Goal: Contribute content

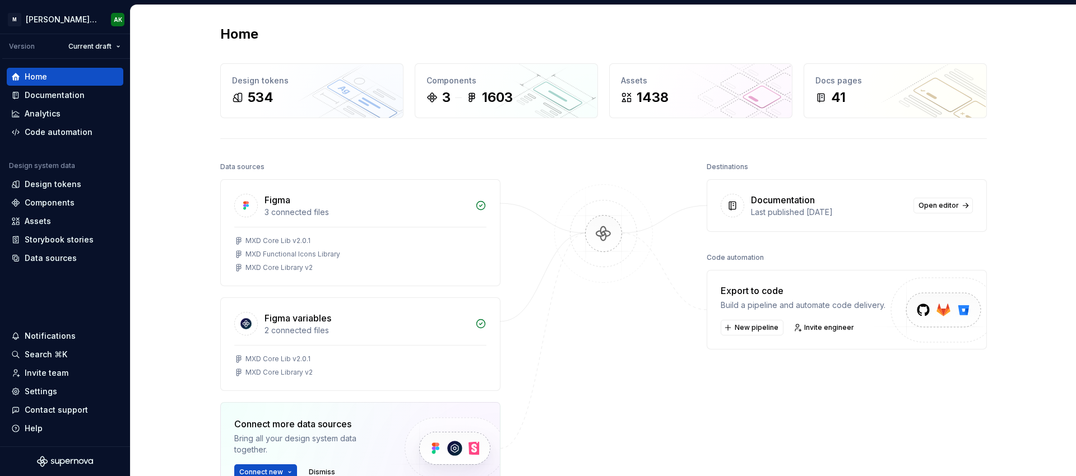
click at [616, 312] on div at bounding box center [604, 355] width 112 height 392
click at [651, 319] on div at bounding box center [604, 355] width 112 height 392
click at [663, 353] on div "Data sources Figma 3 connected files MXD Core Lib v2.0.1 MXD Functional Icons L…" at bounding box center [603, 377] width 767 height 437
click at [39, 97] on div "Documentation" at bounding box center [55, 95] width 60 height 11
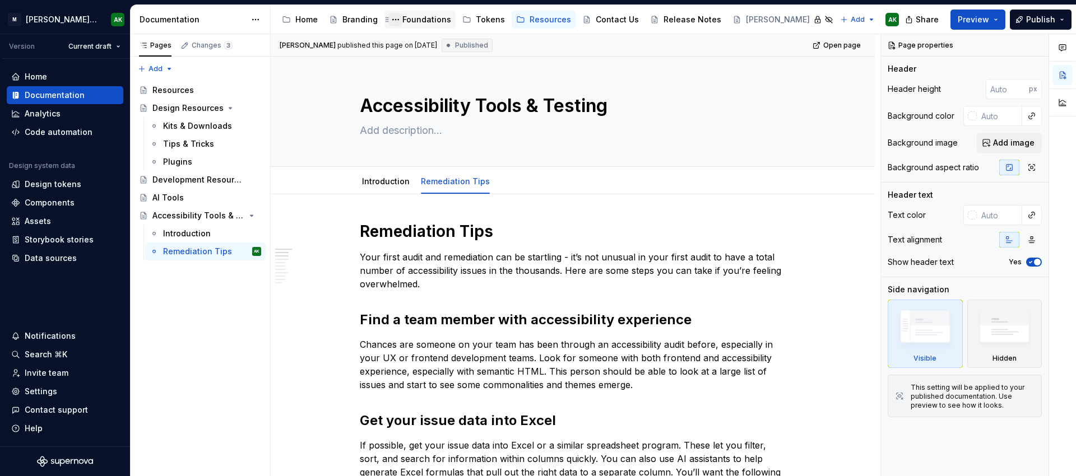
click at [400, 21] on button "Page tree" at bounding box center [395, 19] width 13 height 13
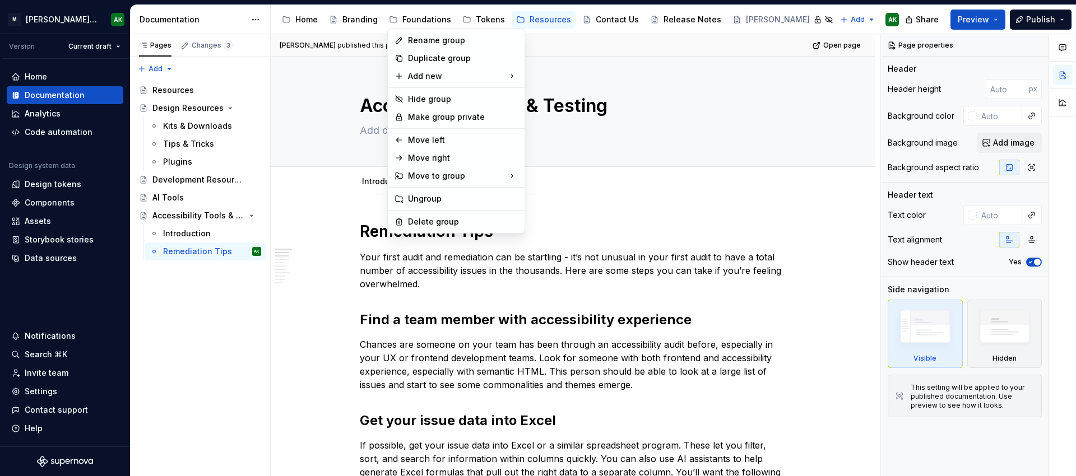
click at [426, 15] on html "[PERSON_NAME] Design System AK Version Current draft Home Documentation Analyti…" at bounding box center [538, 238] width 1076 height 476
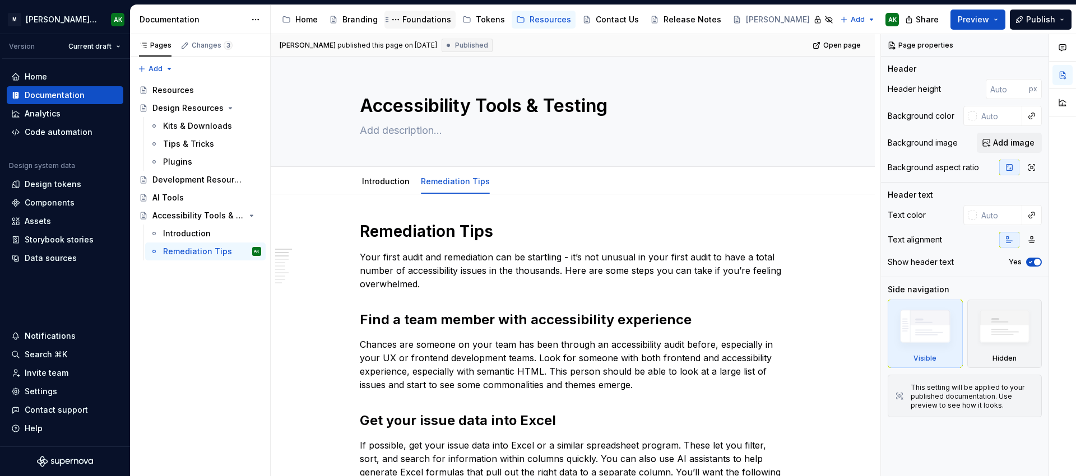
click at [423, 21] on div "Foundations" at bounding box center [426, 19] width 49 height 11
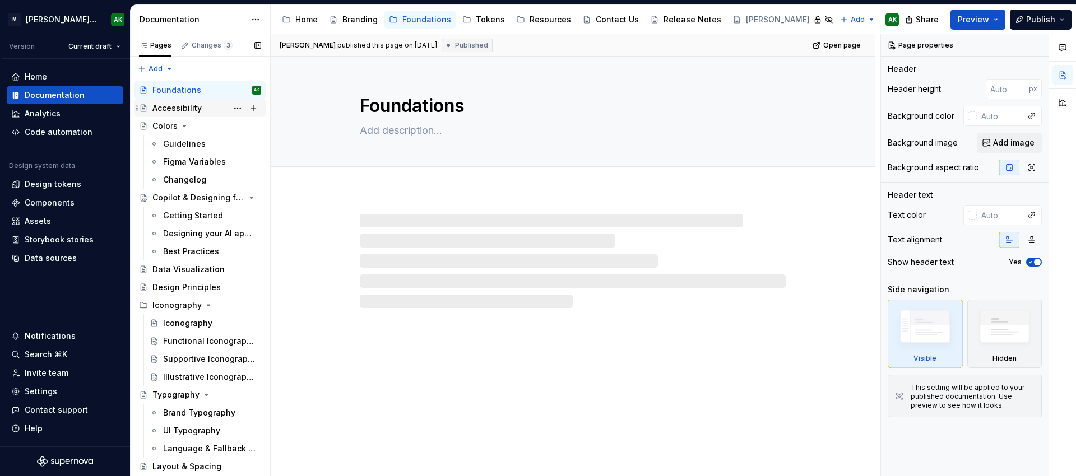
click at [167, 110] on div "Accessibility" at bounding box center [176, 108] width 49 height 11
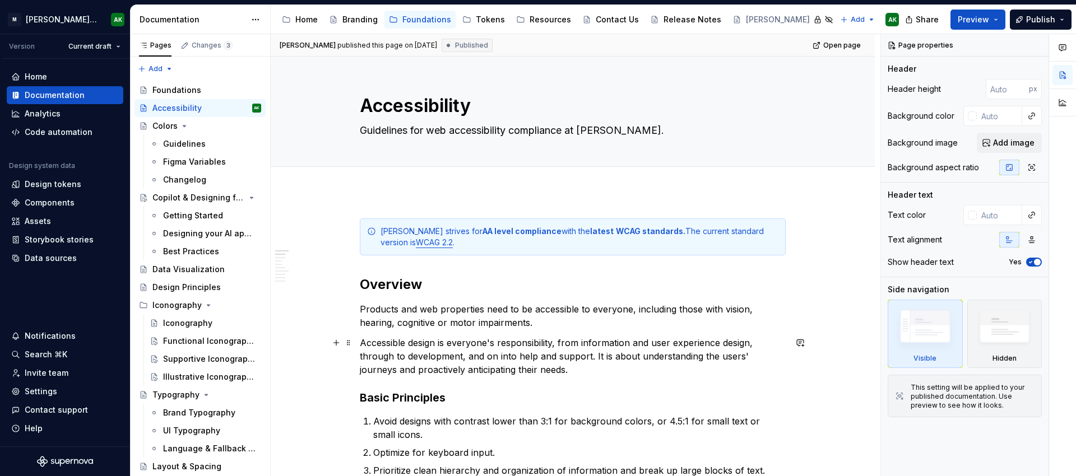
click at [546, 370] on p "Accessible design is everyone's responsibility, from information and user exper…" at bounding box center [573, 356] width 426 height 40
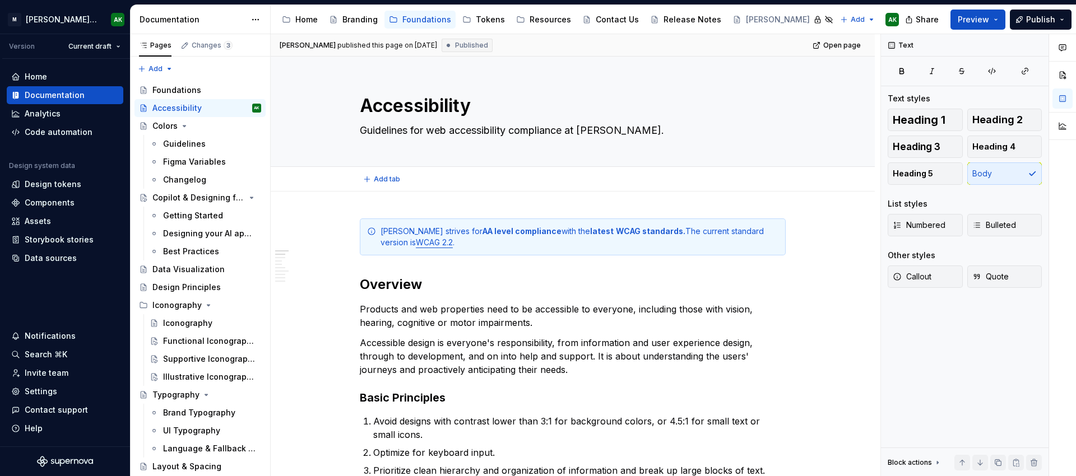
type textarea "*"
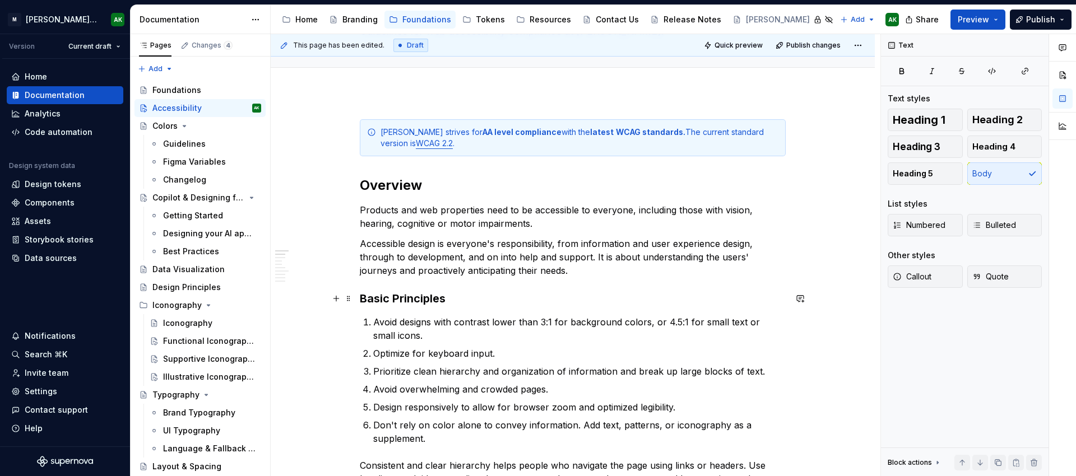
scroll to position [98, 0]
click at [442, 301] on h3 "Basic Principles" at bounding box center [573, 301] width 426 height 16
click at [457, 300] on h3 "Basic Principles" at bounding box center [573, 301] width 426 height 16
click at [546, 271] on p "Accessible design is everyone's responsibility, from information and user exper…" at bounding box center [573, 259] width 426 height 40
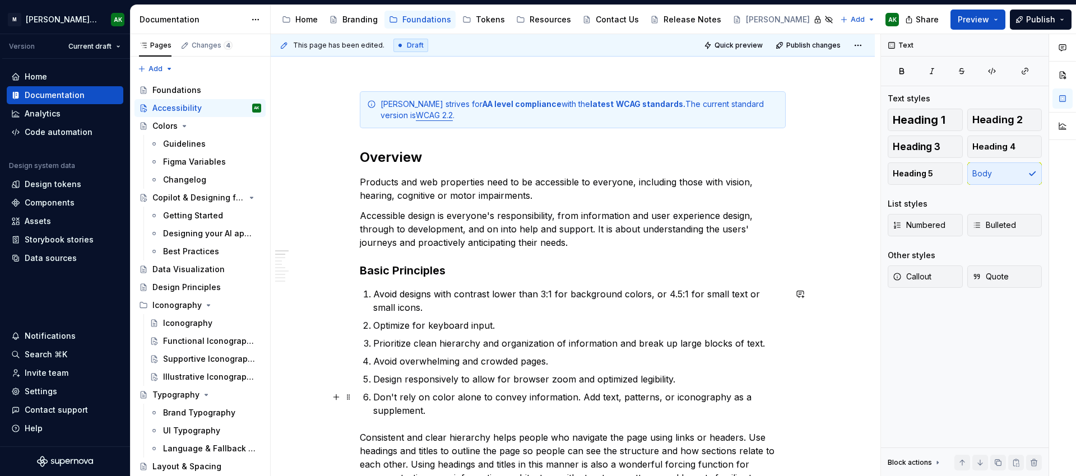
scroll to position [64, 0]
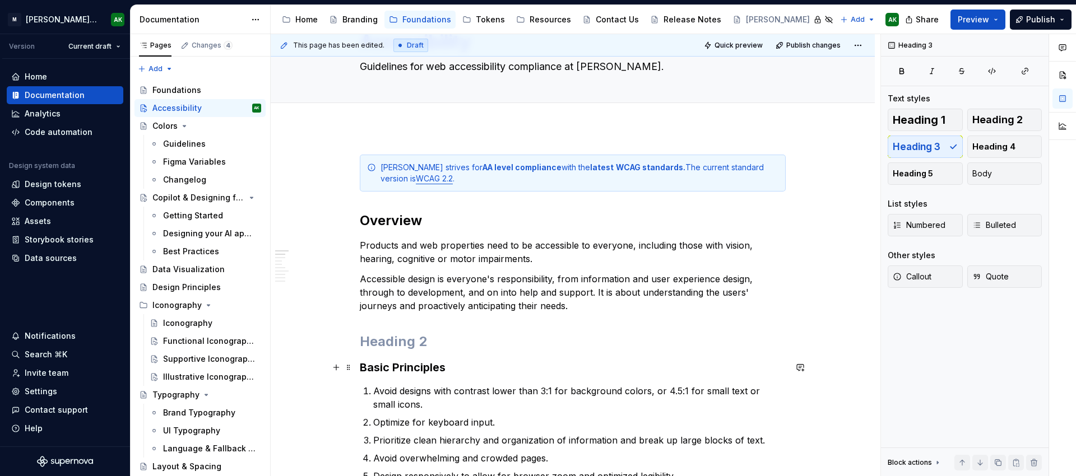
click at [384, 371] on h3 "Basic Principles" at bounding box center [573, 368] width 426 height 16
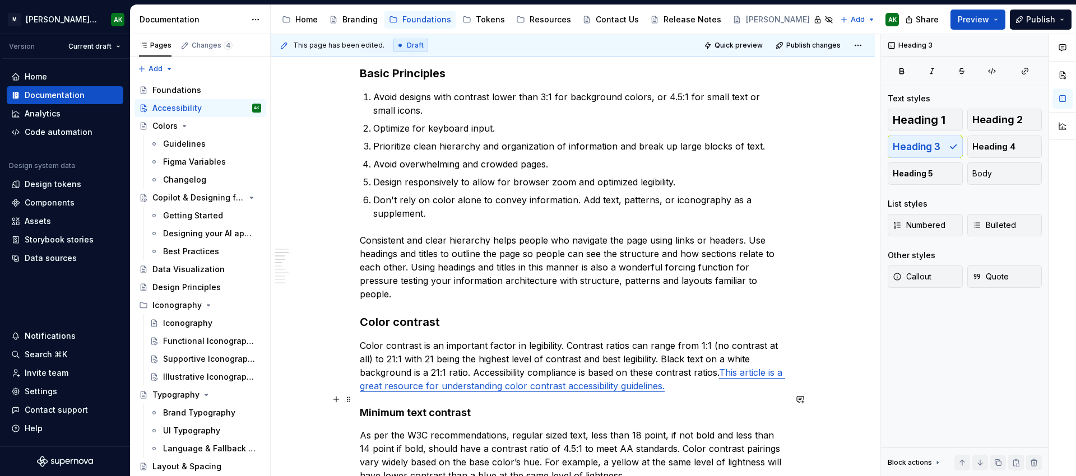
scroll to position [198, 0]
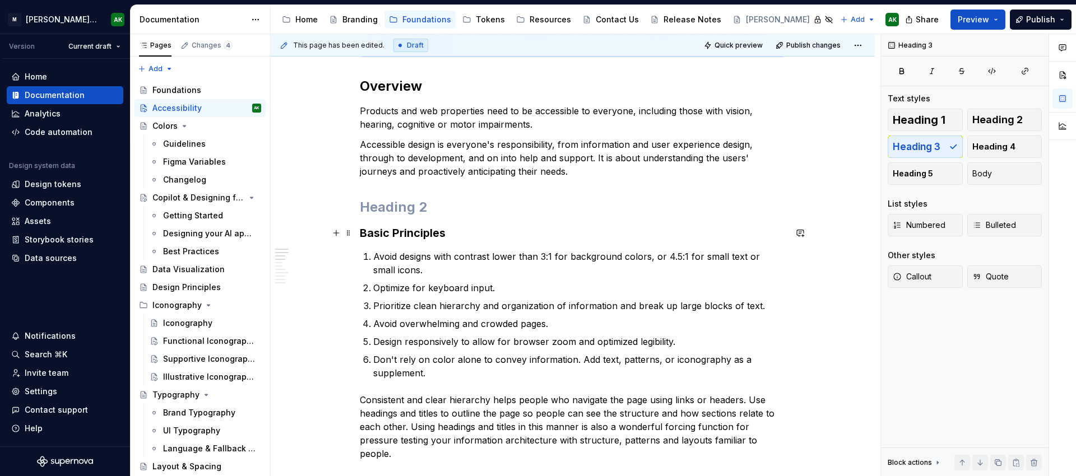
click at [426, 233] on h3 "Basic Principles" at bounding box center [573, 233] width 426 height 16
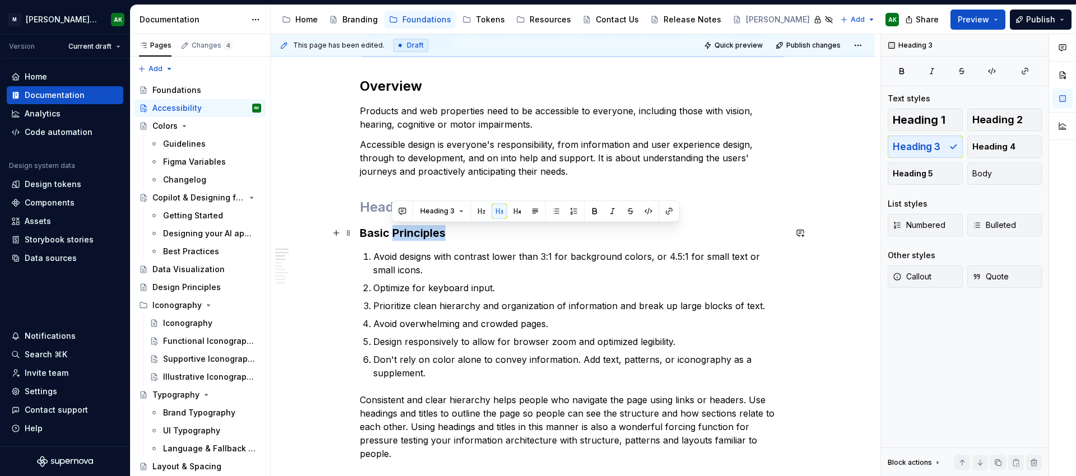
click at [426, 233] on h3 "Basic Principles" at bounding box center [573, 233] width 426 height 16
click at [459, 237] on h3 "Basic Principles" at bounding box center [573, 233] width 426 height 16
click at [450, 213] on button "button" at bounding box center [450, 211] width 16 height 16
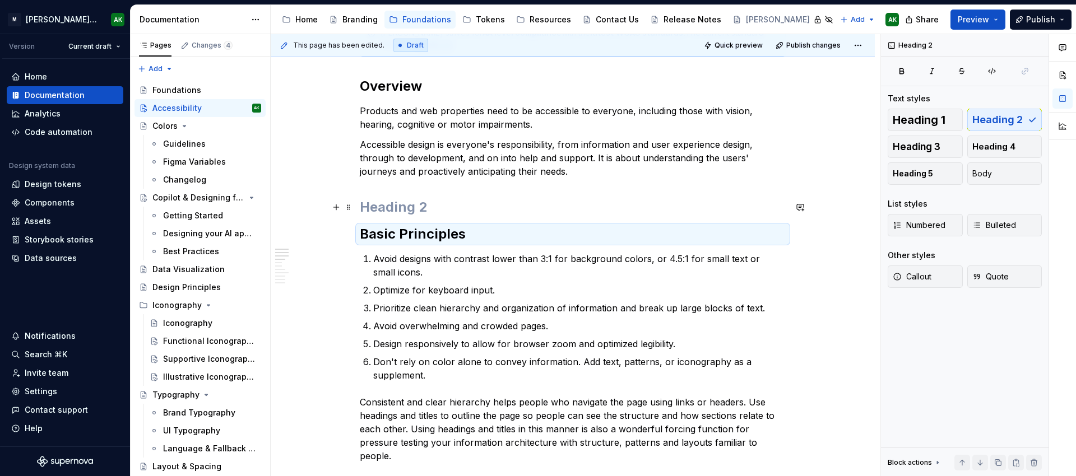
click at [442, 207] on h2 at bounding box center [573, 207] width 426 height 18
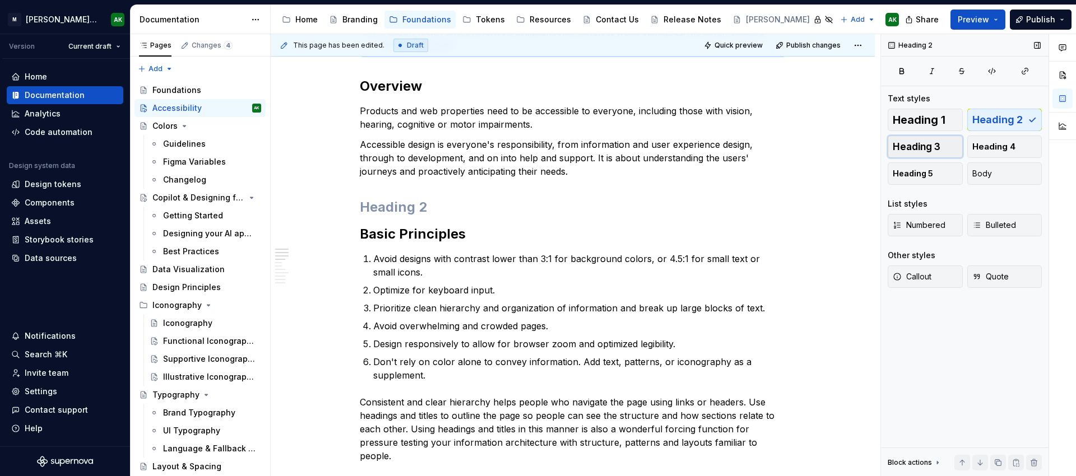
click at [909, 142] on span "Heading 3" at bounding box center [917, 146] width 48 height 11
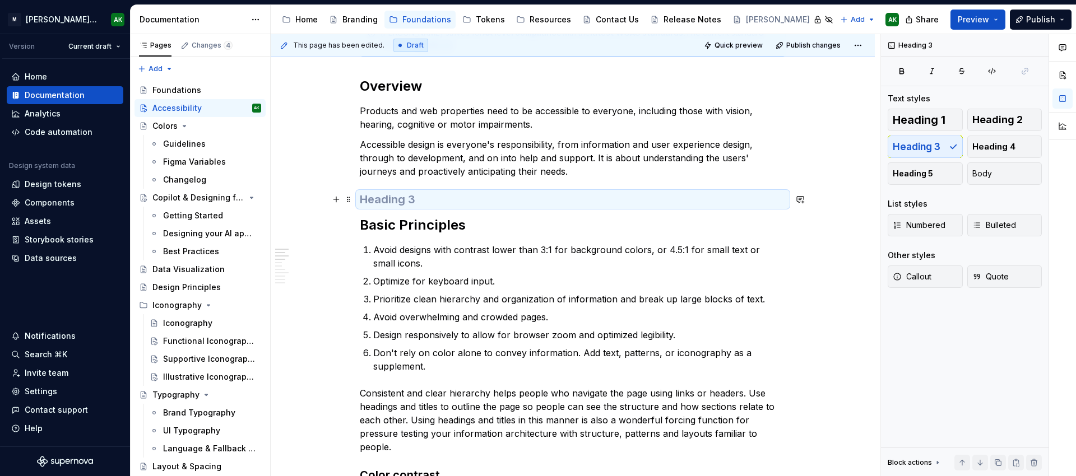
click at [433, 201] on h3 at bounding box center [573, 200] width 426 height 16
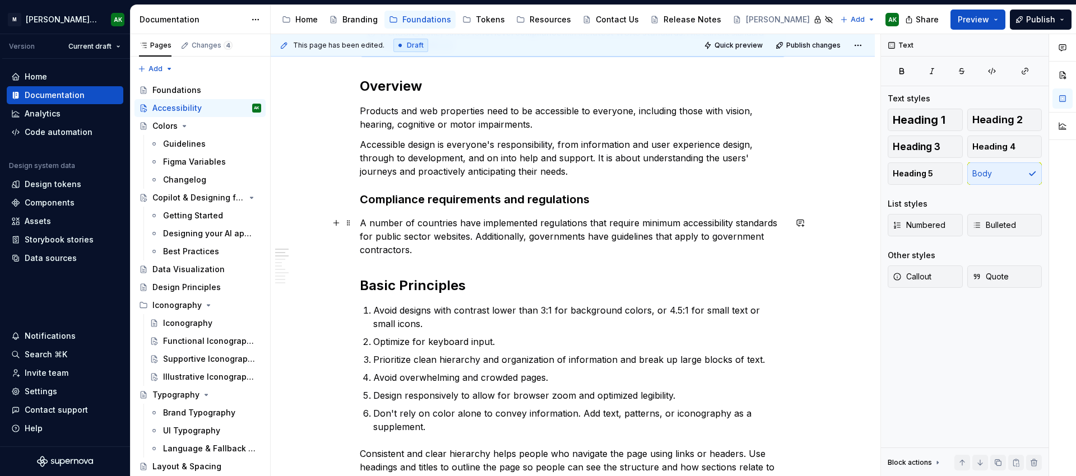
click at [527, 237] on p "A number of countries have implemented regulations that require minimum accessi…" at bounding box center [573, 236] width 426 height 40
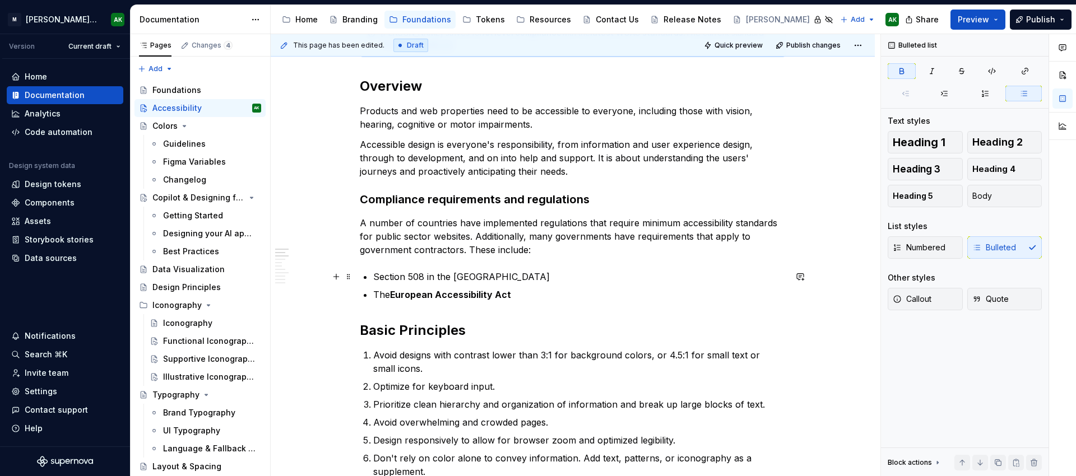
click at [423, 275] on p "Section 508 in the [GEOGRAPHIC_DATA]" at bounding box center [579, 276] width 413 height 13
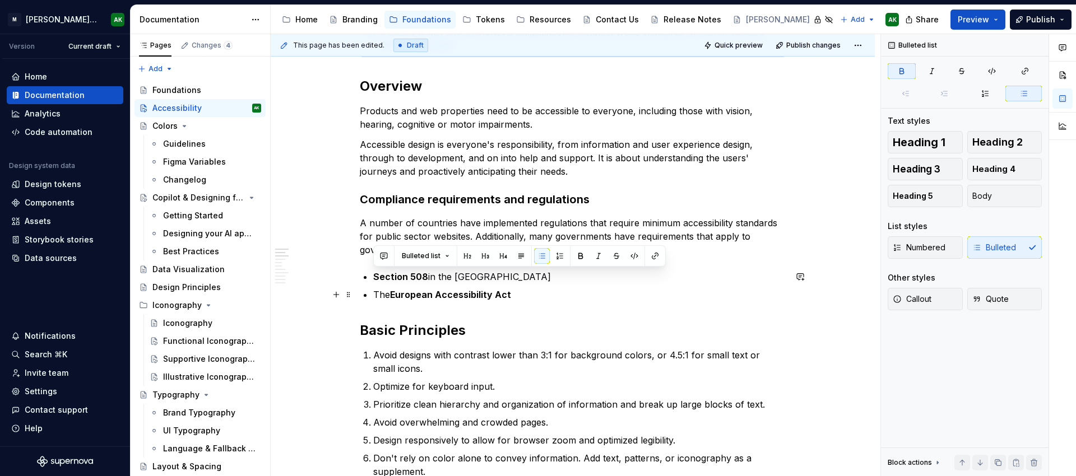
click at [536, 293] on p "The European Accessibility Act" at bounding box center [579, 294] width 413 height 13
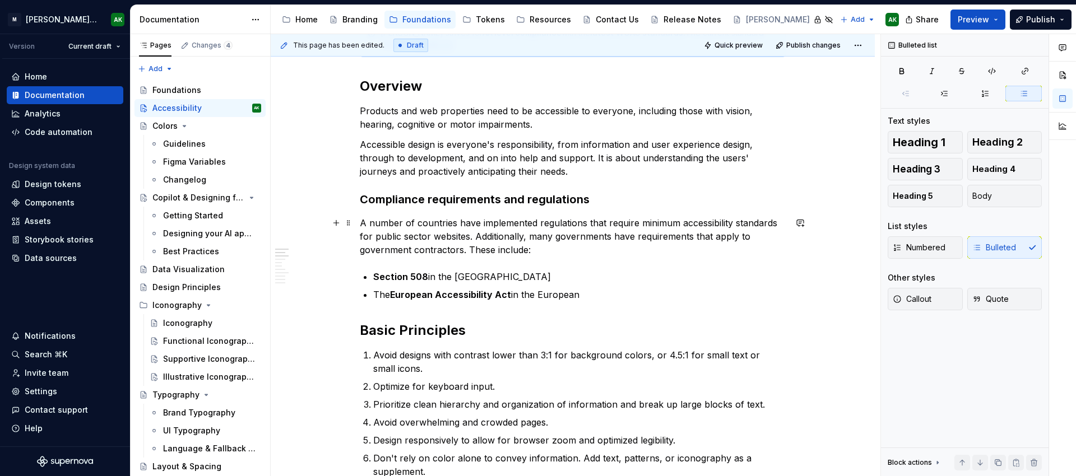
click at [470, 249] on p "A number of countries have implemented regulations that require minimum accessi…" at bounding box center [573, 236] width 426 height 40
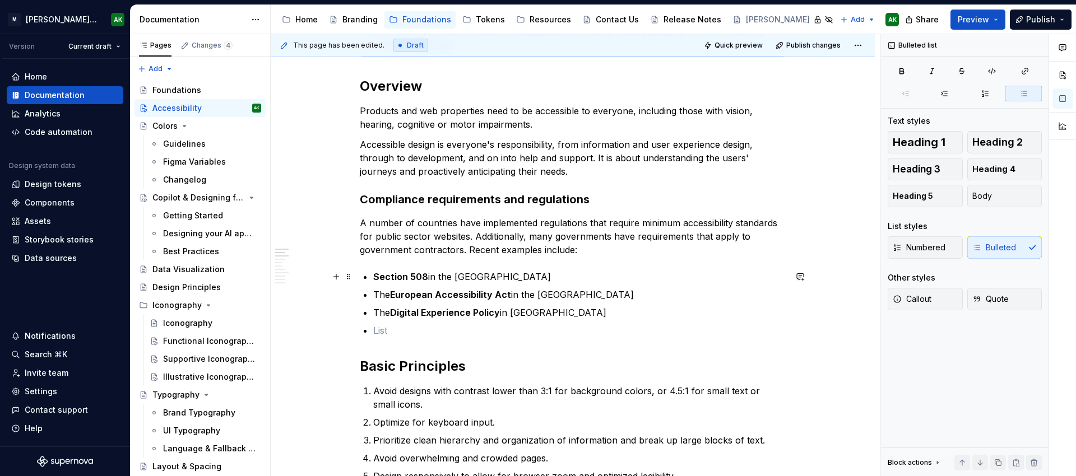
click at [373, 277] on strong "Section 508" at bounding box center [400, 276] width 55 height 11
click at [513, 325] on p at bounding box center [579, 330] width 413 height 13
click at [602, 277] on p "ADA Title III and Section 508 in the [GEOGRAPHIC_DATA]" at bounding box center [579, 276] width 413 height 13
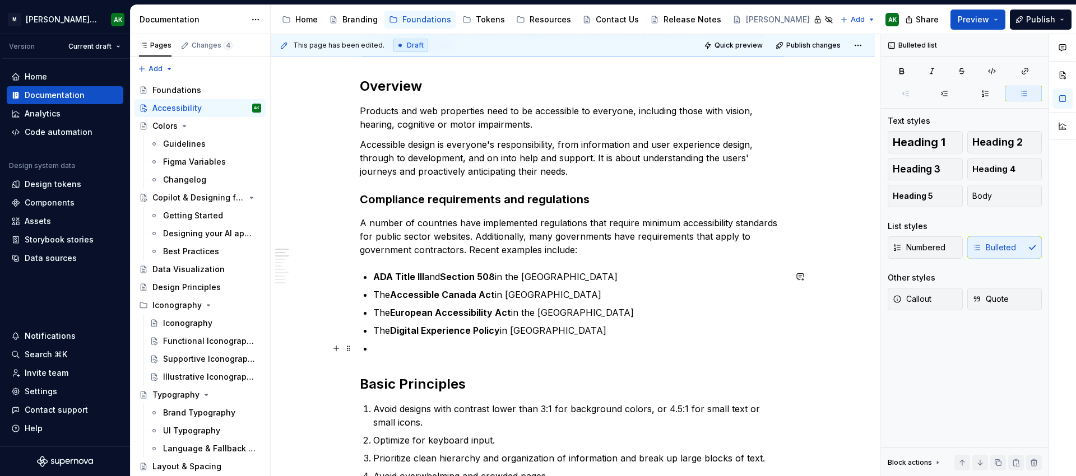
click at [413, 348] on p at bounding box center [579, 348] width 413 height 13
click at [630, 316] on p "The European Accessibility Act in the [GEOGRAPHIC_DATA]" at bounding box center [579, 312] width 413 height 13
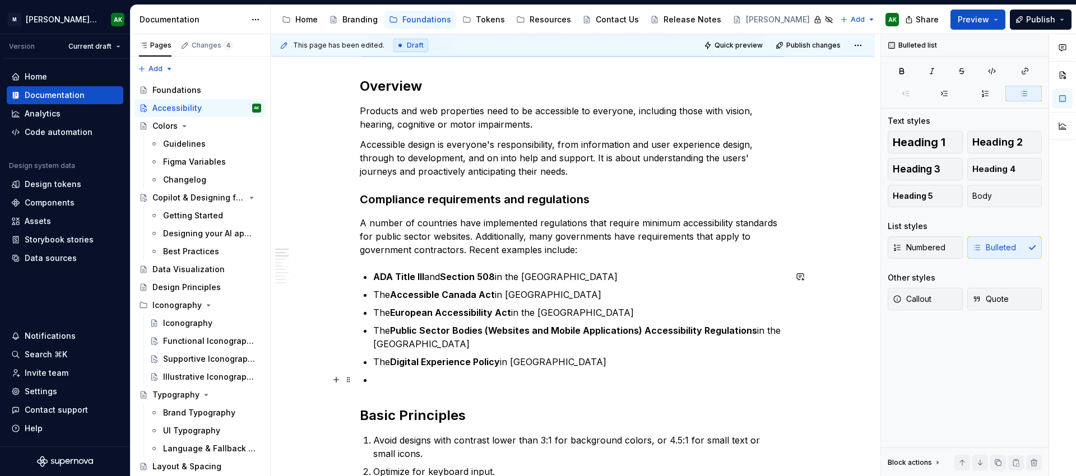
click at [484, 382] on p at bounding box center [579, 379] width 413 height 13
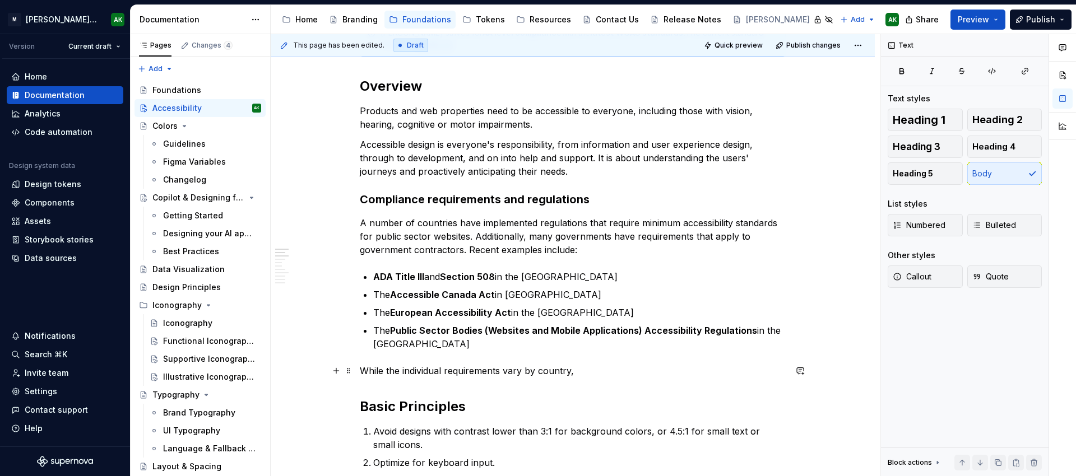
click at [396, 372] on p "While the individual requirements vary by country," at bounding box center [573, 370] width 426 height 13
click at [622, 375] on p "While individual requirements vary by country," at bounding box center [573, 370] width 426 height 13
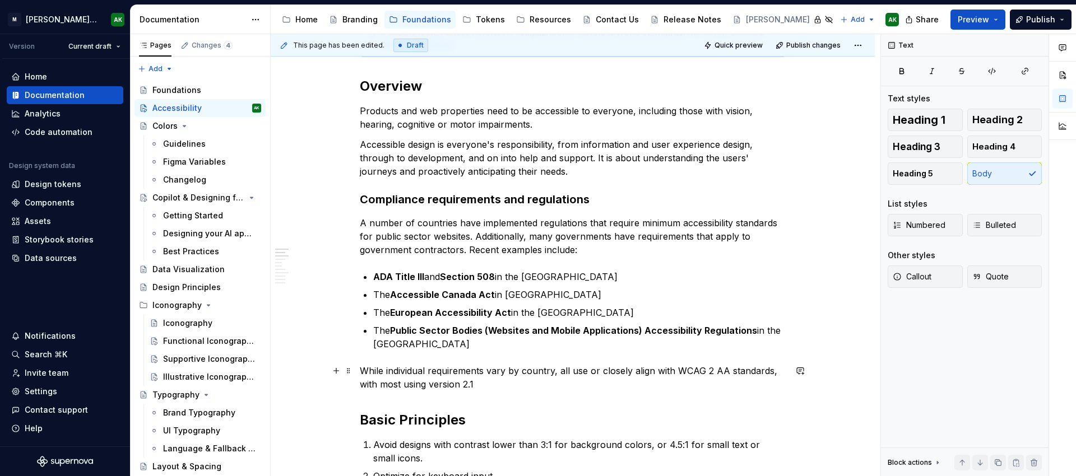
click at [707, 368] on p "While individual requirements vary by country, all use or closely align with WC…" at bounding box center [573, 377] width 426 height 27
click at [499, 388] on p "While individual requirements vary by country, all use or closely align with WC…" at bounding box center [573, 377] width 426 height 27
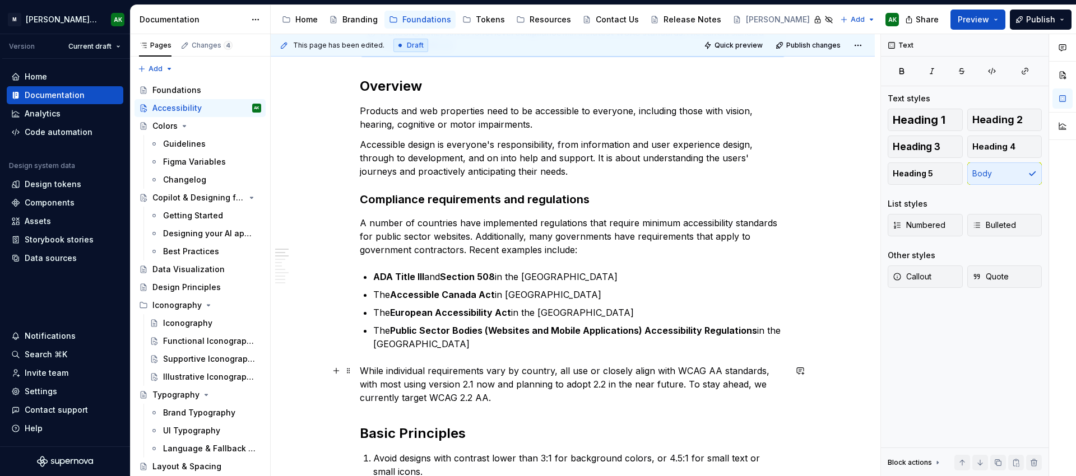
click at [744, 386] on p "While individual requirements vary by country, all use or closely align with WC…" at bounding box center [573, 384] width 426 height 40
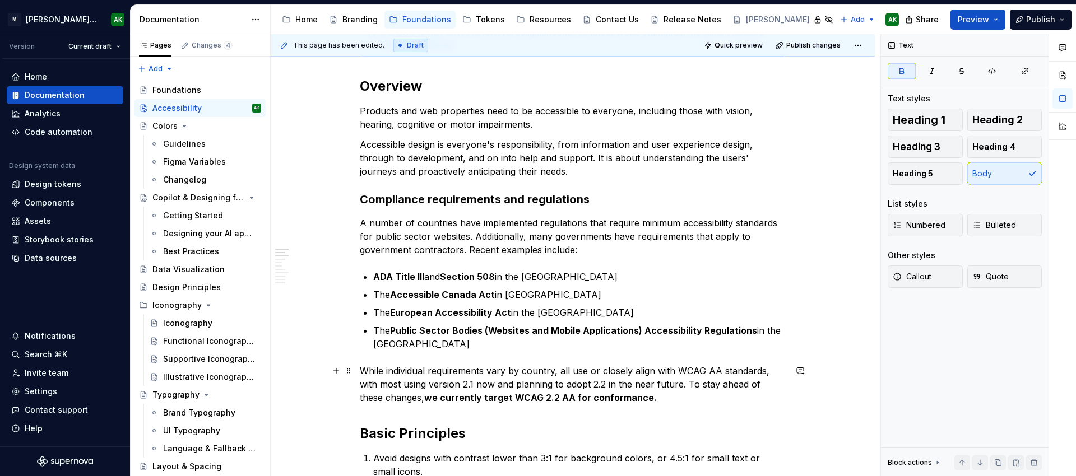
click at [686, 395] on p "While individual requirements vary by country, all use or closely align with WC…" at bounding box center [573, 384] width 426 height 40
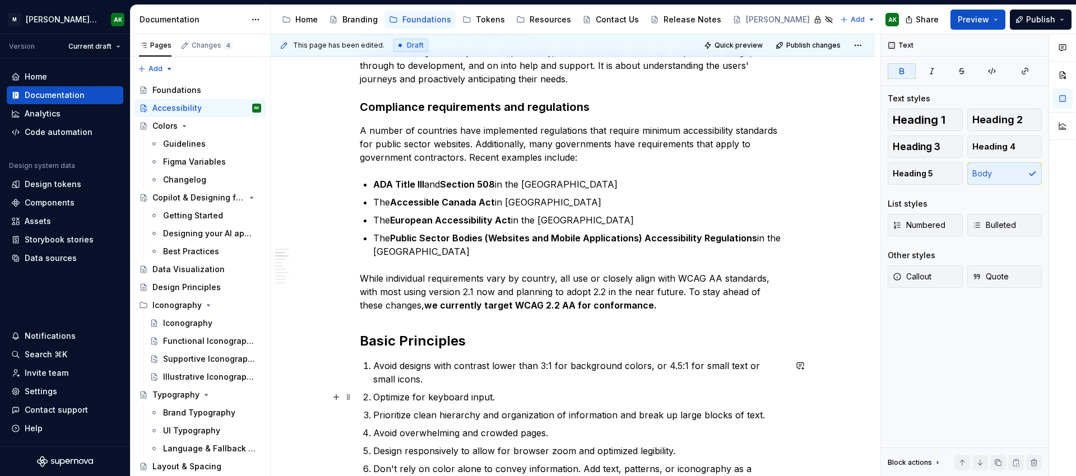
scroll to position [190, 0]
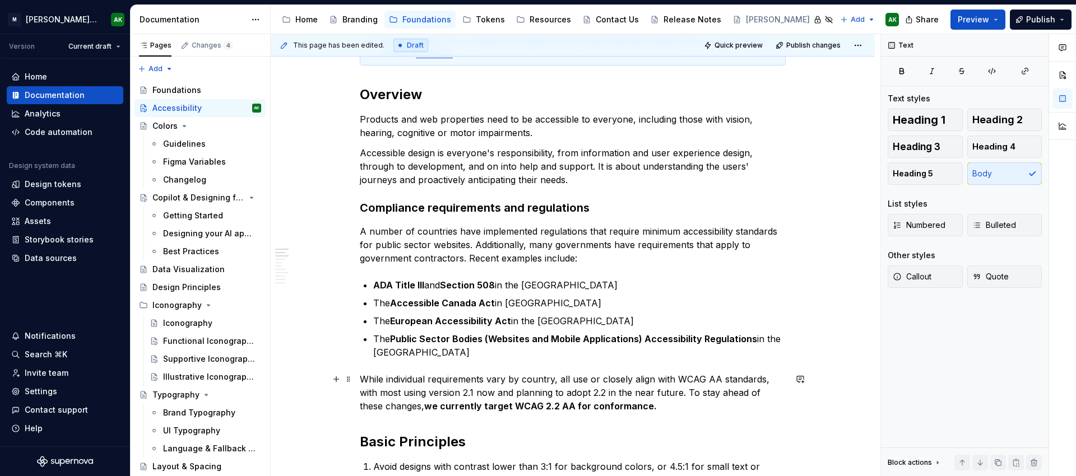
click at [566, 380] on p "While individual requirements vary by country, all use or closely align with WC…" at bounding box center [573, 393] width 426 height 40
click at [778, 379] on p "While individual requirements vary by country, most use or closely align with W…" at bounding box center [573, 393] width 426 height 40
click at [712, 379] on p "While individual requirements vary by country, most use or closely align with W…" at bounding box center [573, 393] width 426 height 40
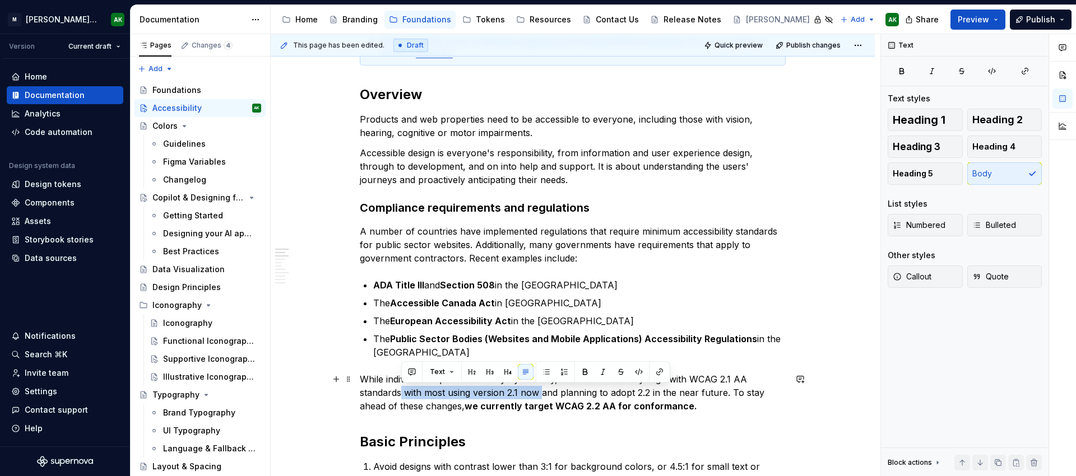
drag, startPoint x: 542, startPoint y: 394, endPoint x: 402, endPoint y: 397, distance: 140.2
click at [402, 397] on p "While individual requirements vary by country, most use or closely align with W…" at bounding box center [573, 393] width 426 height 40
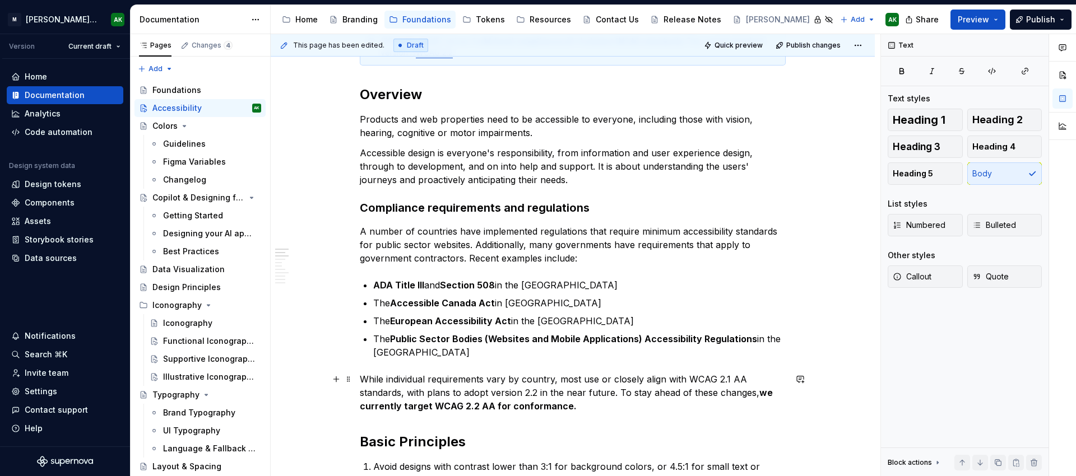
click at [602, 403] on p "While individual requirements vary by country, most use or closely align with W…" at bounding box center [573, 393] width 426 height 40
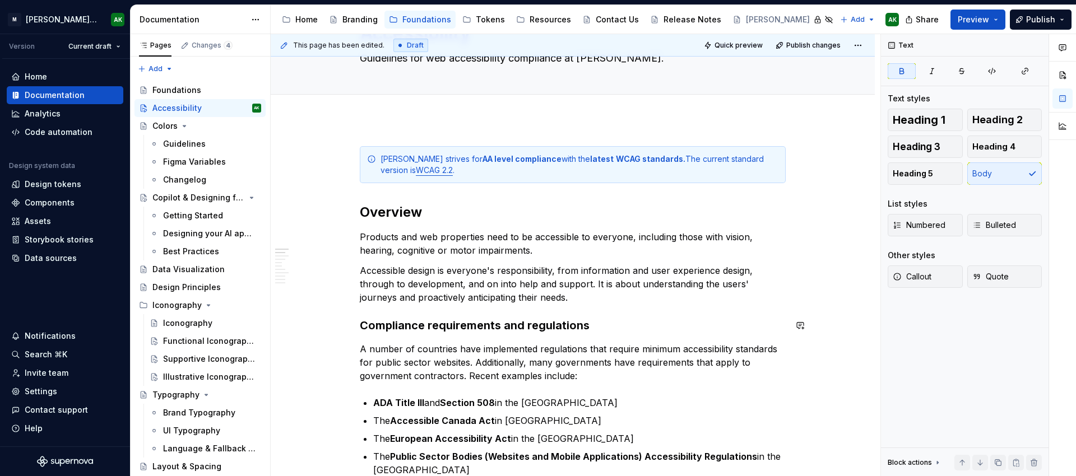
scroll to position [0, 0]
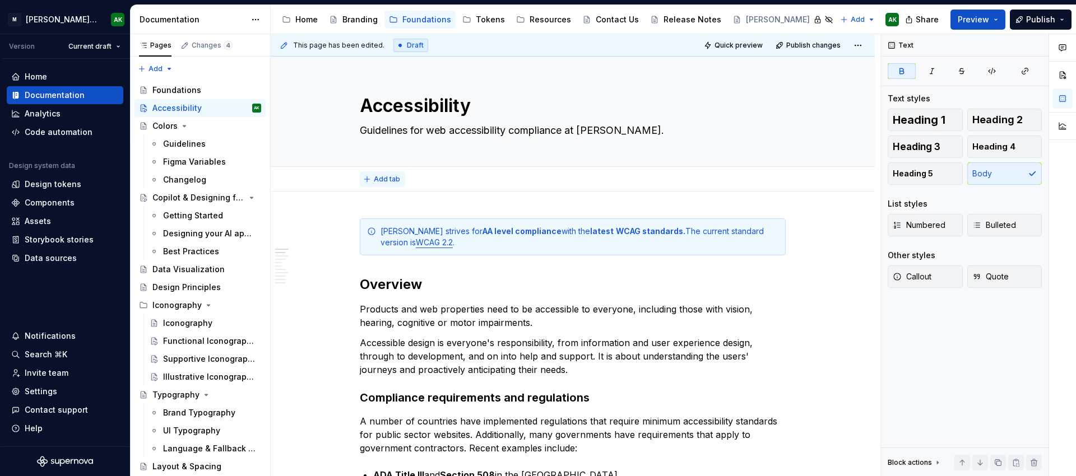
click at [381, 177] on span "Add tab" at bounding box center [387, 179] width 26 height 9
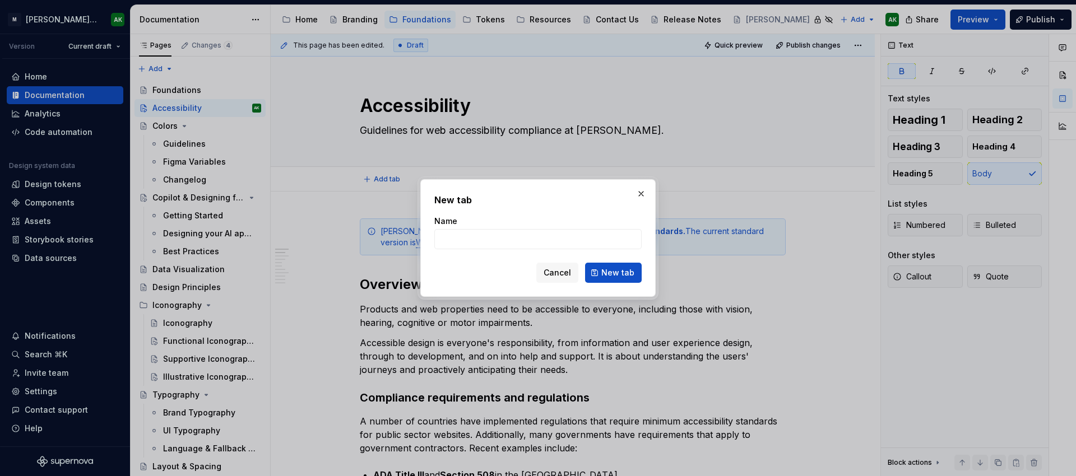
type textarea "*"
type input "Introduction"
click button "New tab" at bounding box center [613, 273] width 57 height 20
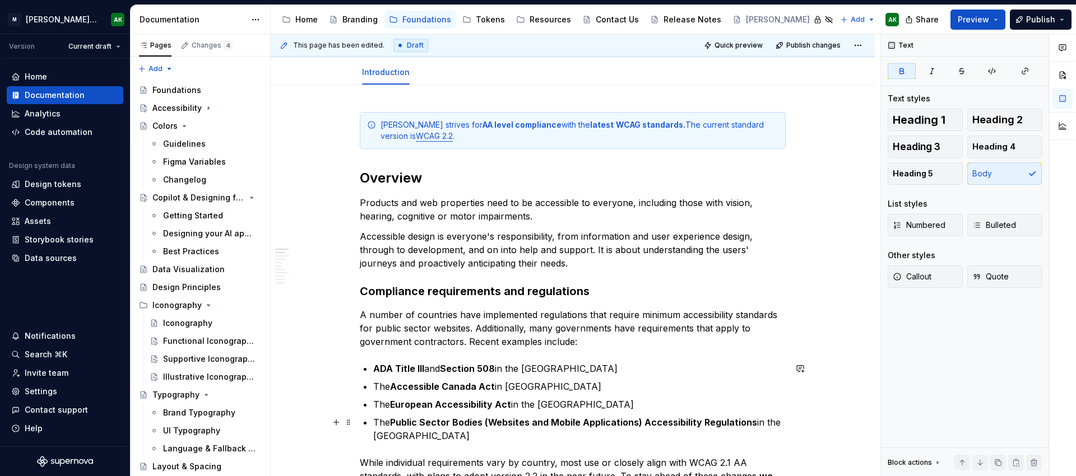
scroll to position [210, 0]
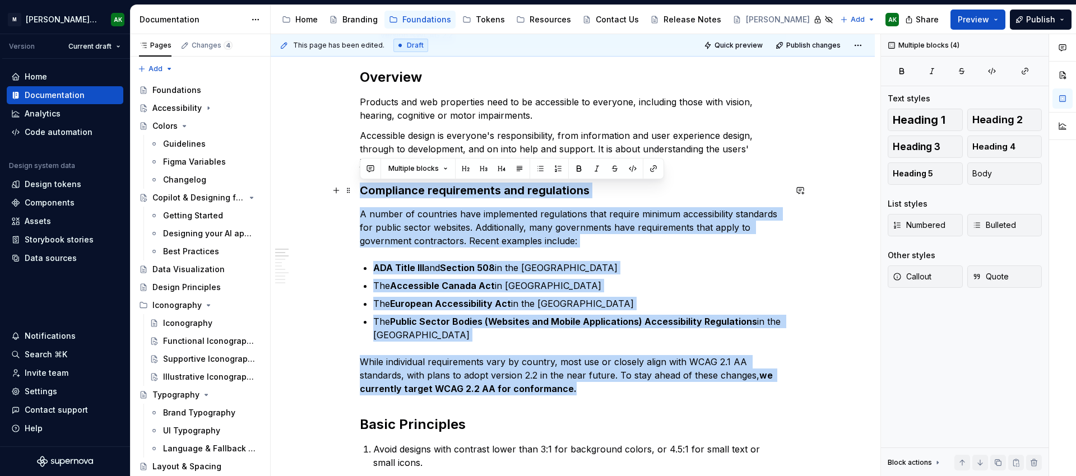
drag, startPoint x: 595, startPoint y: 393, endPoint x: 318, endPoint y: 187, distance: 344.8
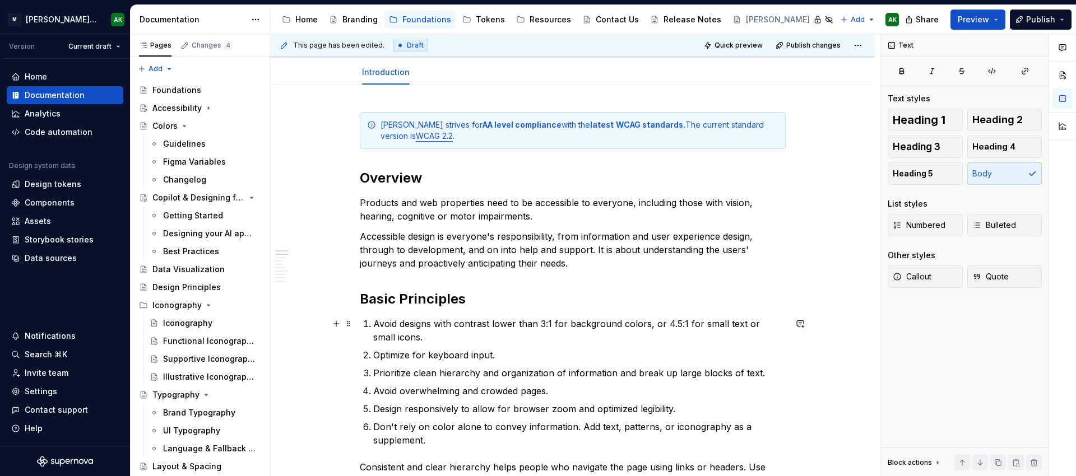
scroll to position [0, 0]
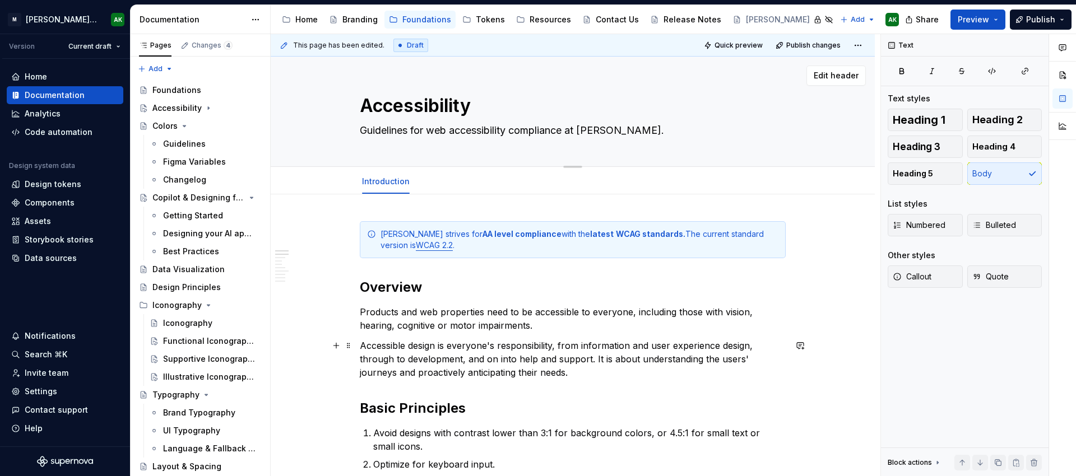
type textarea "*"
click at [437, 182] on span "Add tab" at bounding box center [448, 181] width 26 height 9
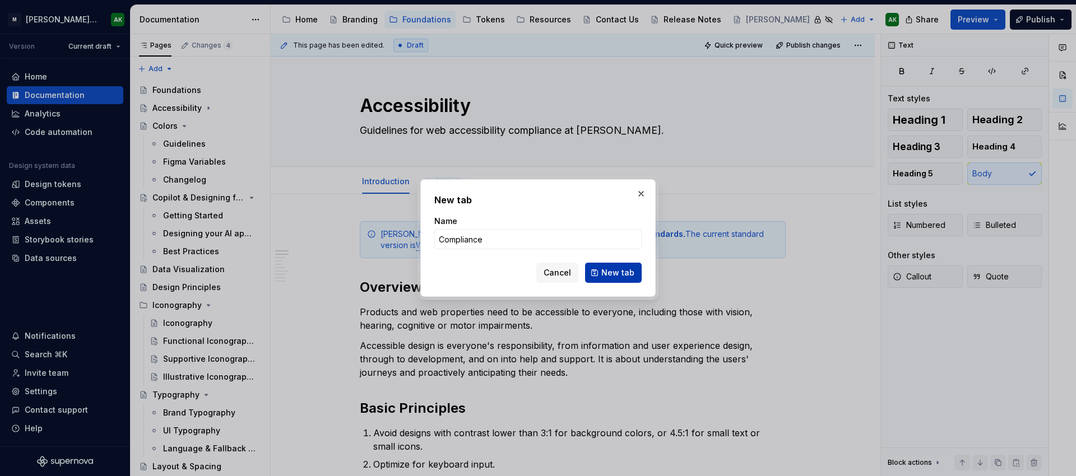
type input "Compliance"
click at [606, 274] on span "New tab" at bounding box center [617, 272] width 33 height 11
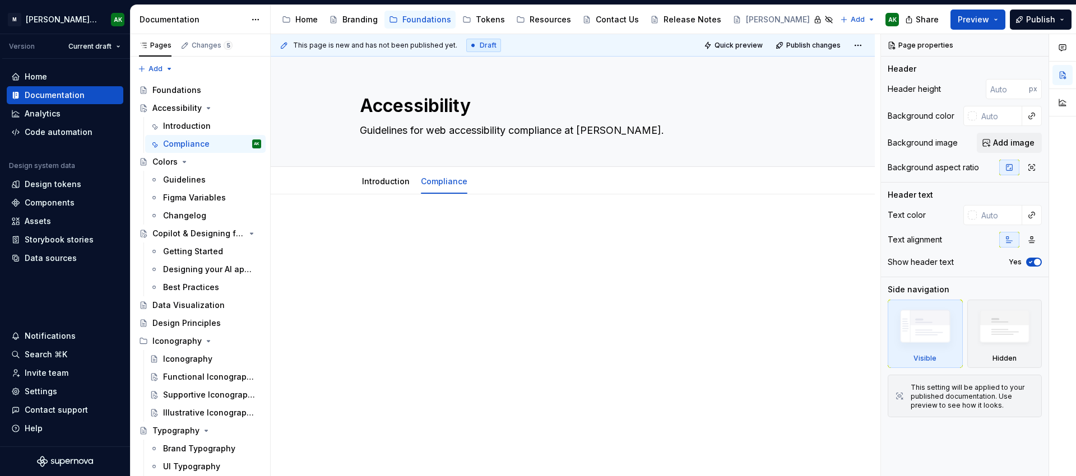
click at [460, 238] on div at bounding box center [573, 242] width 426 height 43
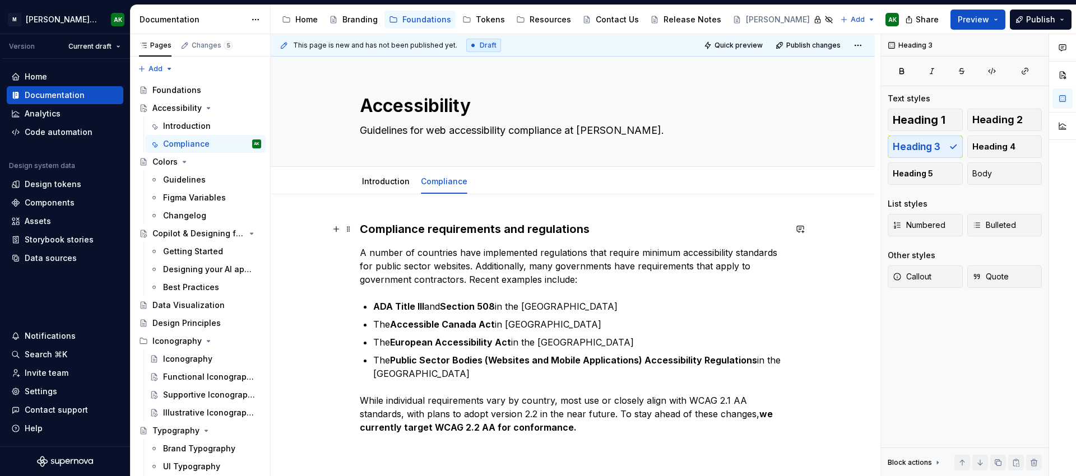
click at [534, 227] on h3 "Compliance requirements and regulations" at bounding box center [573, 229] width 426 height 16
click at [580, 227] on h3 "Compliance requirements and regulations" at bounding box center [573, 229] width 426 height 16
click at [590, 229] on h3 "Compliance requirements and regulations" at bounding box center [573, 229] width 426 height 16
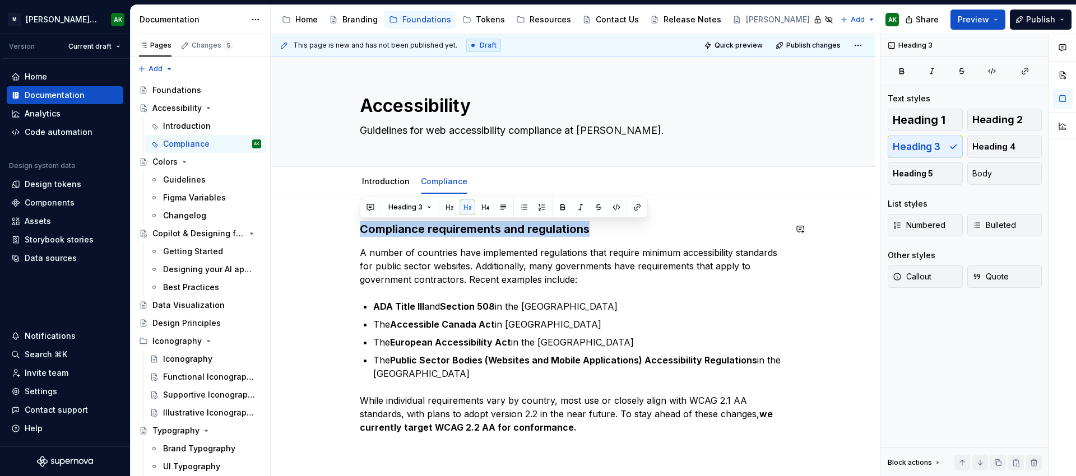
click at [449, 207] on button "button" at bounding box center [450, 208] width 16 height 16
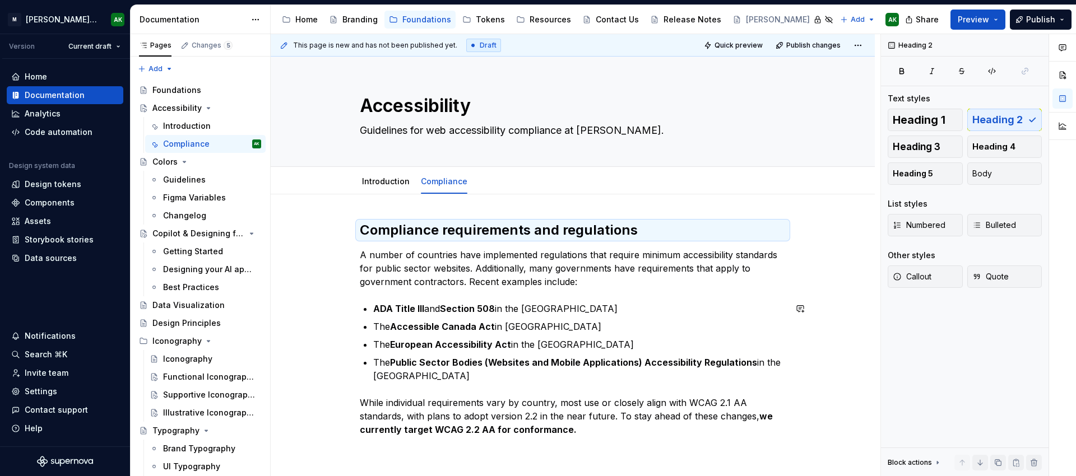
click at [441, 297] on div "Compliance requirements and regulations A number of countries have implemented …" at bounding box center [573, 328] width 426 height 215
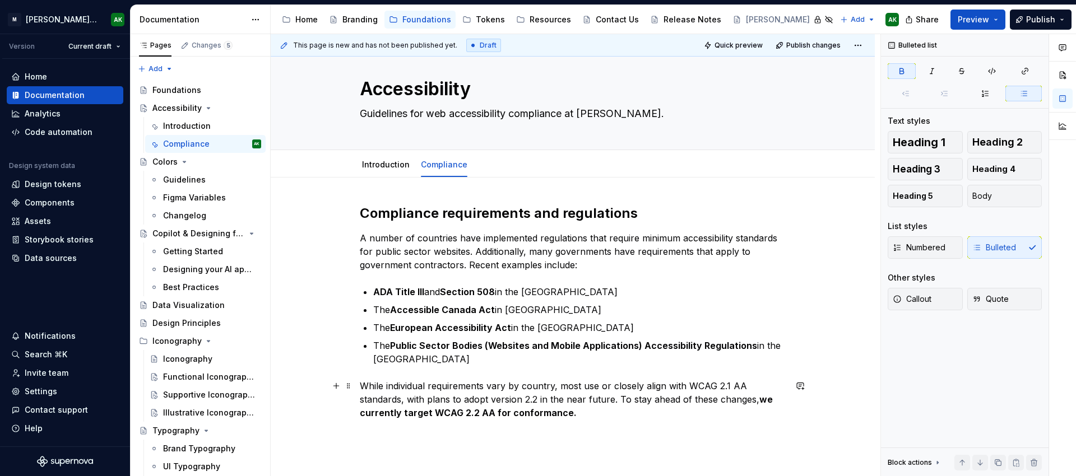
scroll to position [59, 0]
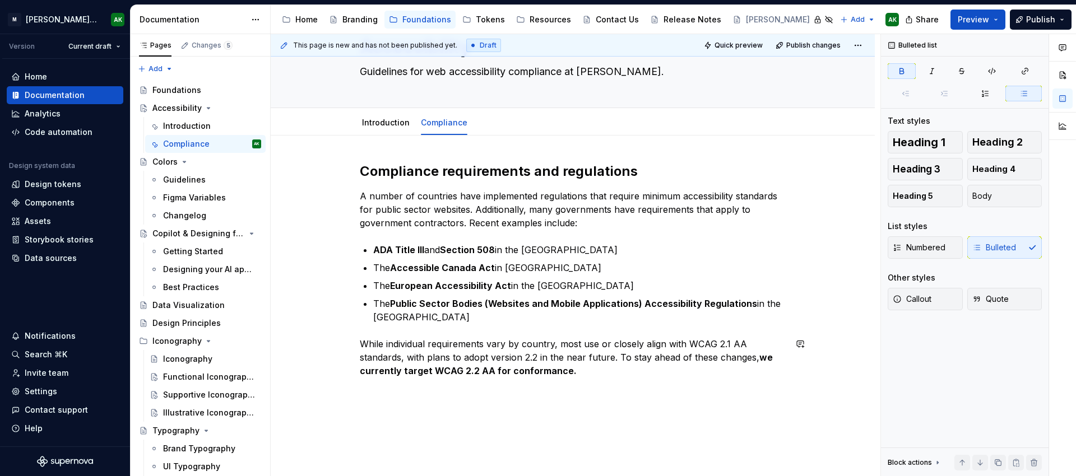
click at [610, 388] on div "Compliance requirements and regulations A number of countries have implemented …" at bounding box center [573, 277] width 426 height 229
click at [604, 374] on p "While individual requirements vary by country, most use or closely align with W…" at bounding box center [573, 357] width 426 height 40
click at [372, 123] on link "Introduction" at bounding box center [386, 123] width 48 height 10
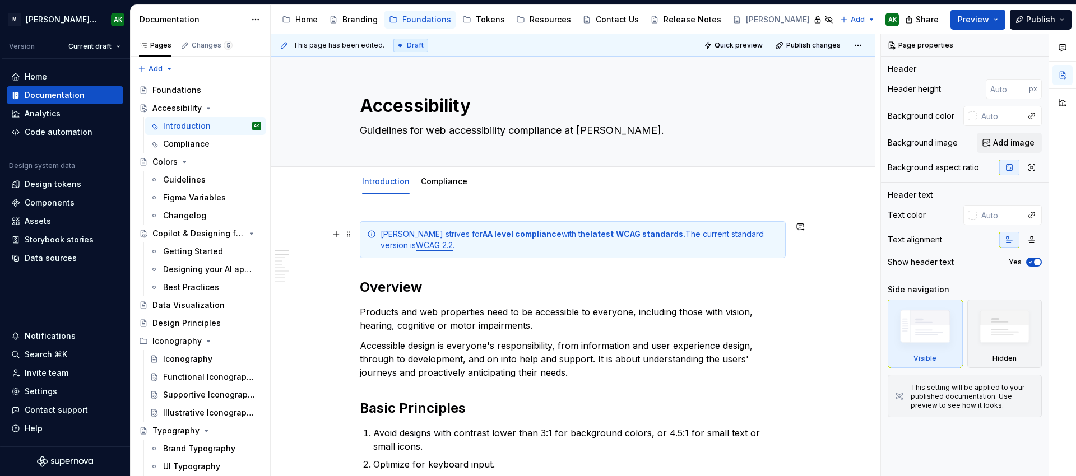
click at [510, 250] on div "[PERSON_NAME] strives for AA level compliance with the latest WCAG standards. T…" at bounding box center [580, 240] width 398 height 22
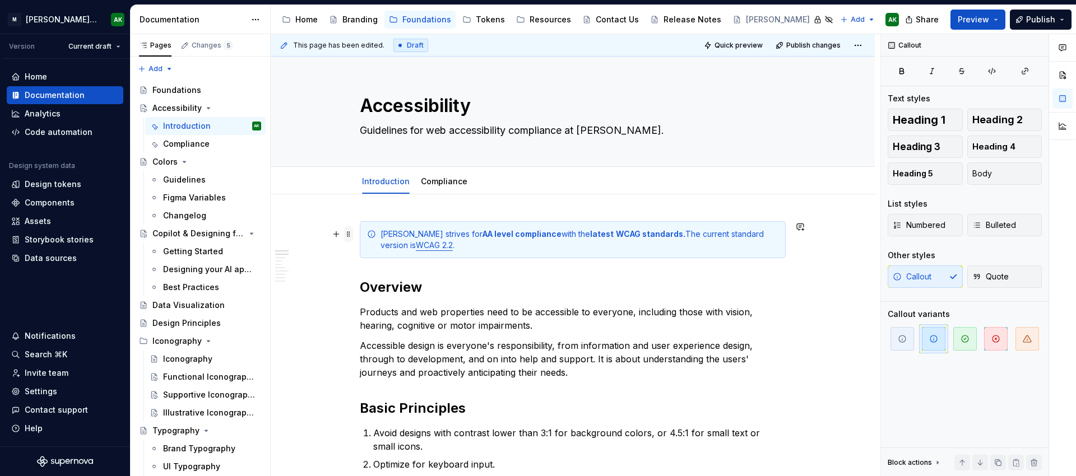
click at [348, 235] on span at bounding box center [348, 234] width 9 height 16
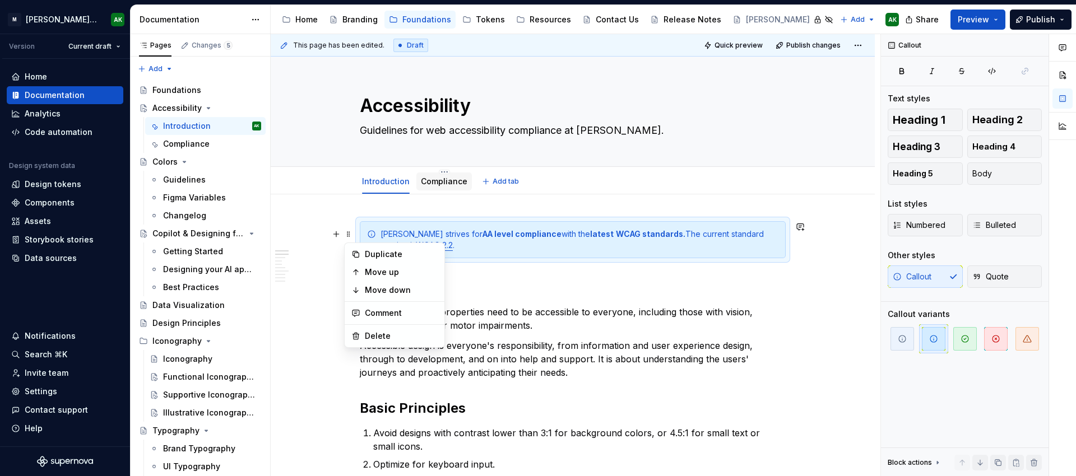
click at [450, 184] on link "Compliance" at bounding box center [444, 182] width 47 height 10
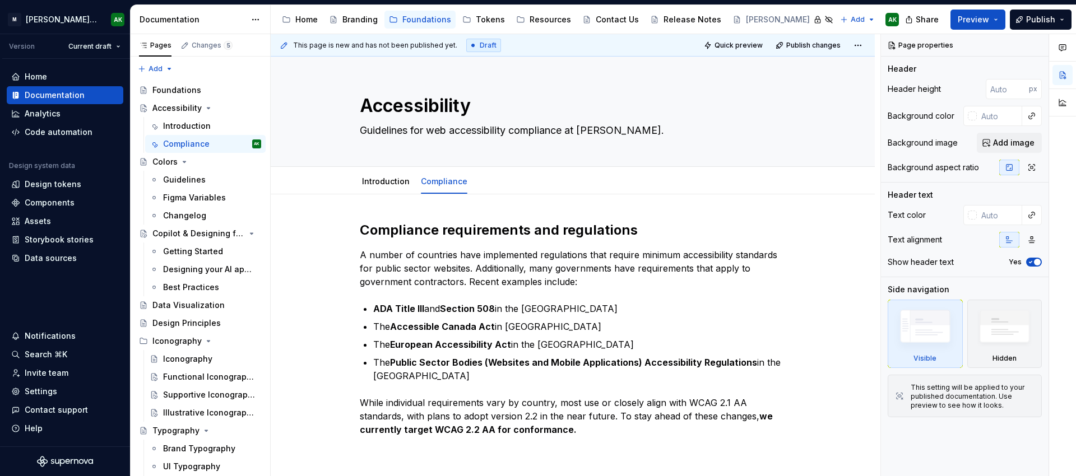
click at [439, 205] on div "Compliance requirements and regulations A number of countries have implemented …" at bounding box center [573, 393] width 604 height 399
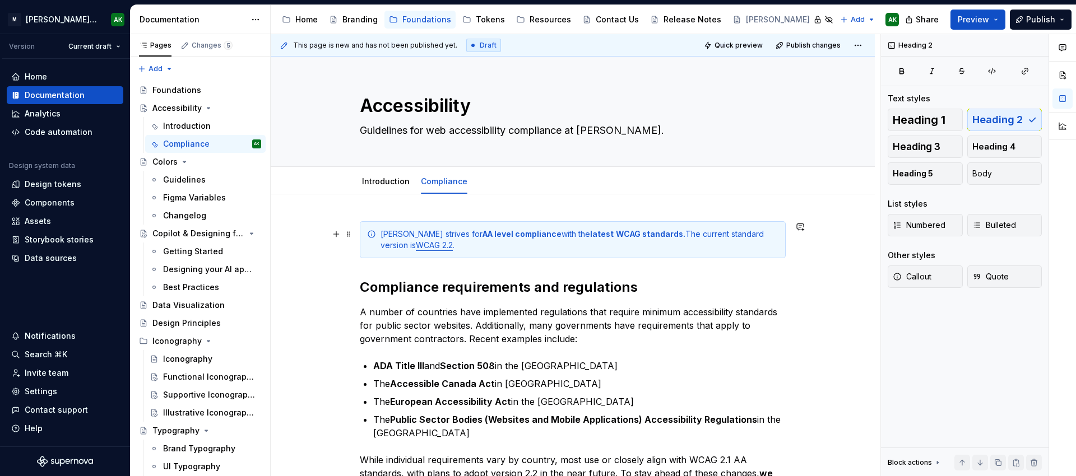
type textarea "*"
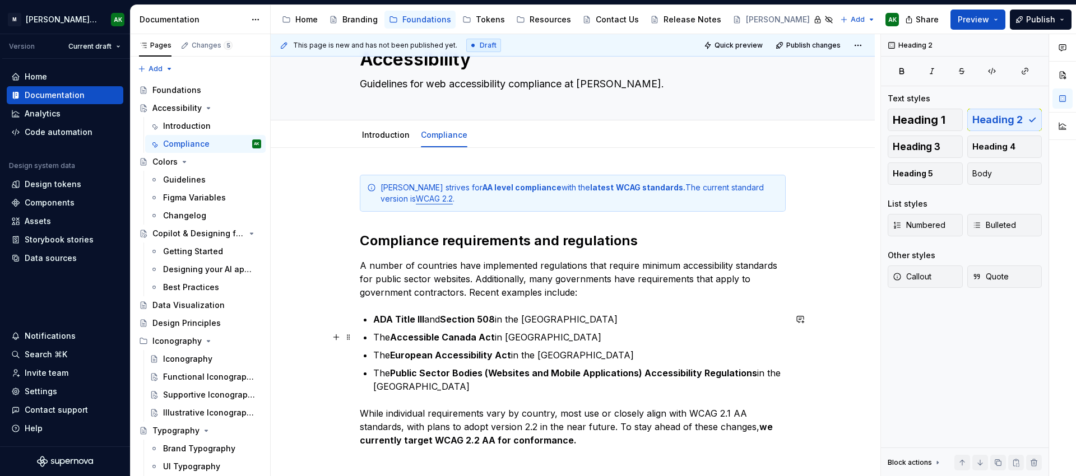
scroll to position [50, 0]
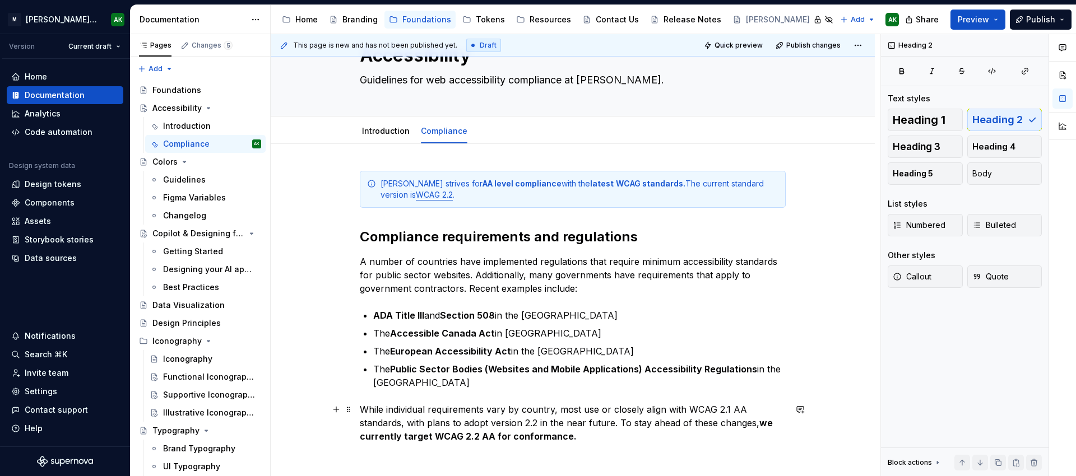
click at [383, 441] on strong "we currently target WCAG 2.2 AA for conformance." at bounding box center [567, 430] width 415 height 25
click at [383, 441] on div "[PERSON_NAME] strives for AA level compliance with the latest WCAG standards. T…" at bounding box center [573, 372] width 604 height 456
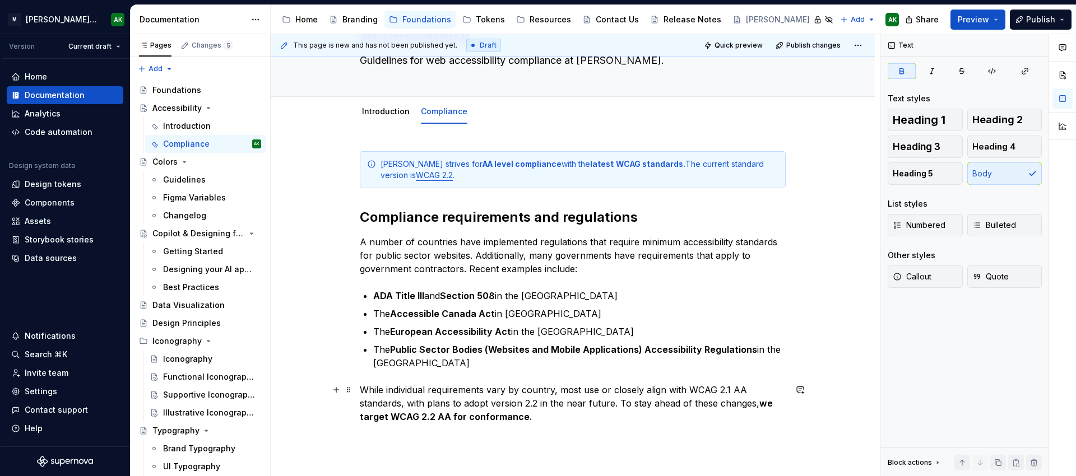
click at [390, 415] on strong "we target WCAG 2.2 AA for conformance." at bounding box center [569, 410] width 418 height 25
click at [657, 425] on div "[PERSON_NAME] strives for AA level compliance with the latest WCAG standards. T…" at bounding box center [573, 293] width 426 height 286
click at [664, 415] on p "While individual requirements vary by country, most use or closely align with W…" at bounding box center [573, 402] width 426 height 40
click at [679, 414] on p "While individual requirements vary by country, most use or closely align with W…" at bounding box center [573, 402] width 426 height 40
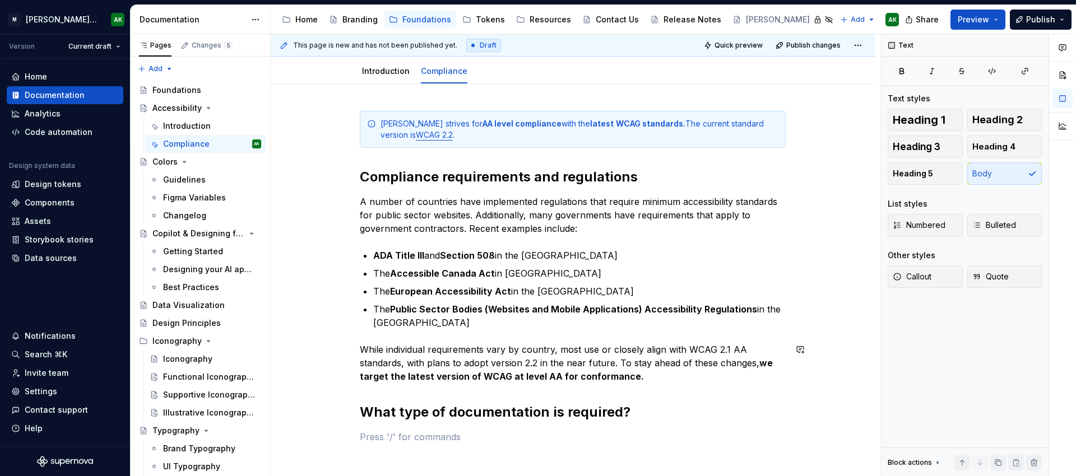
scroll to position [132, 0]
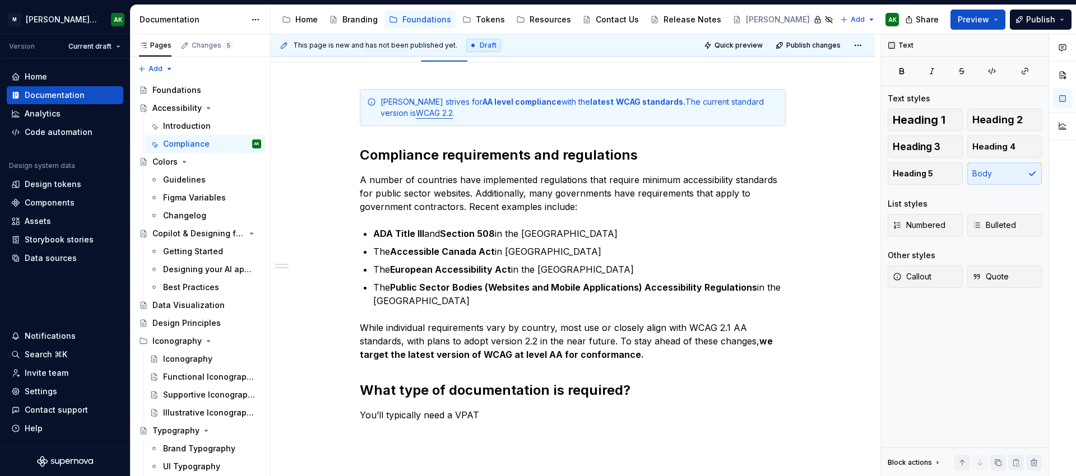
type textarea "*"
click at [452, 418] on p "You’ll typically need a VPAT" at bounding box center [573, 415] width 426 height 13
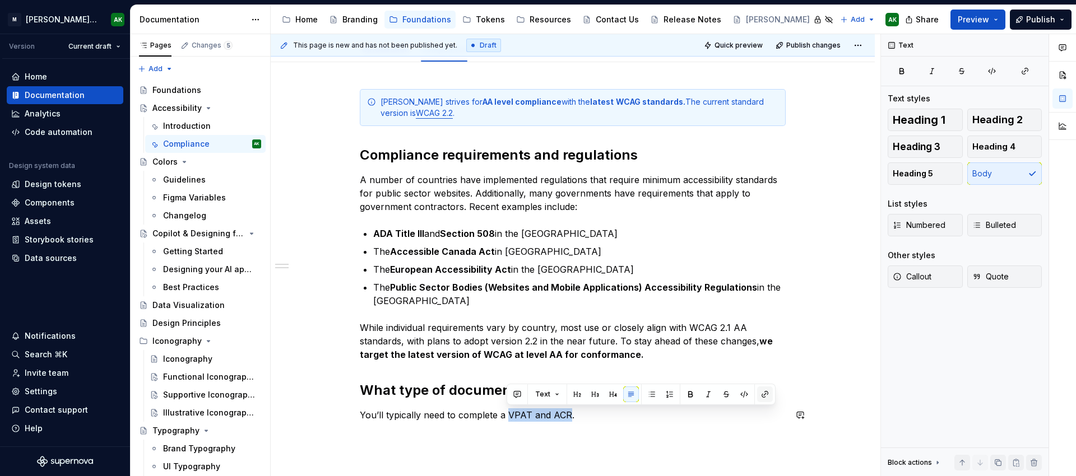
click at [763, 396] on button "button" at bounding box center [765, 395] width 16 height 16
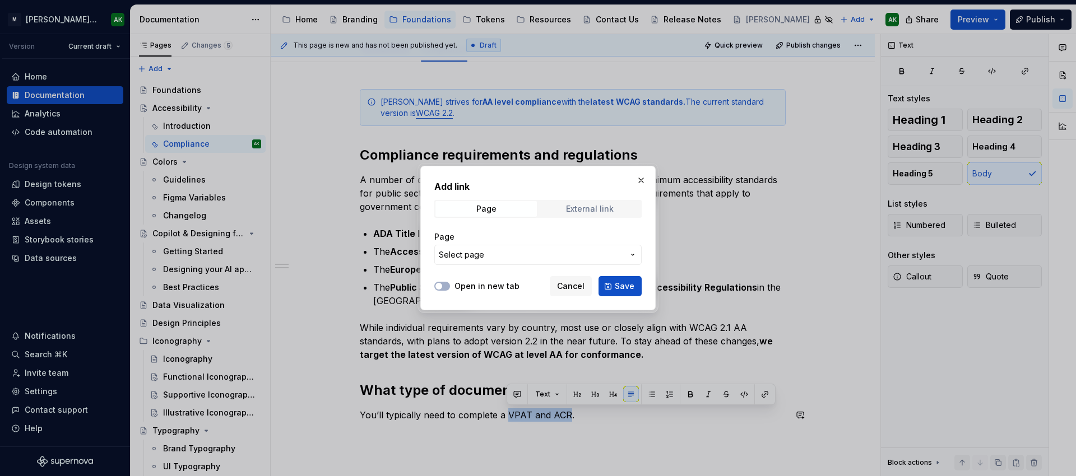
click at [592, 203] on span "External link" at bounding box center [589, 209] width 101 height 16
click at [538, 258] on input "URL" at bounding box center [537, 255] width 207 height 20
paste input "[URL][DOMAIN_NAME]"
type input "[URL][DOMAIN_NAME]"
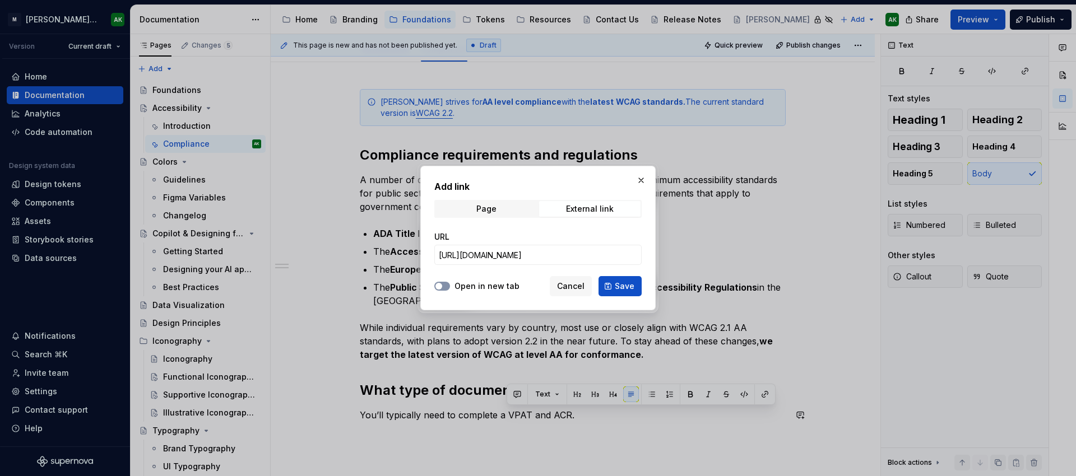
click at [444, 287] on button "Open in new tab" at bounding box center [442, 286] width 16 height 9
click at [624, 284] on span "Save" at bounding box center [625, 286] width 20 height 11
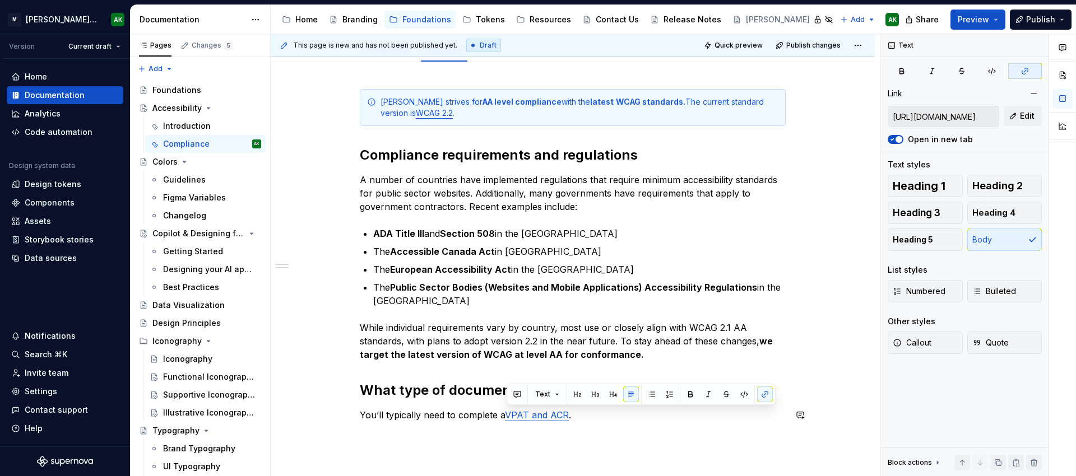
click at [643, 439] on div "[PERSON_NAME] strives for AA level compliance with the latest WCAG standards. T…" at bounding box center [573, 320] width 604 height 516
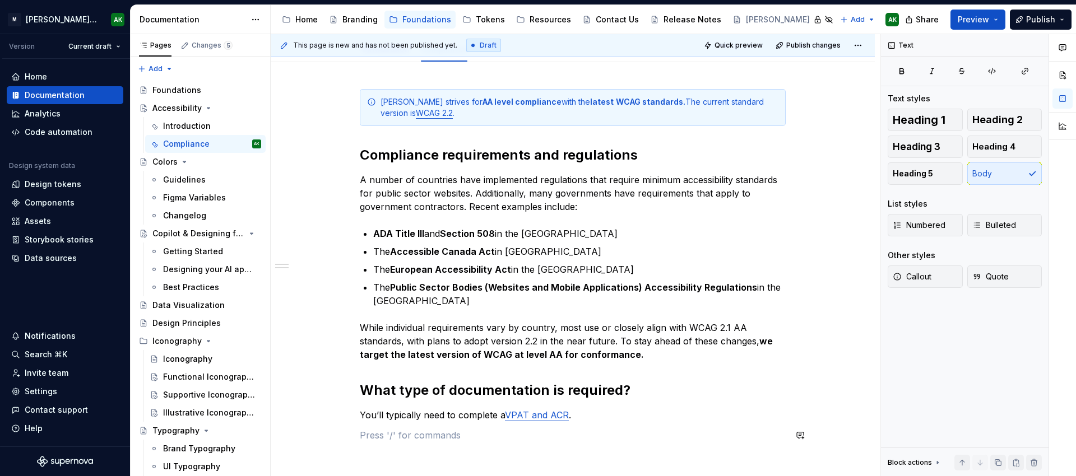
click at [608, 419] on p "You’ll typically need to complete a VPAT and ACR ." at bounding box center [573, 415] width 426 height 13
click at [487, 418] on p "You’ll typically need to complete a VPAT and ACR for" at bounding box center [573, 415] width 426 height 13
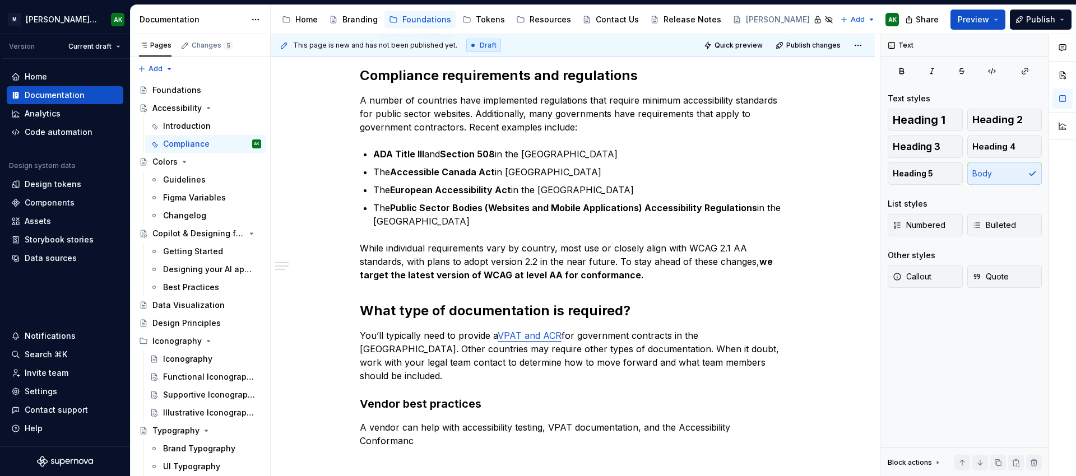
scroll to position [224, 0]
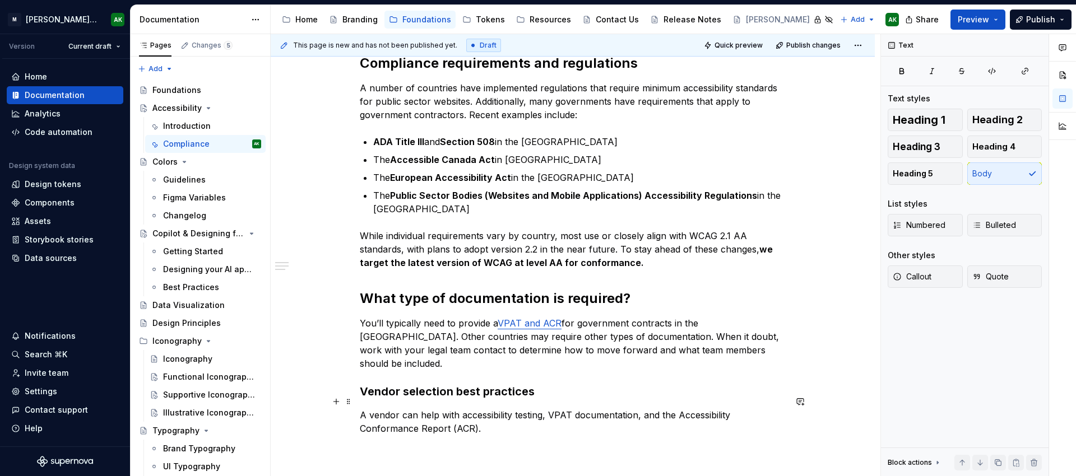
click at [566, 419] on p "A vendor can help with accessibility testing, VPAT documentation, and the Acces…" at bounding box center [573, 422] width 426 height 27
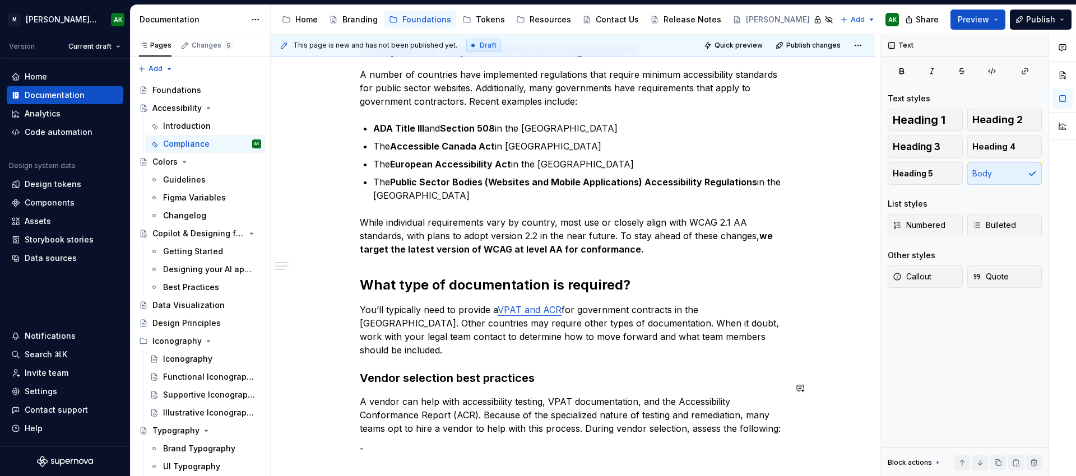
scroll to position [266, 0]
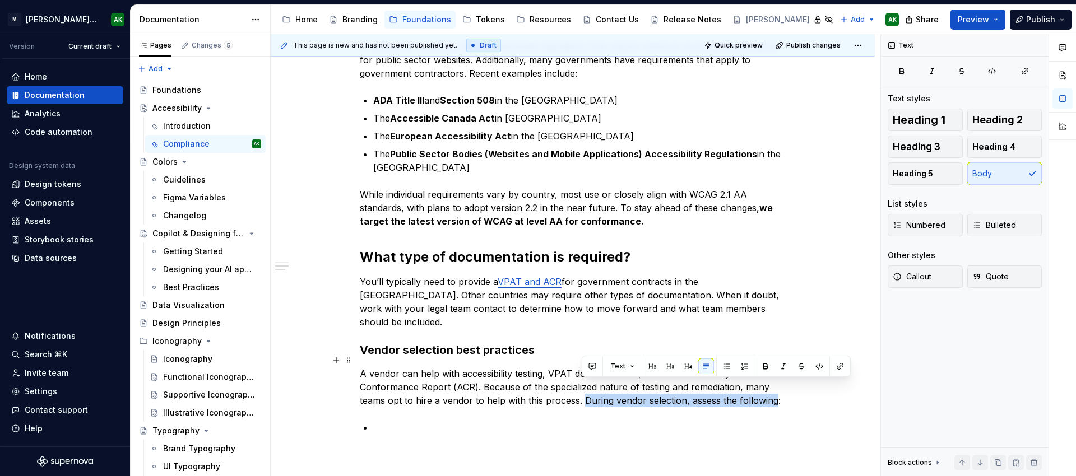
drag, startPoint x: 774, startPoint y: 386, endPoint x: 585, endPoint y: 387, distance: 188.9
click at [585, 387] on p "A vendor can help with accessibility testing, VPAT documentation, and the Acces…" at bounding box center [573, 387] width 426 height 40
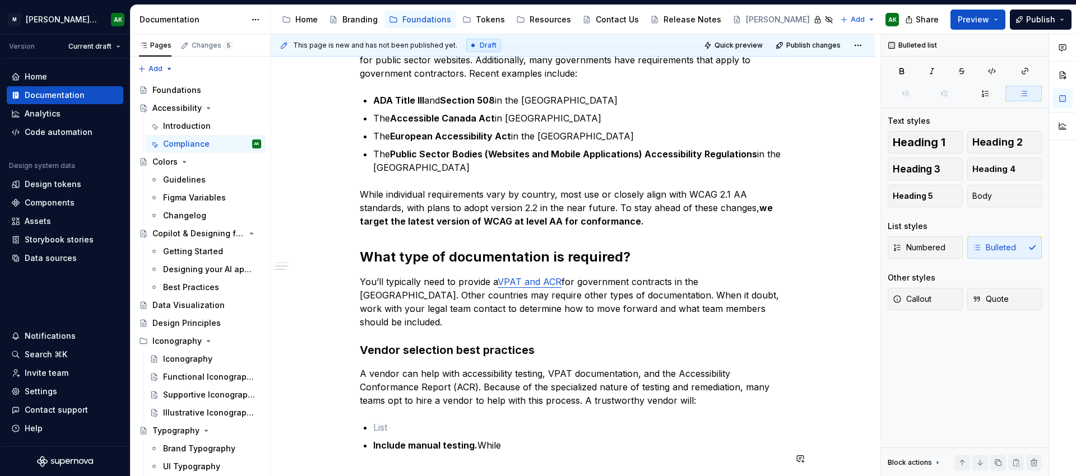
type textarea "*"
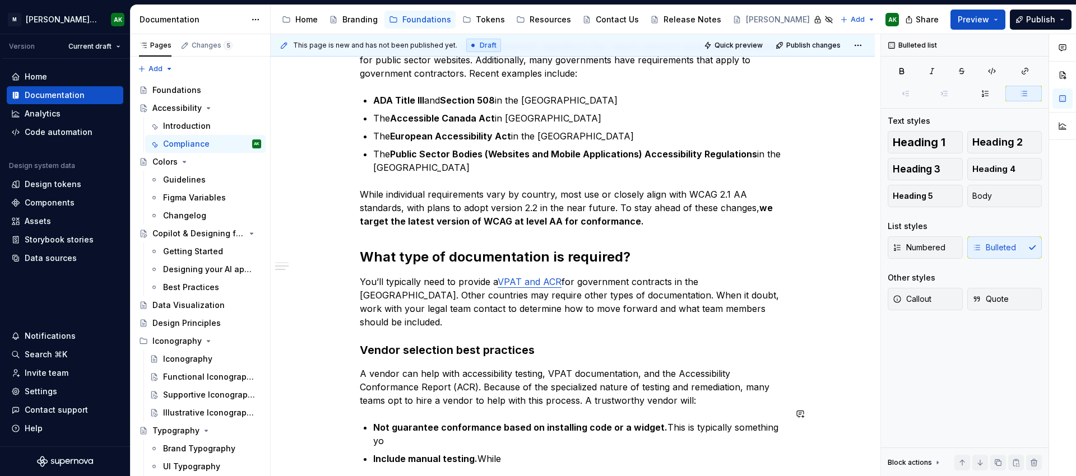
scroll to position [278, 0]
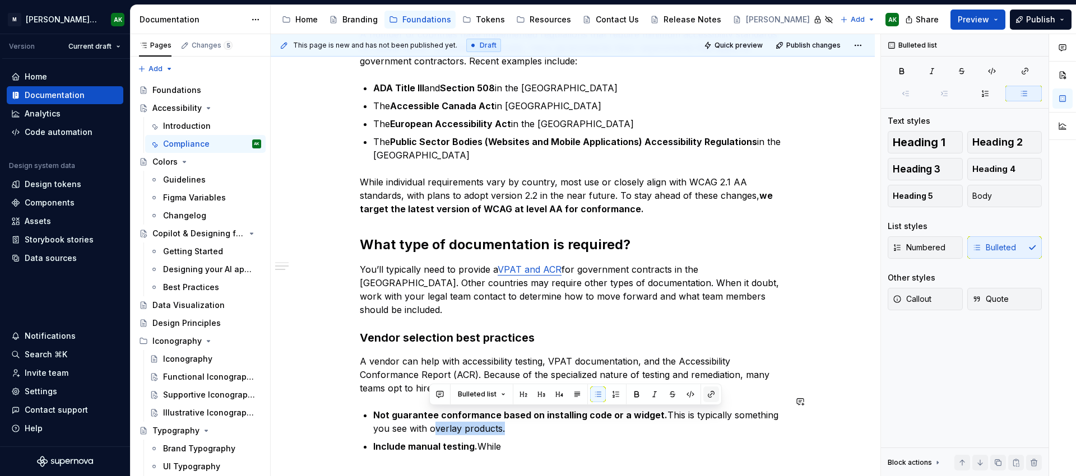
click at [712, 396] on button "button" at bounding box center [711, 395] width 16 height 16
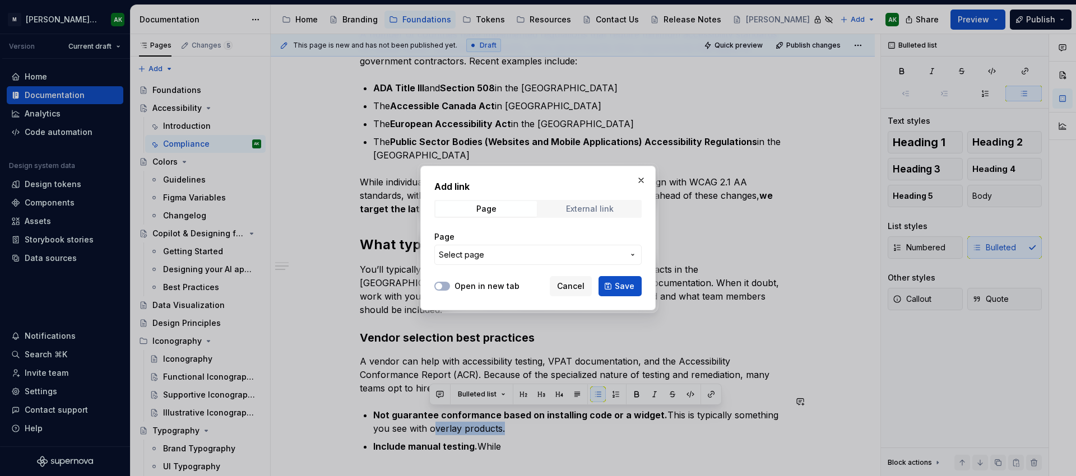
click at [578, 208] on div "External link" at bounding box center [590, 209] width 48 height 9
click at [520, 256] on input "URL" at bounding box center [537, 255] width 207 height 20
paste input "[URL][DOMAIN_NAME]"
type input "[URL][DOMAIN_NAME]"
click at [443, 285] on button "Open in new tab" at bounding box center [442, 286] width 16 height 9
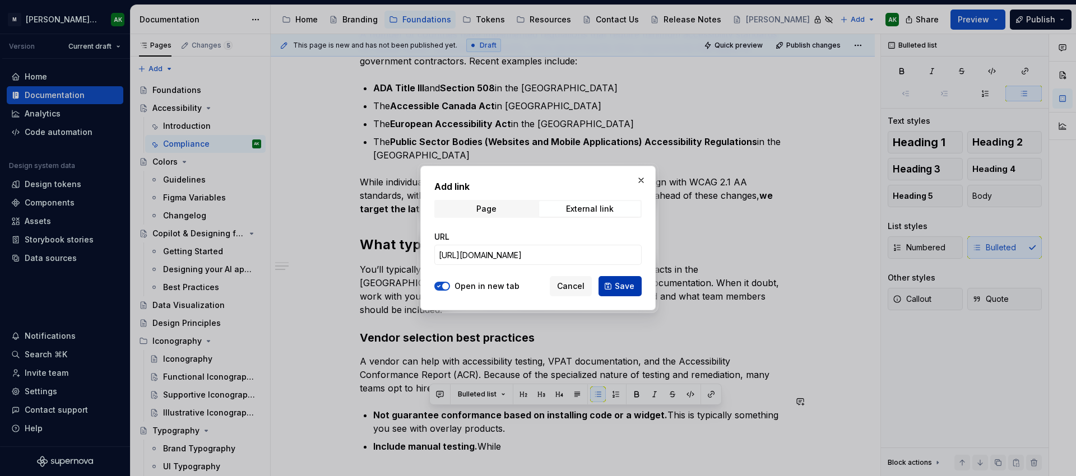
click at [627, 286] on span "Save" at bounding box center [625, 286] width 20 height 11
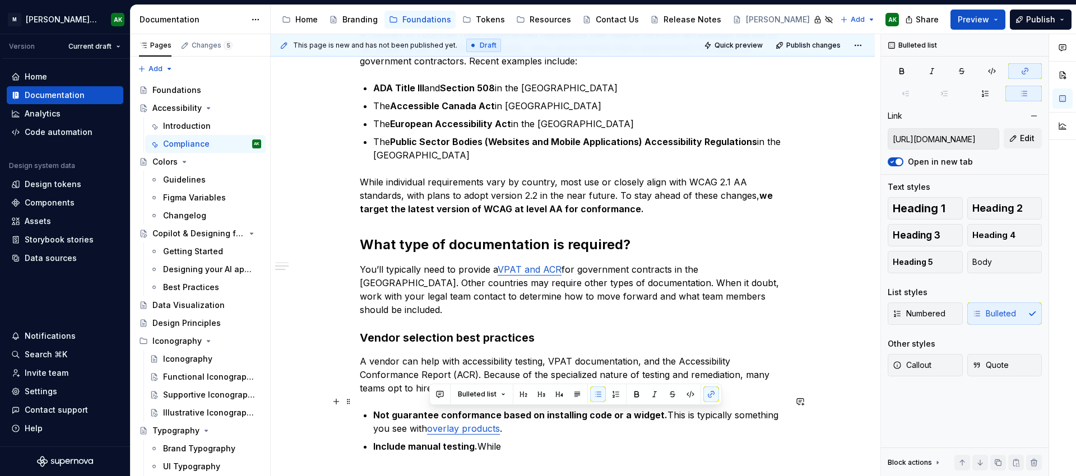
click at [566, 416] on p "Not guarantee conformance based on installing code or a widget. This is typical…" at bounding box center [579, 422] width 413 height 27
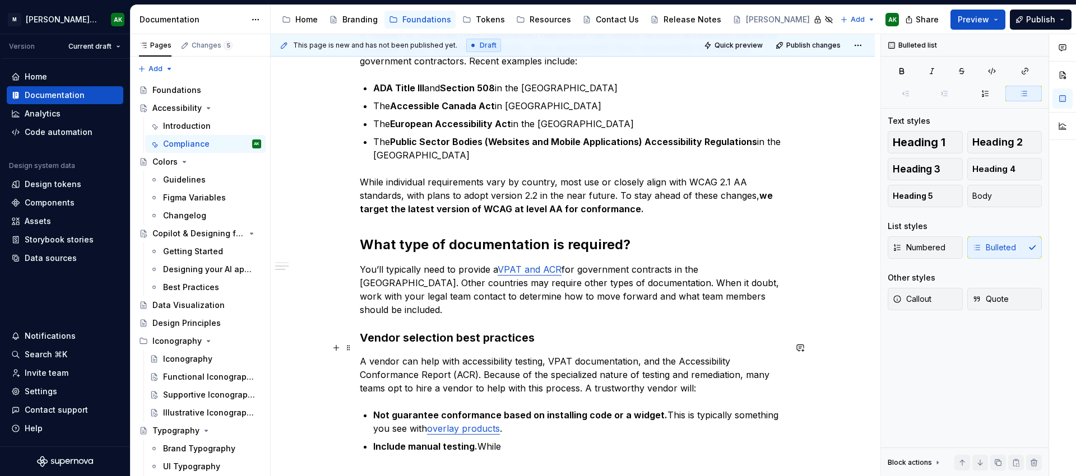
click at [683, 371] on p "A vendor can help with accessibility testing, VPAT documentation, and the Acces…" at bounding box center [573, 375] width 426 height 40
click at [380, 410] on strong "Not guarantee conformance based on installing code or a widget." at bounding box center [520, 415] width 294 height 11
click at [448, 420] on p "Should not guarantee conformance based on installing code or a widget. This is …" at bounding box center [579, 422] width 413 height 27
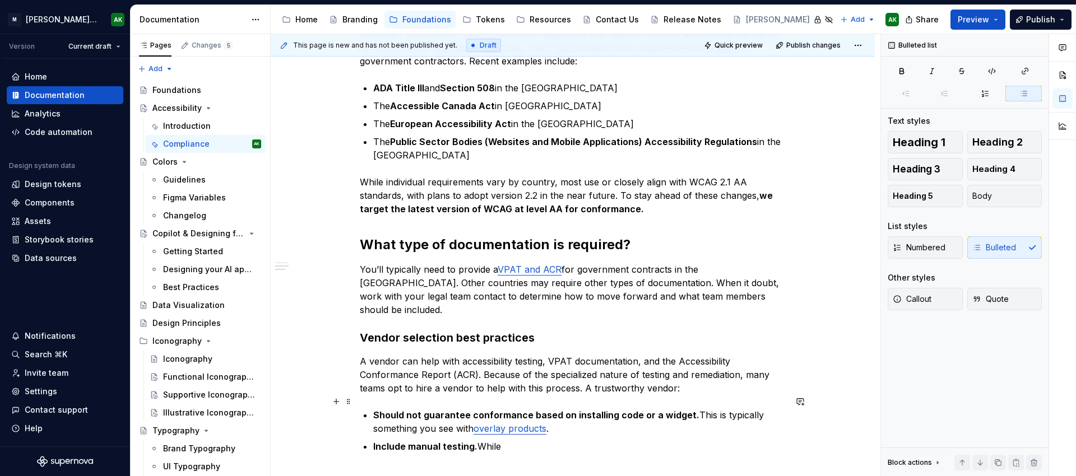
click at [452, 416] on p "Should not guarantee conformance based on installing code or a widget. This is …" at bounding box center [579, 422] width 413 height 27
click at [475, 415] on p "Should not guarantee conformance based on installing code or a widget. This is …" at bounding box center [579, 422] width 413 height 27
click at [409, 441] on strong "Include manual testing." at bounding box center [425, 446] width 104 height 11
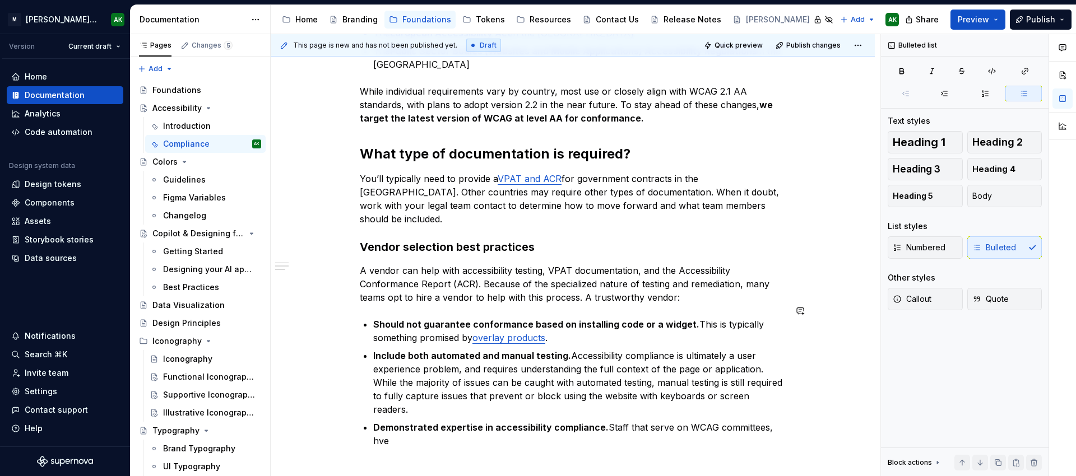
scroll to position [381, 0]
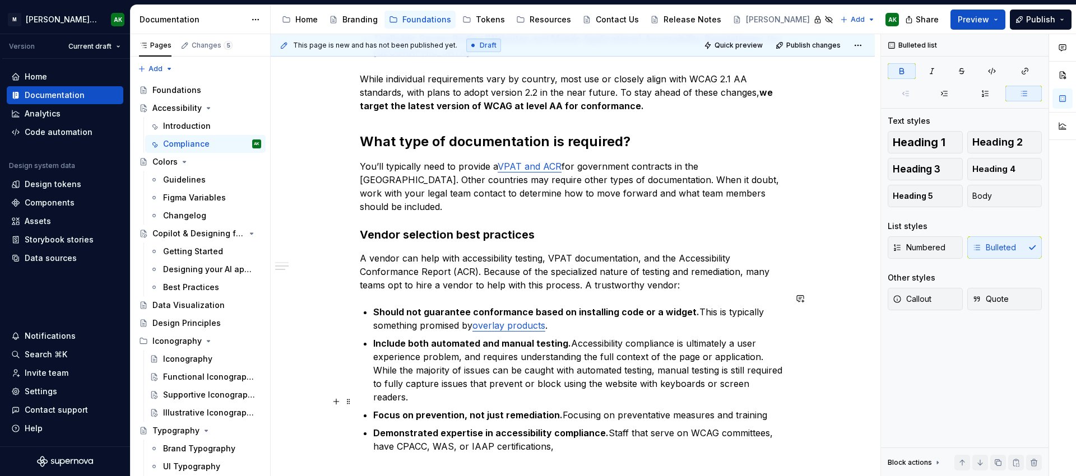
click at [399, 410] on strong "Focus on prevention, not just remediation." at bounding box center [467, 415] width 189 height 11
drag, startPoint x: 774, startPoint y: 401, endPoint x: 776, endPoint y: 407, distance: 6.0
click at [774, 409] on p "Focuses on prevention, not just remediation. Focusing on preventative measures …" at bounding box center [579, 415] width 413 height 13
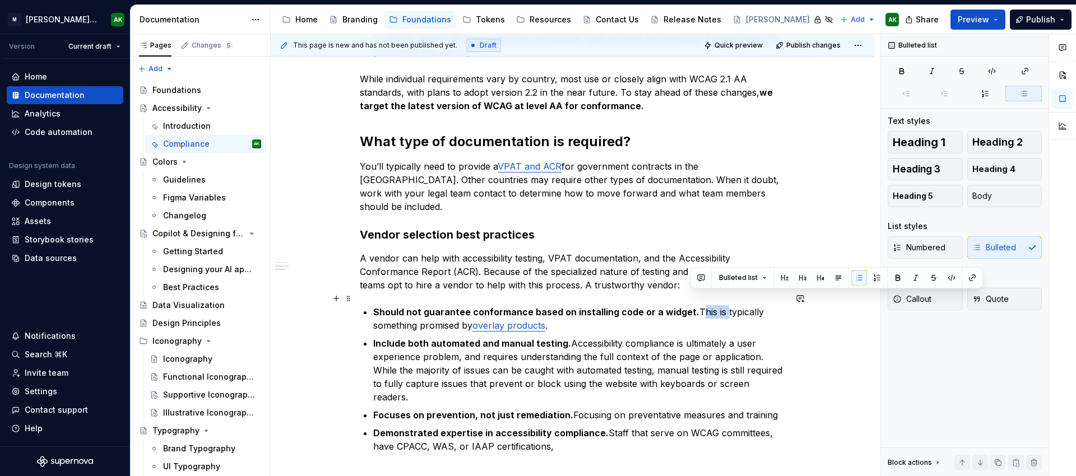
drag, startPoint x: 692, startPoint y: 297, endPoint x: 729, endPoint y: 303, distance: 37.6
click at [717, 305] on p "Should not guarantee conformance based on installing code or a widget. This is …" at bounding box center [579, 318] width 413 height 27
click at [748, 305] on p "Should not guarantee conformance based on installing code or a widget. This is …" at bounding box center [579, 318] width 413 height 27
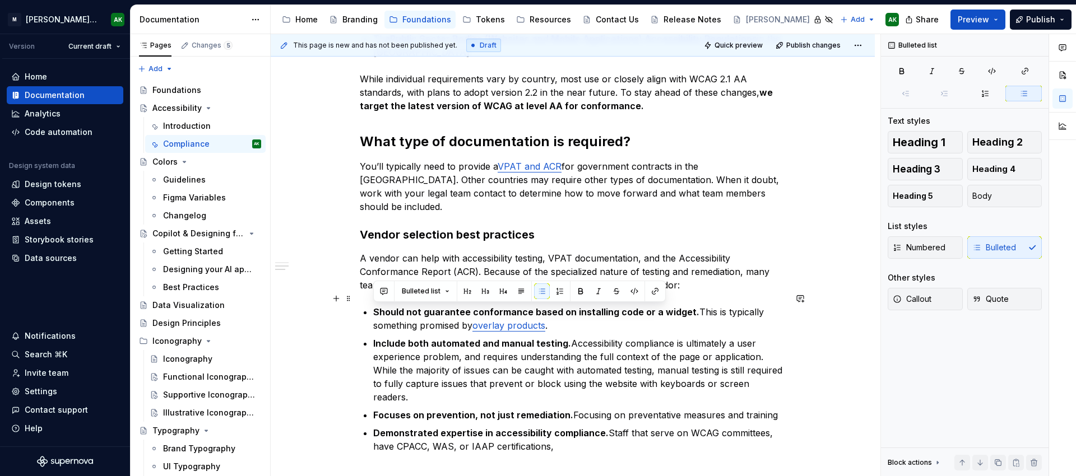
drag, startPoint x: 472, startPoint y: 313, endPoint x: 372, endPoint y: 313, distance: 100.3
click at [372, 313] on div "[PERSON_NAME] strives for AA level compliance with the latest WCAG standards. T…" at bounding box center [573, 160] width 426 height 640
click at [723, 320] on ul "Should not guarantee conformance based on installing code or a widget. This is …" at bounding box center [579, 379] width 413 height 148
drag, startPoint x: 457, startPoint y: 311, endPoint x: 373, endPoint y: 309, distance: 84.1
click at [373, 309] on div "[PERSON_NAME] strives for AA level compliance with the latest WCAG standards. T…" at bounding box center [573, 160] width 426 height 640
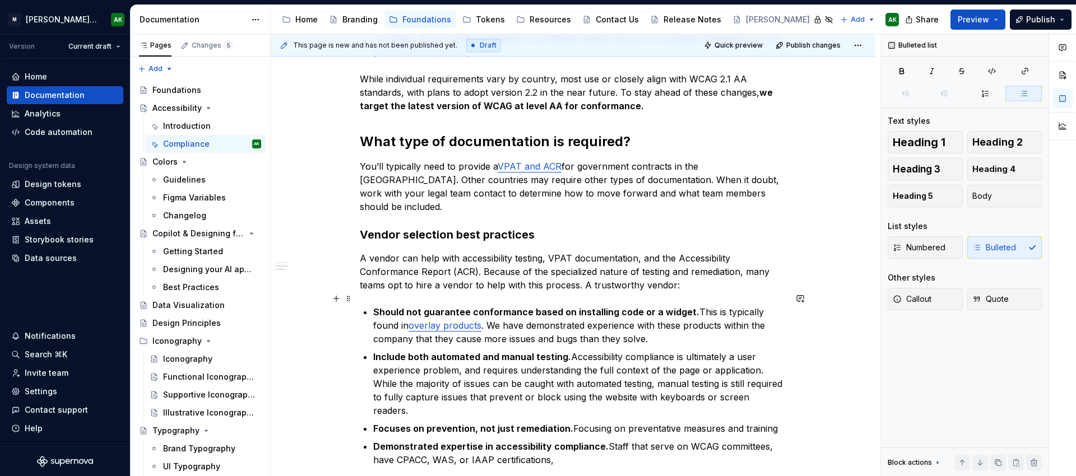
click at [599, 313] on p "Should not guarantee conformance based on installing code or a widget. This is …" at bounding box center [579, 325] width 413 height 40
click at [730, 323] on p "Should not guarantee conformance based on installing code or a widget. This is …" at bounding box center [579, 325] width 413 height 40
click at [661, 309] on p "Should not guarantee conformance based on installing code or a widget. This is …" at bounding box center [579, 325] width 413 height 40
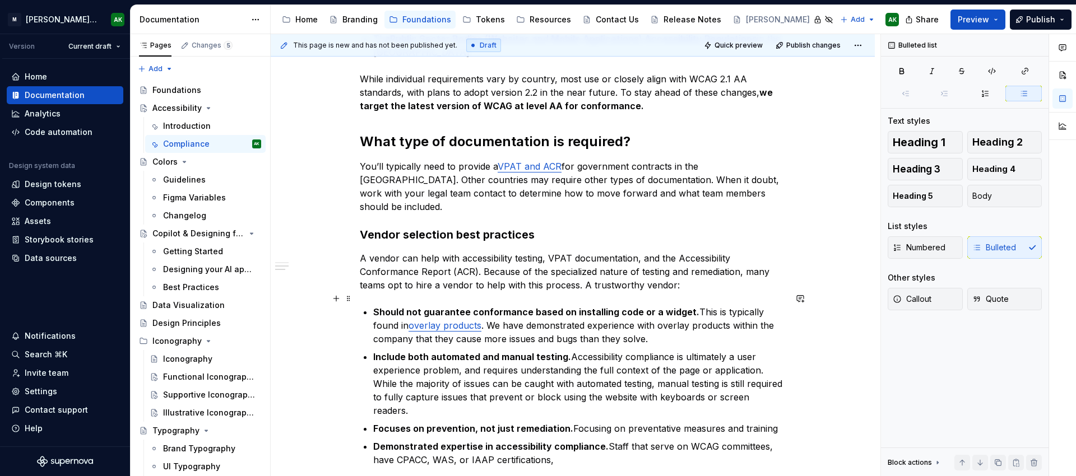
click at [762, 313] on p "Should not guarantee conformance based on installing code or a widget. This is …" at bounding box center [579, 325] width 413 height 40
click at [677, 320] on p "Should not guarantee conformance based on installing code or a widget. This is …" at bounding box center [579, 325] width 413 height 40
click at [436, 326] on p "Should not guarantee conformance based on installing code or a widget. This is …" at bounding box center [579, 325] width 413 height 40
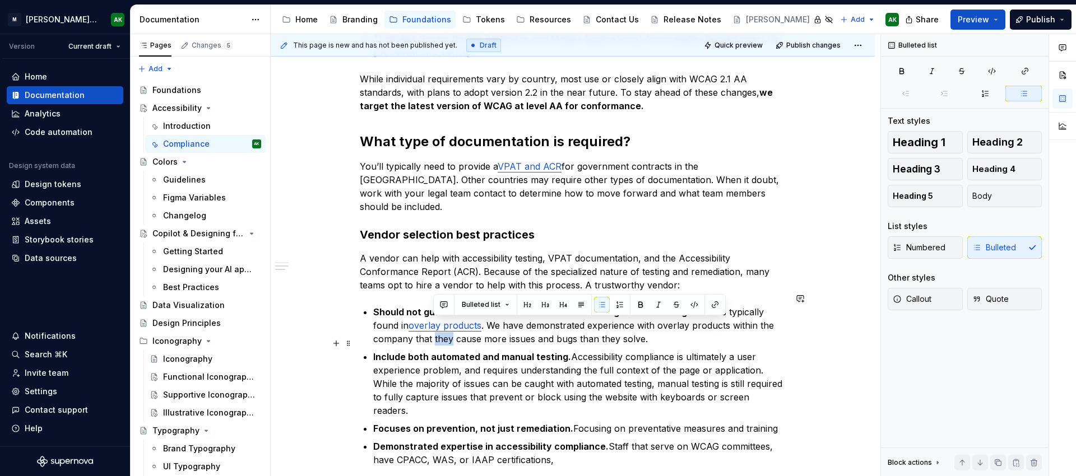
click at [728, 351] on p "Include both automated and manual testing. Accessibility compliance is ultimate…" at bounding box center [579, 383] width 413 height 67
click at [545, 311] on p "Should not guarantee conformance based on installing code or a widget. This is …" at bounding box center [579, 325] width 413 height 40
click at [664, 330] on p "Should not guarantee conformance based on installing code or a widget. This is …" at bounding box center [579, 325] width 413 height 40
drag, startPoint x: 658, startPoint y: 325, endPoint x: 480, endPoint y: 322, distance: 178.3
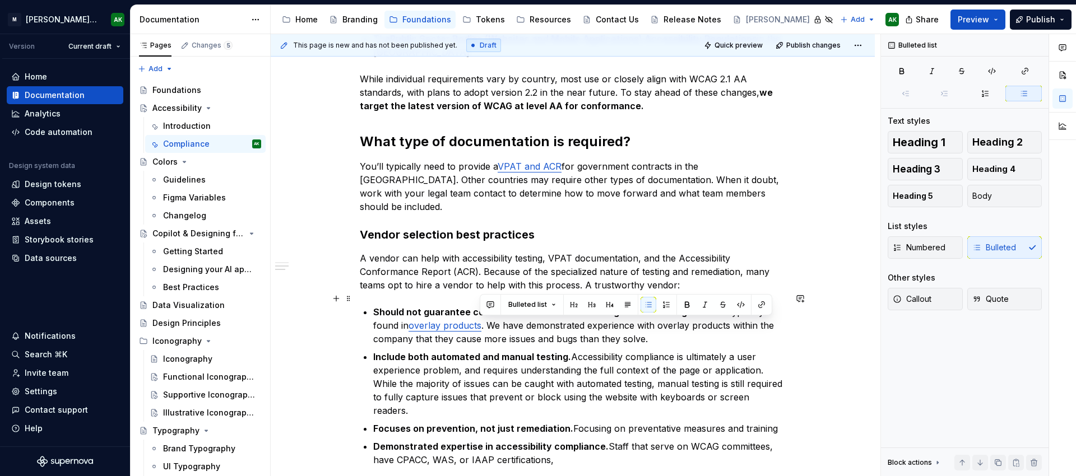
click at [480, 322] on p "Should not guarantee conformance based on installing code or a widget. This is …" at bounding box center [579, 325] width 413 height 40
click at [557, 313] on p "Should not guarantee conformance based on installing code or a widget. This is …" at bounding box center [579, 325] width 413 height 40
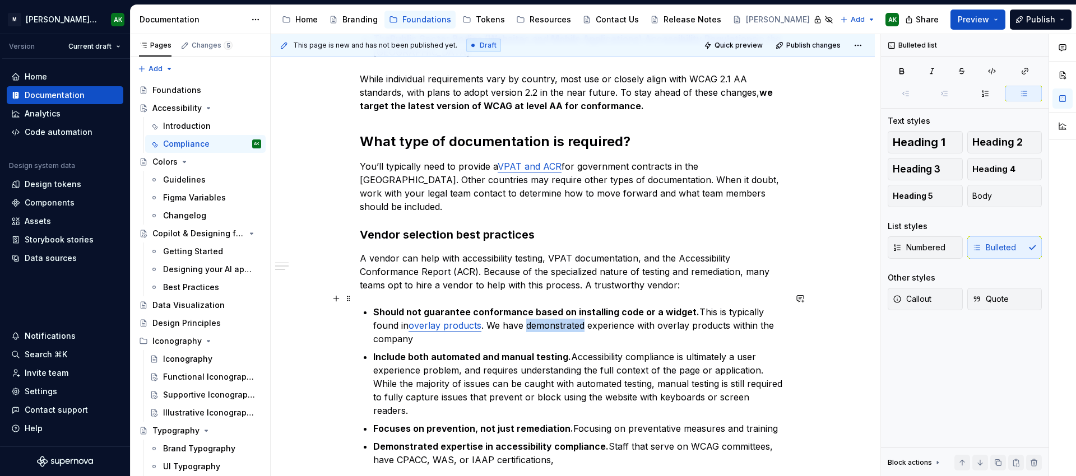
click at [557, 313] on p "Should not guarantee conformance based on installing code or a widget. This is …" at bounding box center [579, 325] width 413 height 40
type textarea "*"
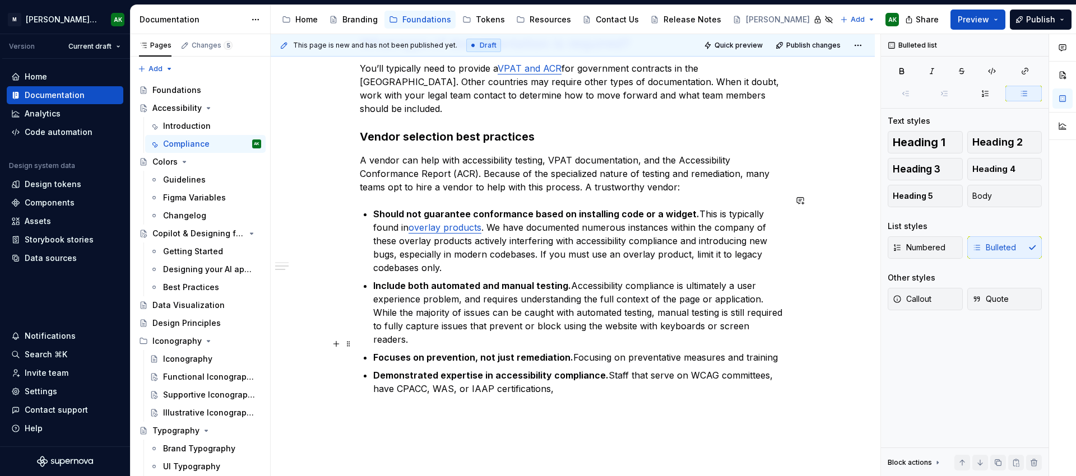
scroll to position [482, 0]
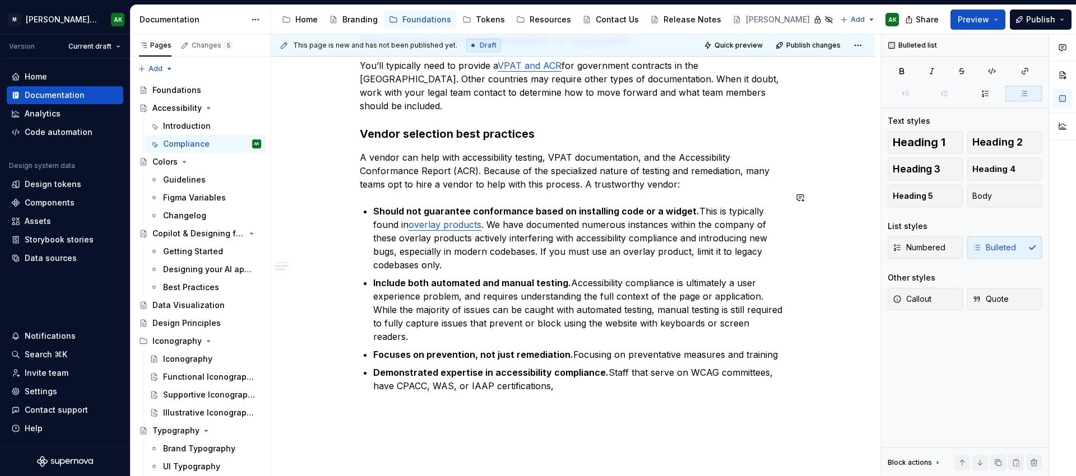
click at [679, 392] on div "[PERSON_NAME] strives for AA level compliance with the latest WCAG standards. T…" at bounding box center [573, 79] width 426 height 680
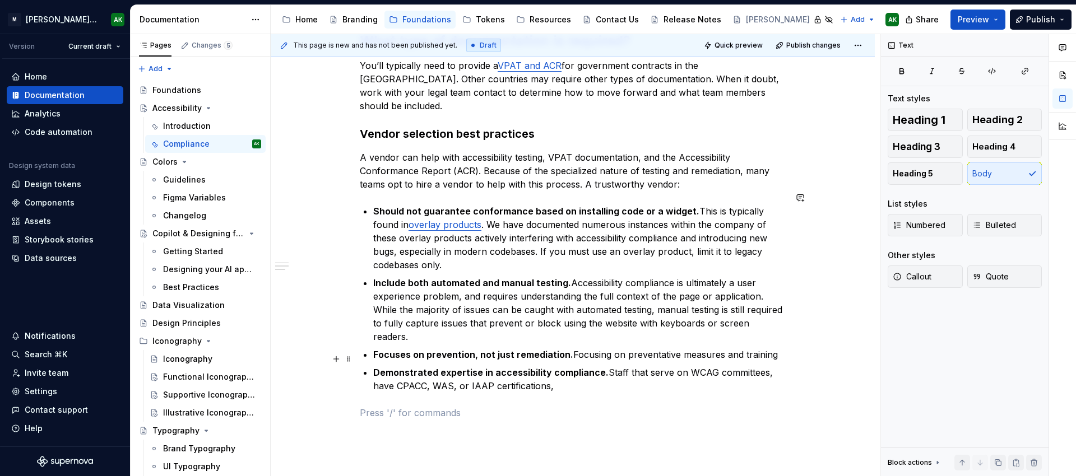
click at [622, 374] on p "Demonstrated expertise in accessibility compliance. Staff that serve on WCAG co…" at bounding box center [579, 379] width 413 height 27
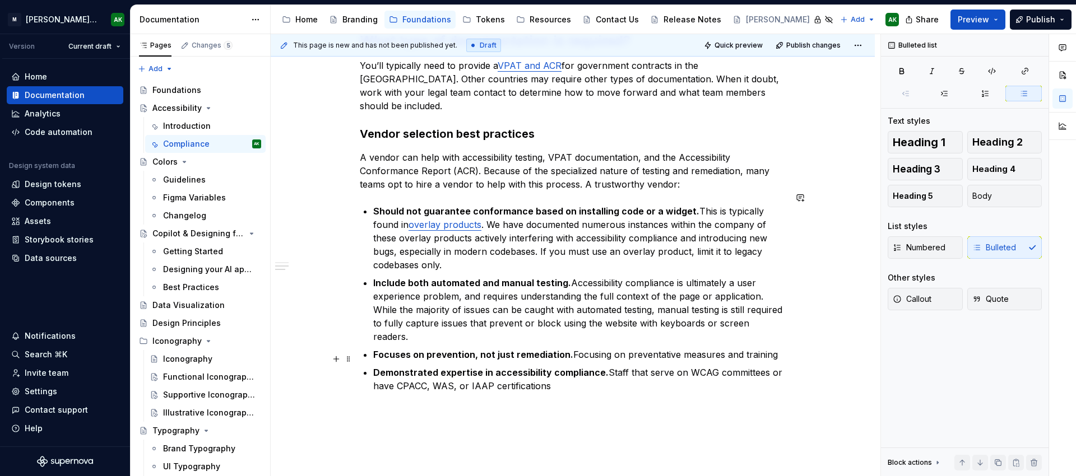
click at [596, 376] on p "Demonstrated expertise in accessibility compliance. Staff that serve on WCAG co…" at bounding box center [579, 379] width 413 height 27
click at [777, 348] on p "Focuses on prevention, not just remediation. Focusing on preventative measures …" at bounding box center [579, 354] width 413 height 13
click at [569, 348] on p "Focuses on prevention, not just remediation. Focusing on preventative measures …" at bounding box center [579, 354] width 413 height 13
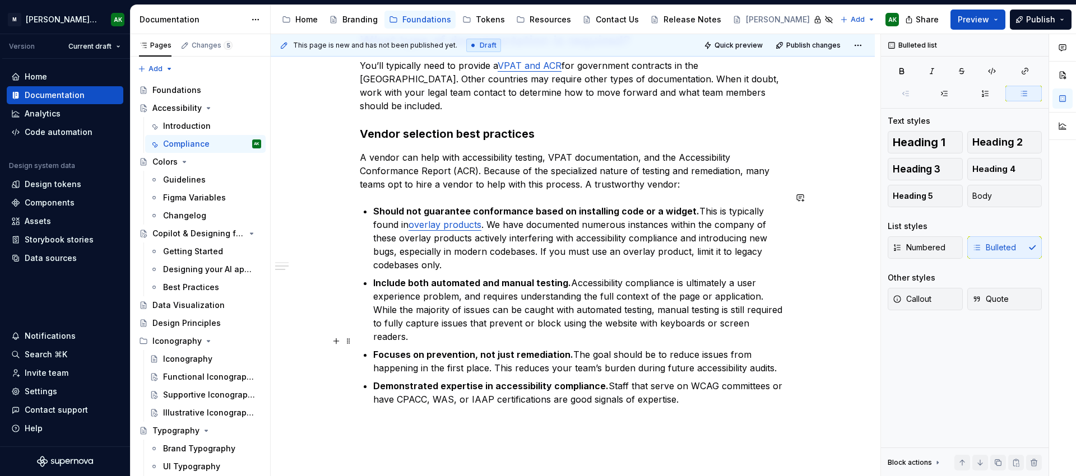
click at [677, 348] on p "Focuses on prevention, not just remediation. The goal should be to reduce issue…" at bounding box center [579, 361] width 413 height 27
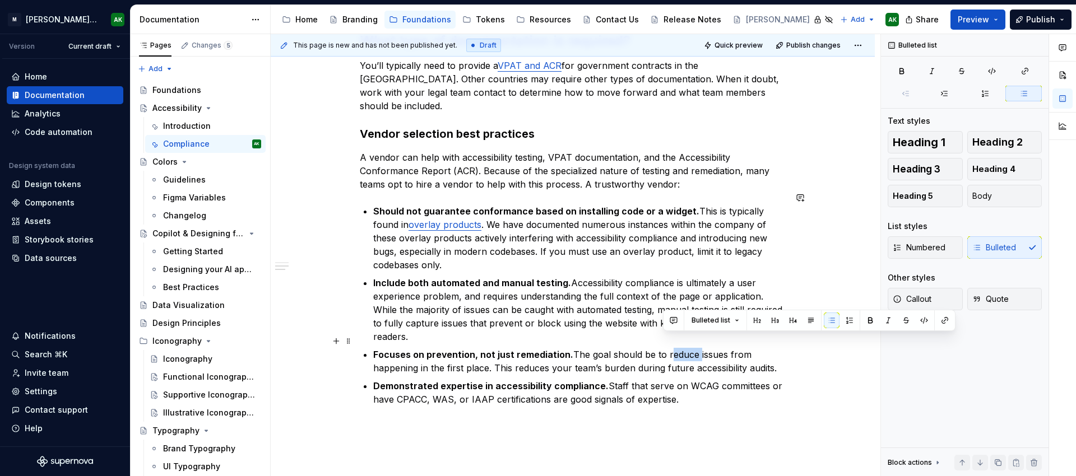
click at [677, 348] on p "Focuses on prevention, not just remediation. The goal should be to reduce issue…" at bounding box center [579, 361] width 413 height 27
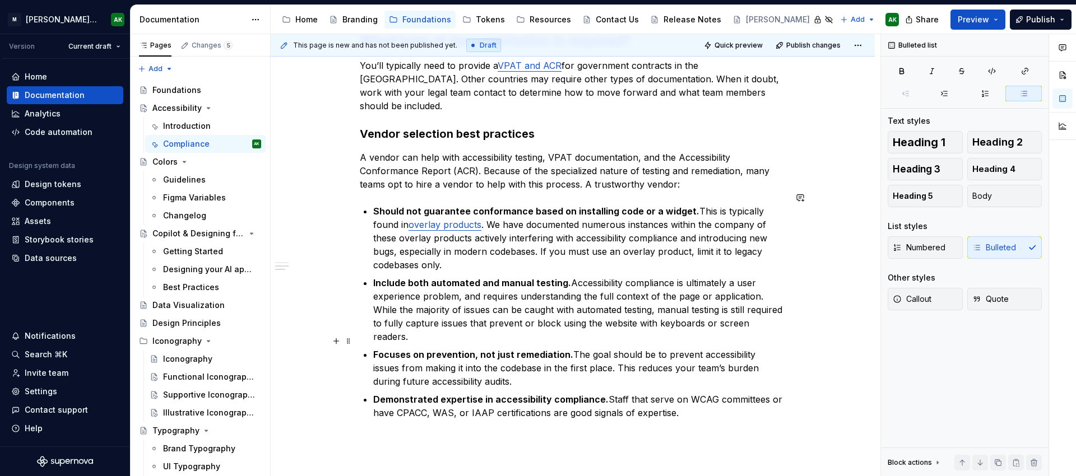
click at [494, 370] on p "Focuses on prevention, not just remediation. The goal should be to prevent acce…" at bounding box center [579, 368] width 413 height 40
click at [692, 402] on p "Demonstrated expertise in accessibility compliance. Staff that serve on WCAG co…" at bounding box center [579, 406] width 413 height 27
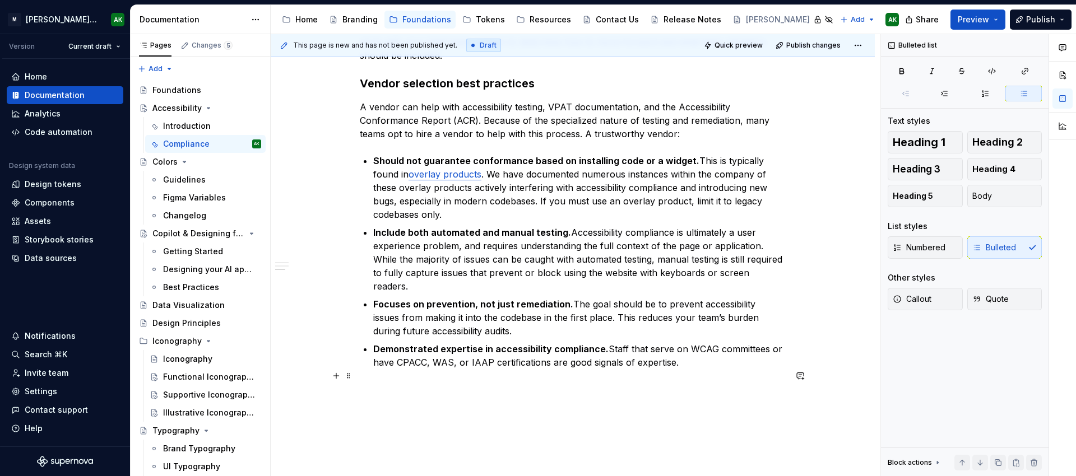
click at [779, 383] on p at bounding box center [573, 389] width 426 height 13
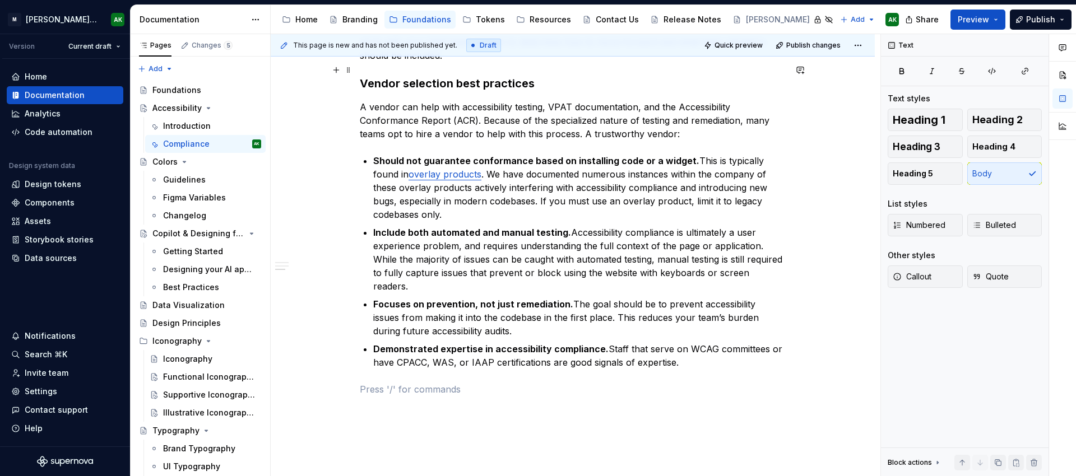
click at [399, 76] on h3 "Vendor selection best practices" at bounding box center [573, 84] width 426 height 16
drag, startPoint x: 430, startPoint y: 383, endPoint x: 436, endPoint y: 383, distance: 6.2
click at [430, 383] on div "[PERSON_NAME] strives for AA level compliance with the latest WCAG standards. T…" at bounding box center [573, 49] width 426 height 721
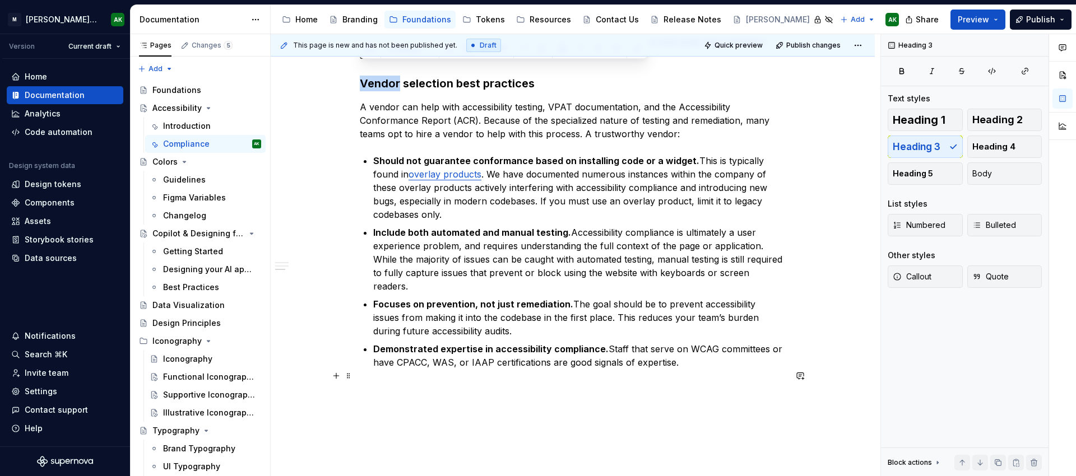
click at [395, 383] on p at bounding box center [573, 389] width 426 height 13
drag, startPoint x: 387, startPoint y: 368, endPoint x: 402, endPoint y: 368, distance: 15.1
click at [387, 368] on div "[PERSON_NAME] strives for AA level compliance with the latest WCAG standards. T…" at bounding box center [573, 42] width 426 height 707
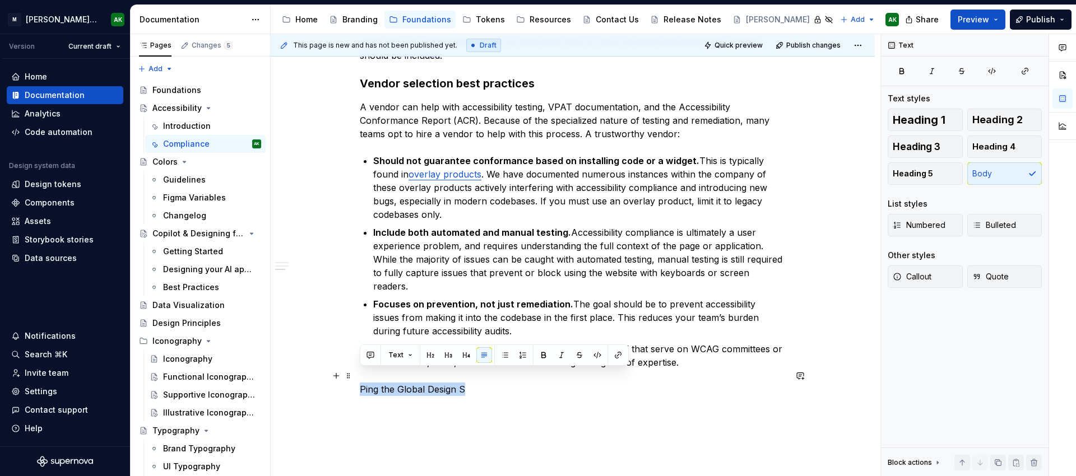
click at [483, 383] on p "Ping the Global Design S" at bounding box center [573, 389] width 426 height 13
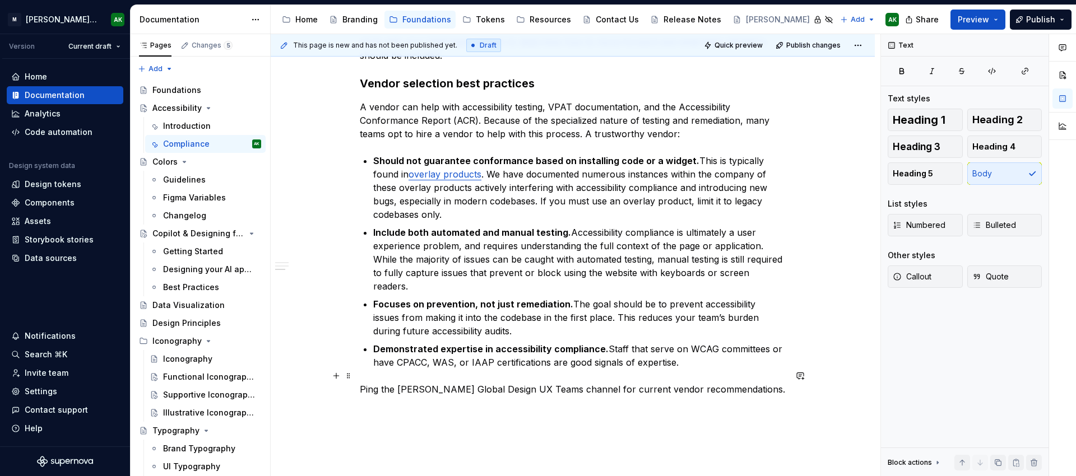
click at [577, 383] on p "Ping the [PERSON_NAME] Global Design UX Teams channel for current vendor recomm…" at bounding box center [573, 389] width 426 height 13
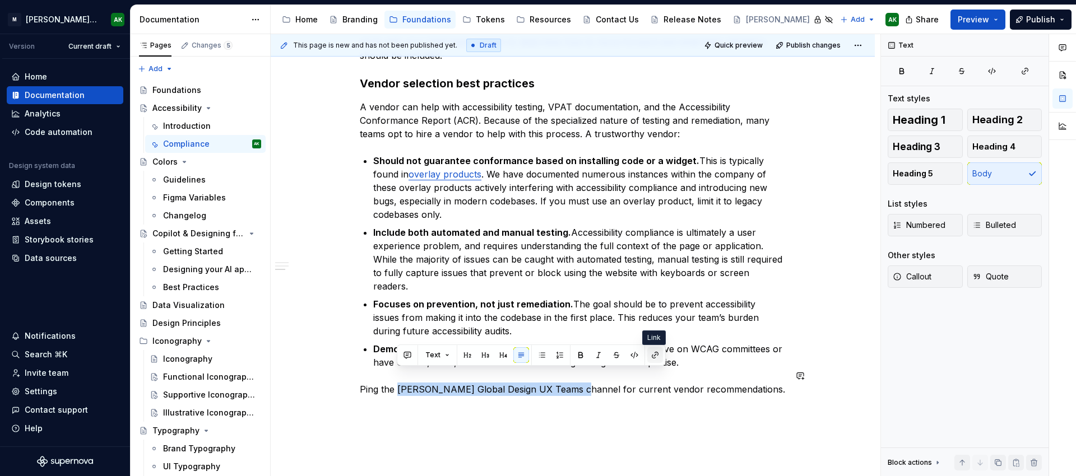
click at [654, 351] on button "button" at bounding box center [655, 356] width 16 height 16
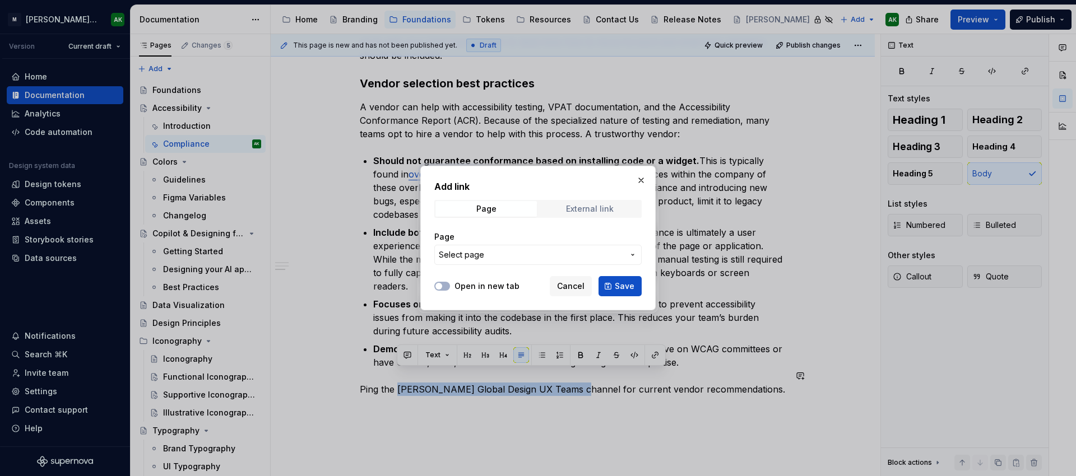
click at [574, 206] on div "External link" at bounding box center [590, 209] width 48 height 9
click at [508, 258] on input "URL" at bounding box center [537, 255] width 207 height 20
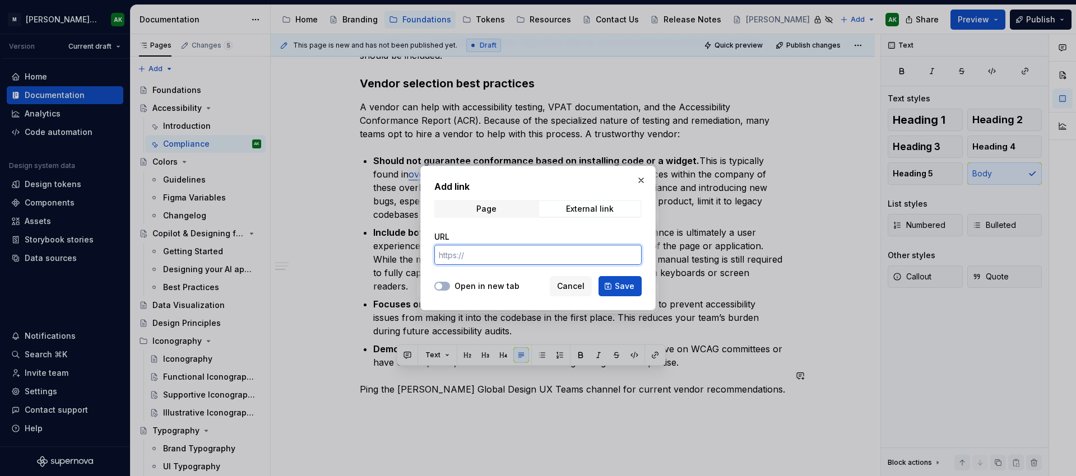
paste input "[URL][DOMAIN_NAME]"
type input "[URL][DOMAIN_NAME]"
click at [451, 287] on div "Open in new tab" at bounding box center [476, 286] width 85 height 11
click at [441, 286] on span "button" at bounding box center [439, 286] width 7 height 7
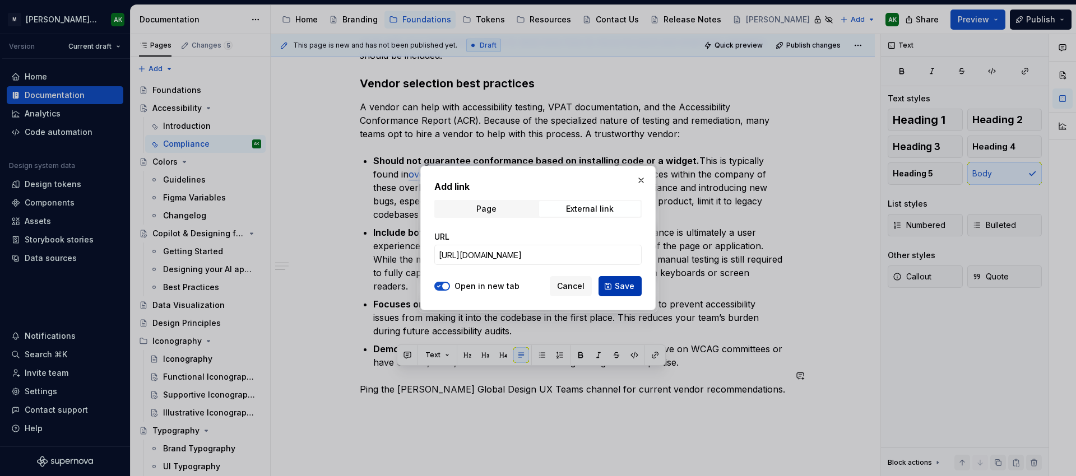
click at [628, 284] on span "Save" at bounding box center [625, 286] width 20 height 11
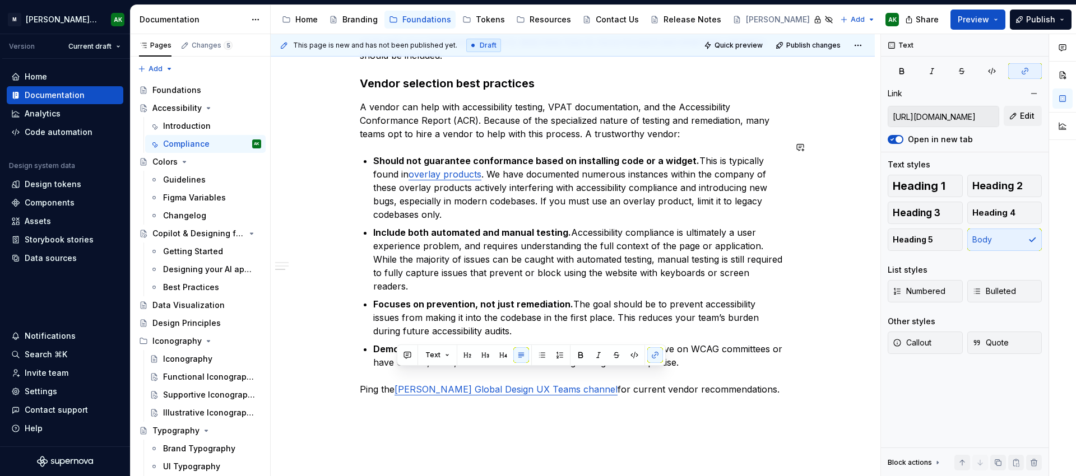
click at [730, 393] on div "[PERSON_NAME] strives for AA level compliance with the latest WCAG standards. T…" at bounding box center [573, 49] width 426 height 721
click at [754, 383] on p "Ping the [PERSON_NAME] Global Design UX Teams channel for current vendor recomm…" at bounding box center [573, 389] width 426 height 13
click at [715, 383] on p "Ping the [PERSON_NAME] Global Design UX Teams channel for current vendor recomm…" at bounding box center [573, 389] width 426 height 13
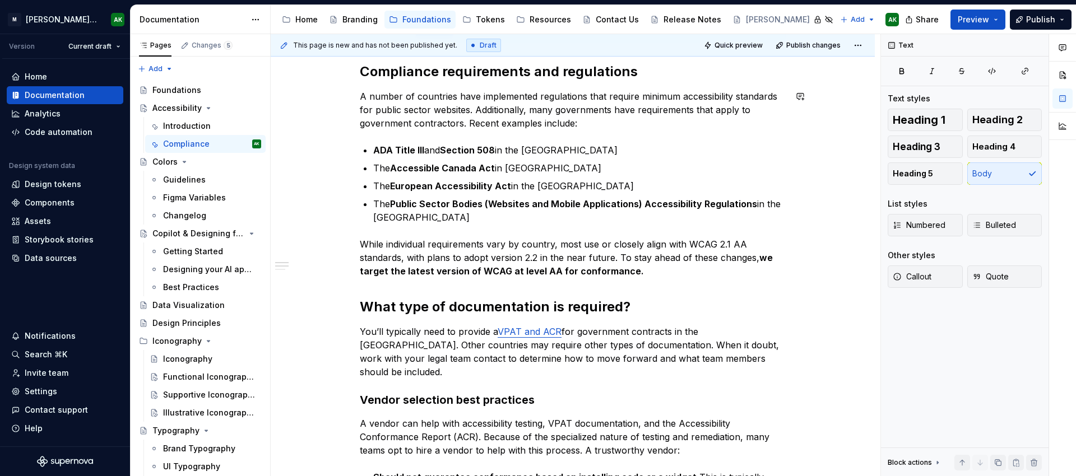
scroll to position [227, 0]
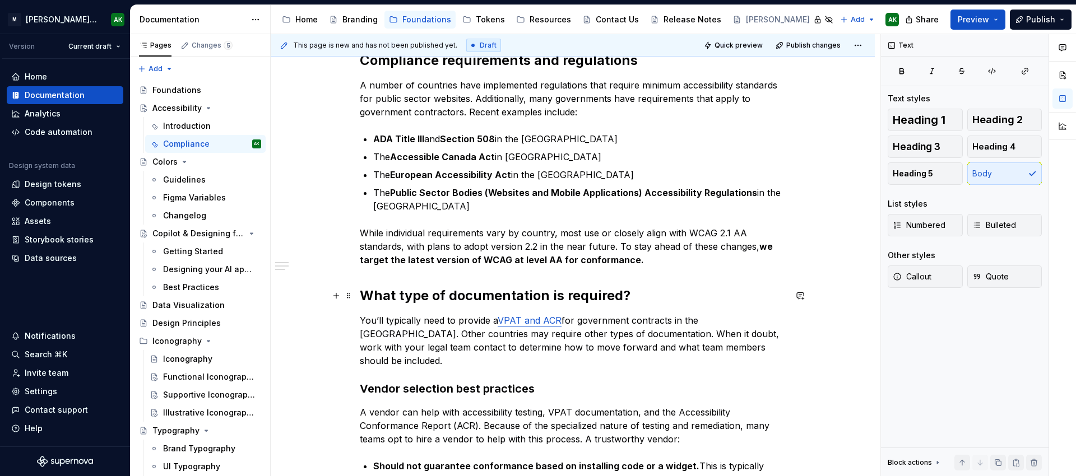
click at [495, 295] on h2 "What type of documentation is required?" at bounding box center [573, 296] width 426 height 18
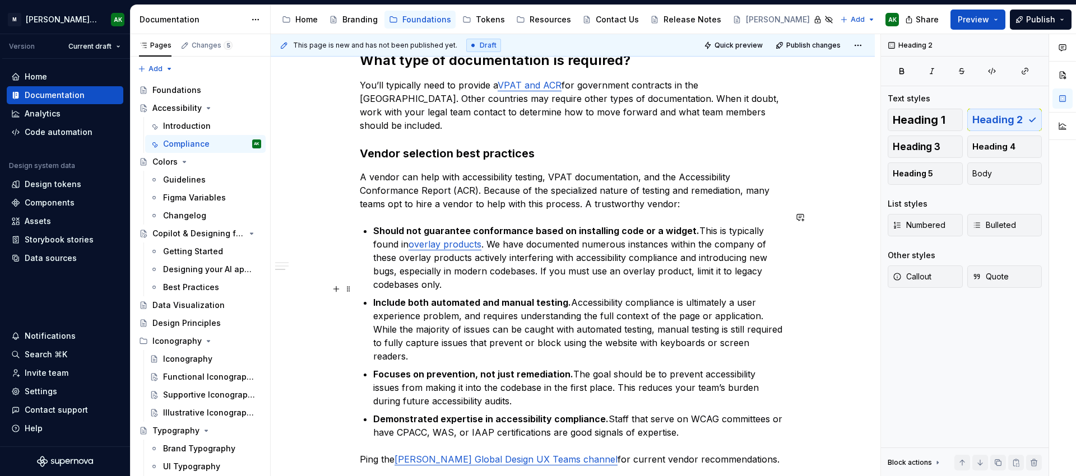
scroll to position [595, 0]
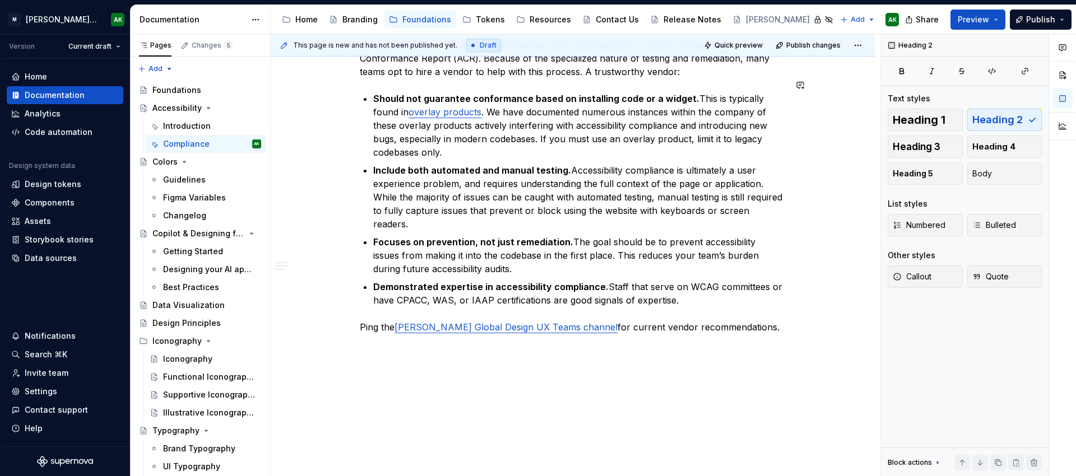
click at [767, 365] on div "This page is new and has not been published yet. Draft Quick preview Publish ch…" at bounding box center [576, 255] width 610 height 443
click at [743, 321] on p "Ping the [PERSON_NAME] Global Design UX Teams channel for current vendor recomm…" at bounding box center [573, 327] width 426 height 13
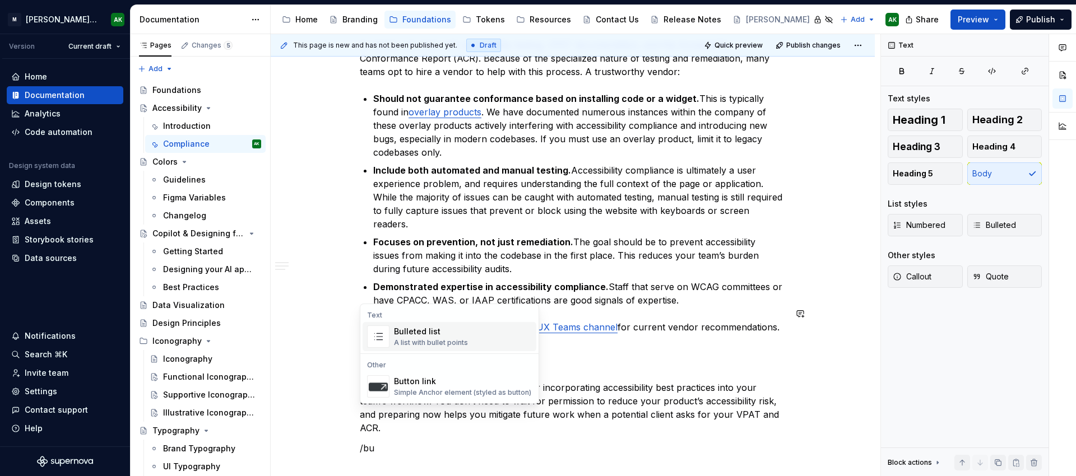
scroll to position [601, 0]
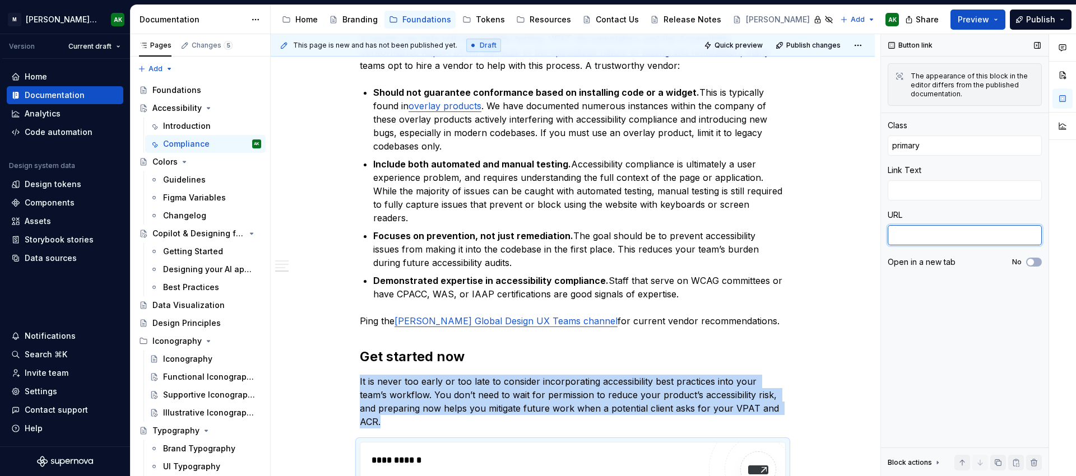
click at [944, 240] on textarea at bounding box center [965, 235] width 154 height 20
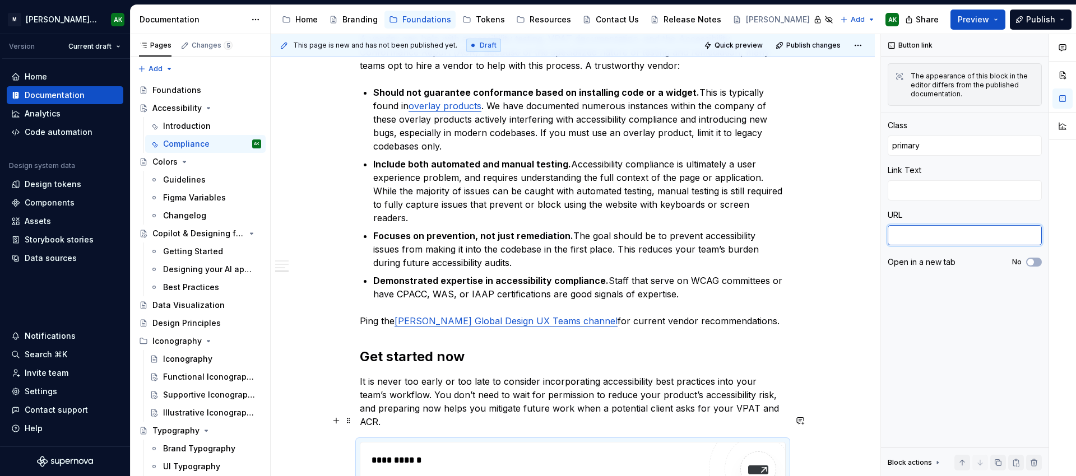
scroll to position [761, 0]
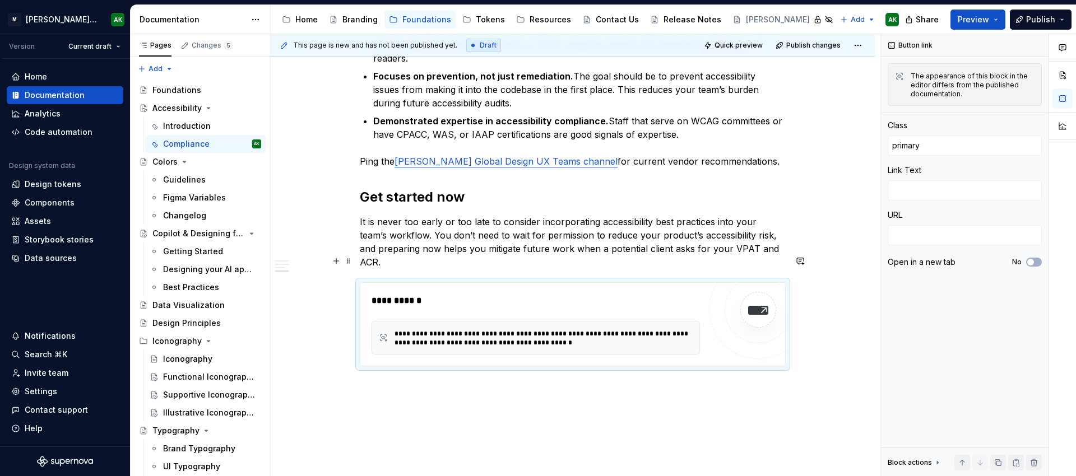
click at [549, 330] on div "**********" at bounding box center [544, 339] width 298 height 18
click at [987, 234] on textarea at bounding box center [965, 235] width 154 height 20
click at [444, 328] on div "**********" at bounding box center [544, 337] width 298 height 19
click at [429, 294] on div "**********" at bounding box center [536, 300] width 328 height 13
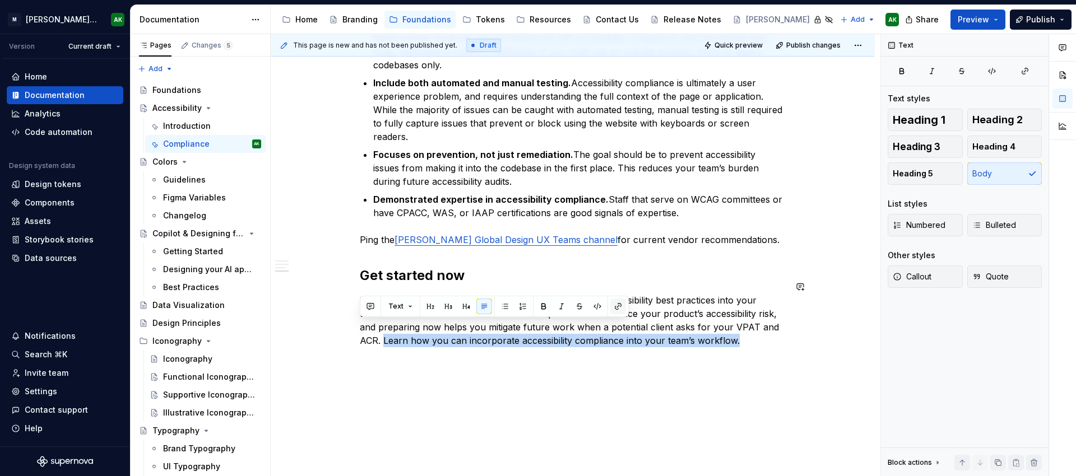
click at [614, 306] on button "button" at bounding box center [618, 307] width 16 height 16
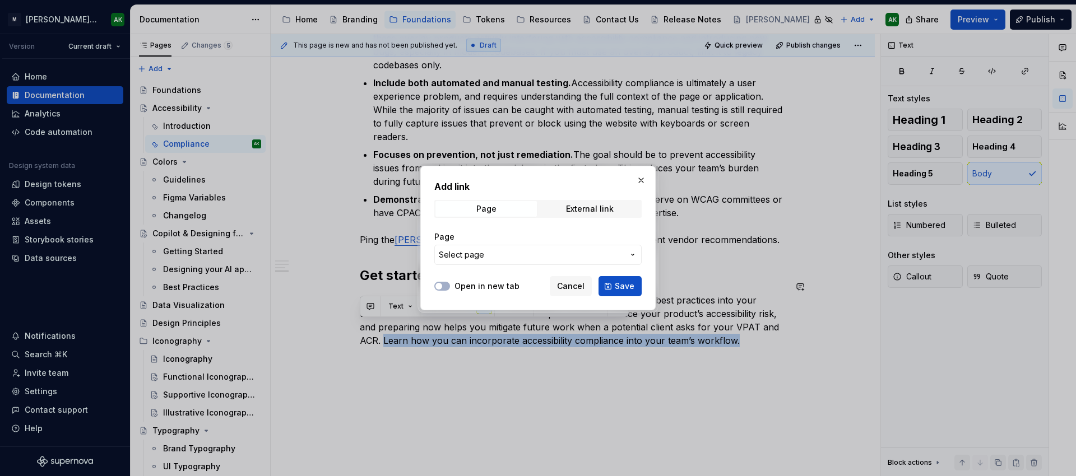
click at [490, 254] on span "Select page" at bounding box center [531, 254] width 185 height 11
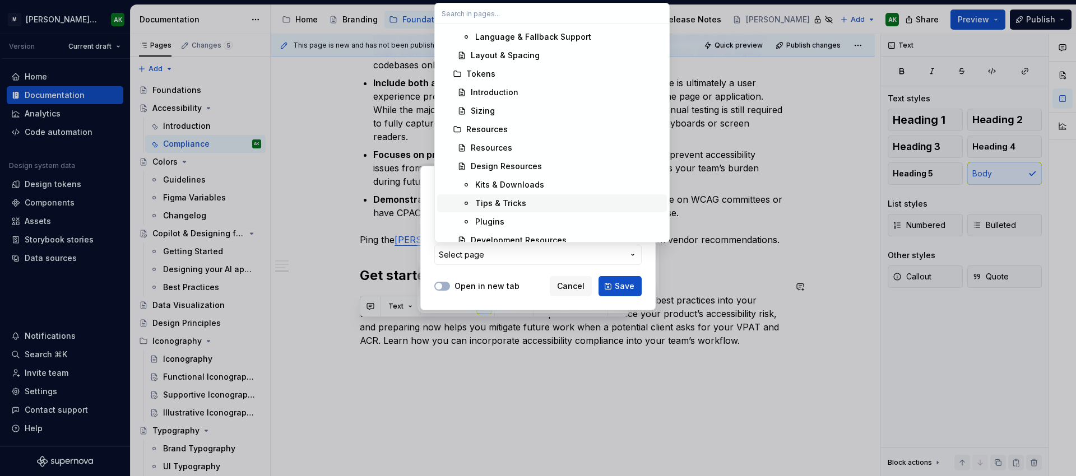
scroll to position [622, 0]
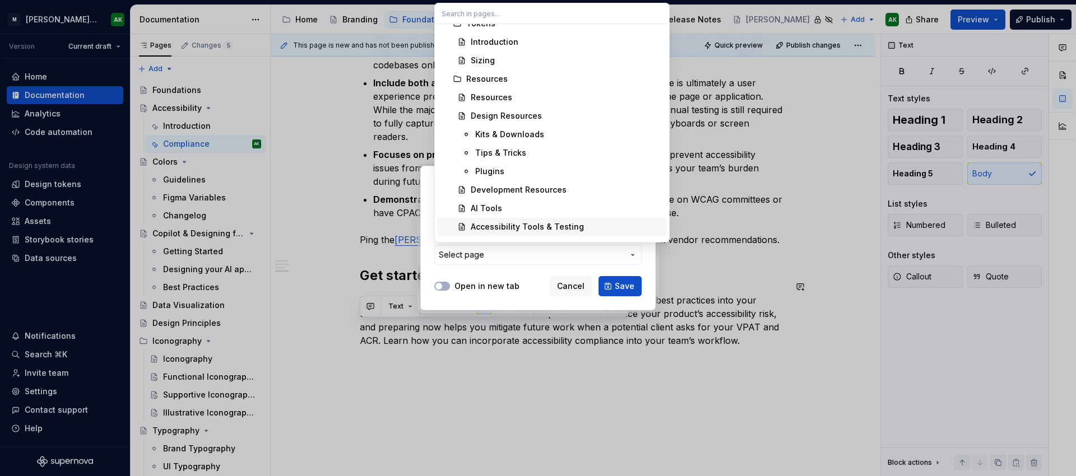
click at [494, 225] on div "Accessibility Tools & Testing" at bounding box center [527, 226] width 113 height 11
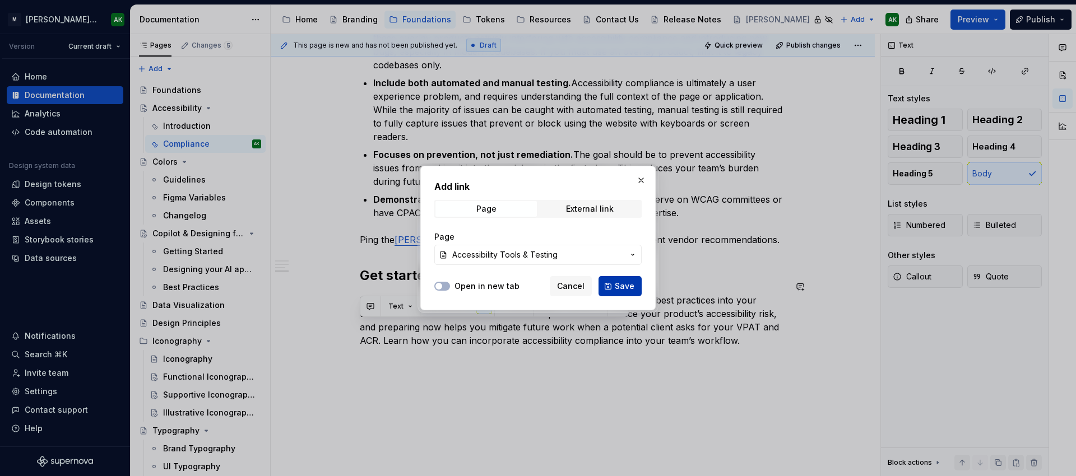
click at [628, 285] on span "Save" at bounding box center [625, 286] width 20 height 11
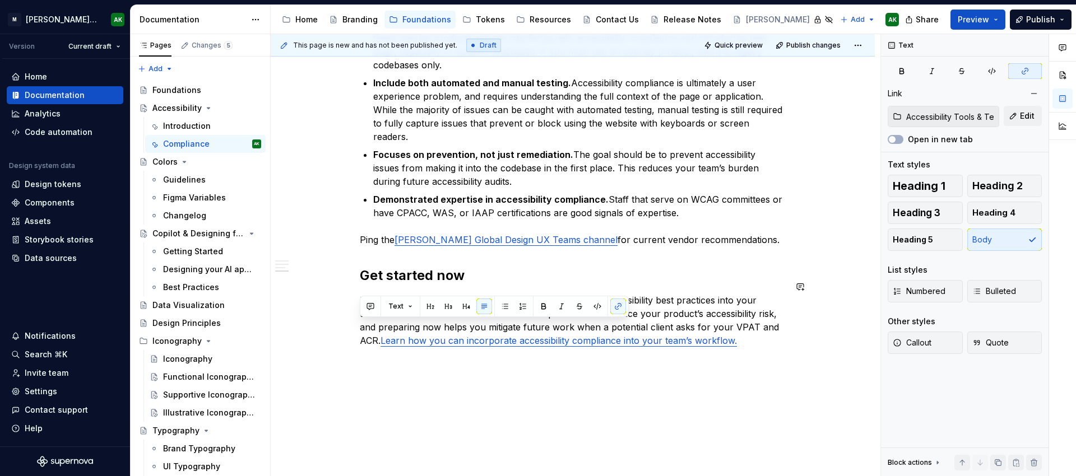
scroll to position [682, 0]
click at [793, 368] on div "This page is new and has not been published yet. Draft Quick preview Publish ch…" at bounding box center [576, 255] width 610 height 443
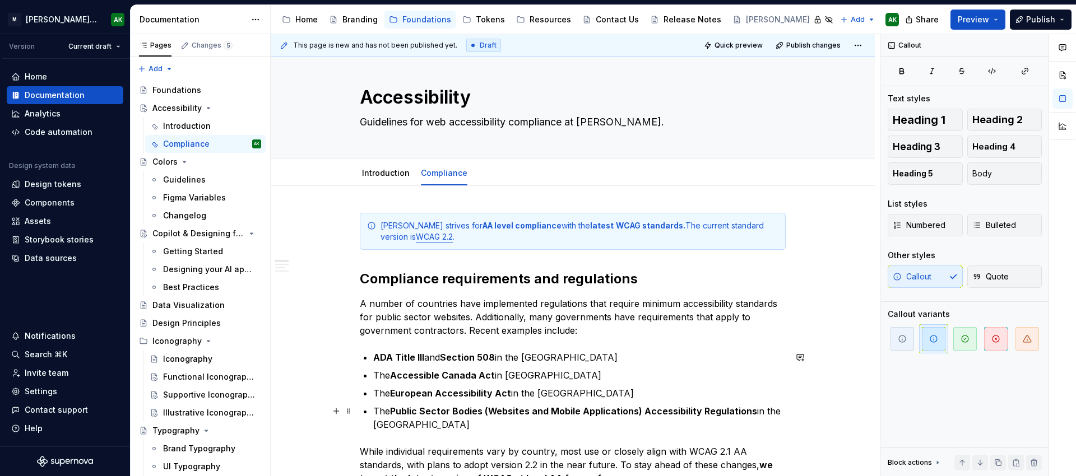
scroll to position [0, 0]
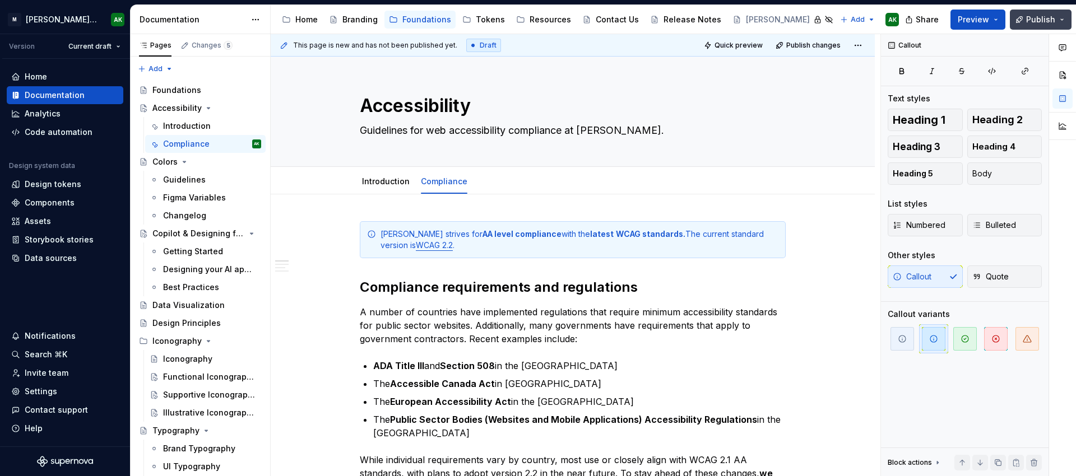
click at [1038, 17] on span "Publish" at bounding box center [1040, 19] width 29 height 11
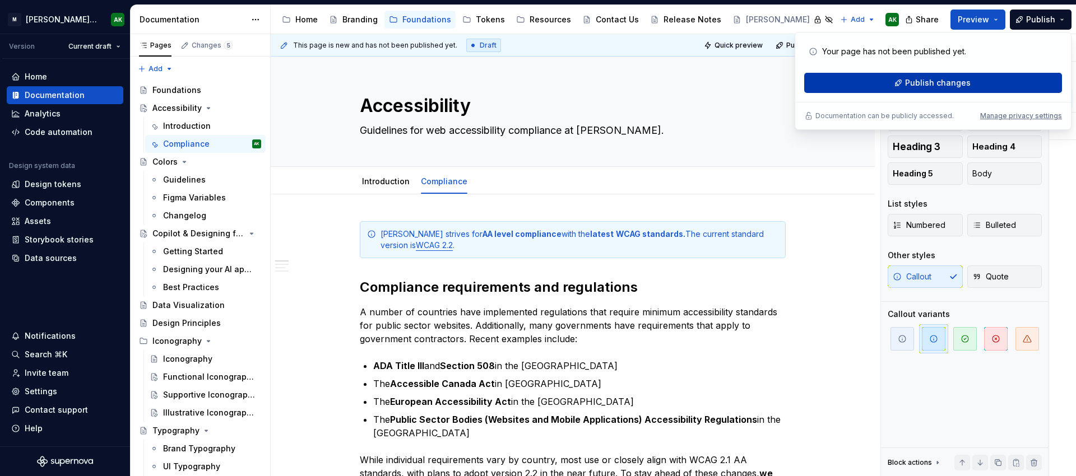
click at [920, 88] on span "Publish changes" at bounding box center [938, 82] width 66 height 11
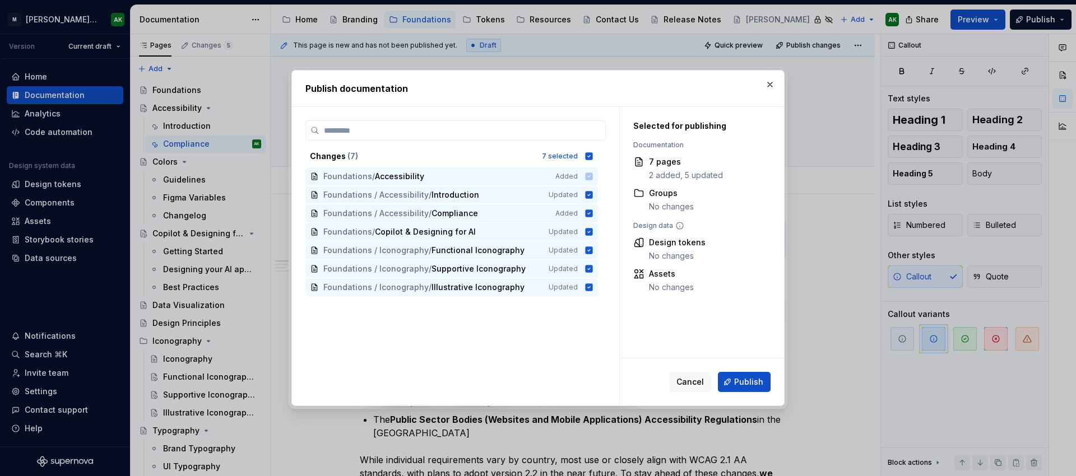
drag, startPoint x: 752, startPoint y: 388, endPoint x: 758, endPoint y: 394, distance: 8.7
click at [752, 389] on button "Publish" at bounding box center [744, 382] width 53 height 20
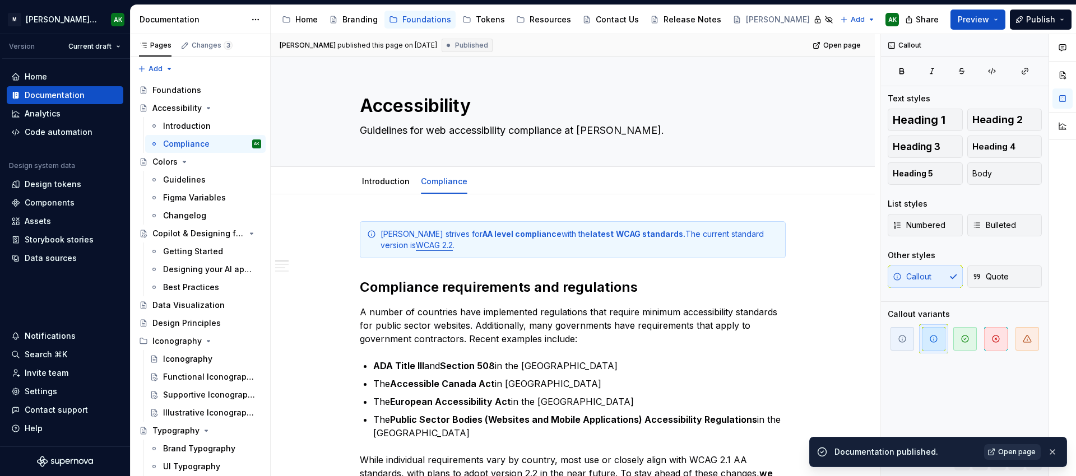
click at [1009, 455] on span "Open page" at bounding box center [1017, 452] width 38 height 9
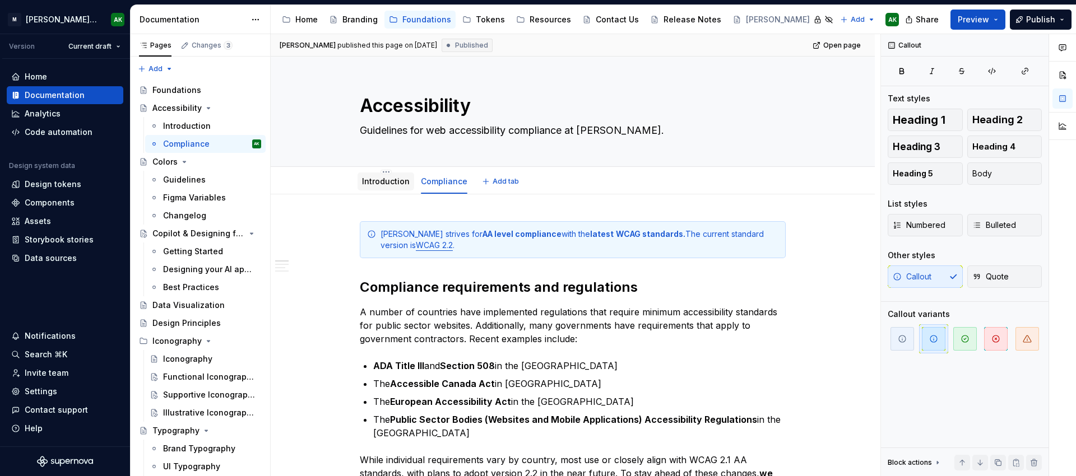
click at [391, 182] on link "Introduction" at bounding box center [386, 182] width 48 height 10
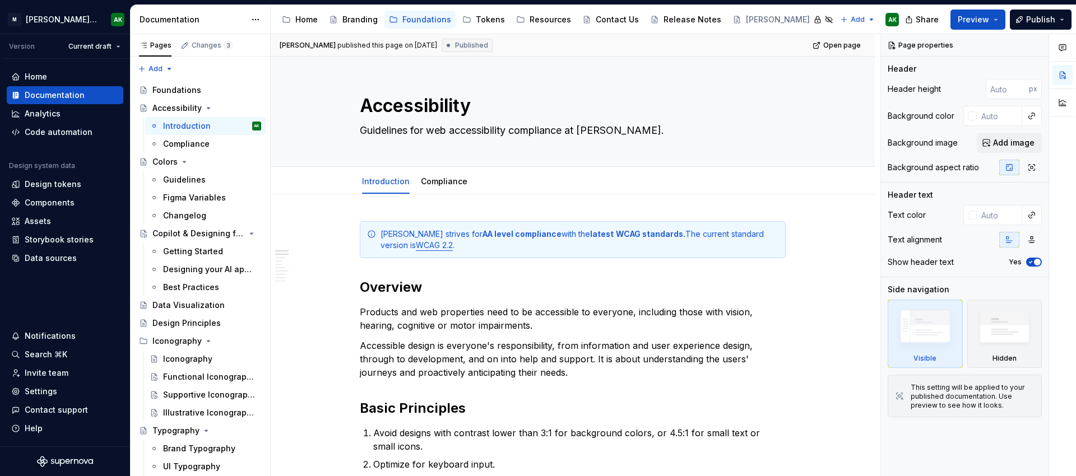
type textarea "*"
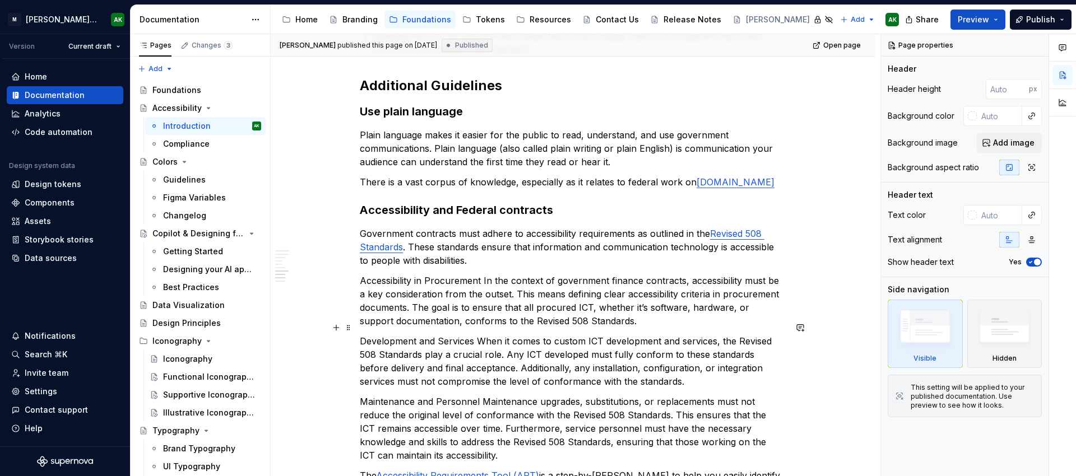
scroll to position [1396, 0]
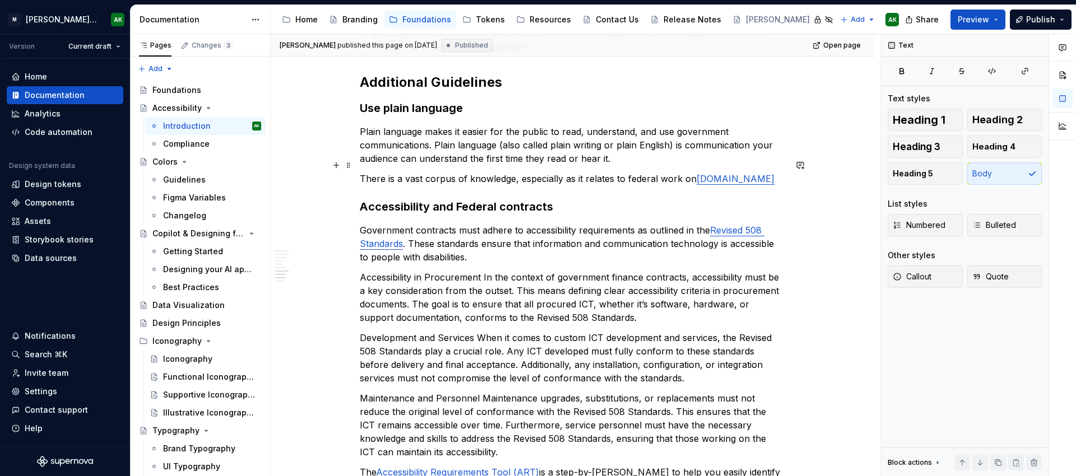
click at [782, 172] on p "There is a vast corpus of knowledge, especially as it relates to federal work o…" at bounding box center [573, 178] width 426 height 13
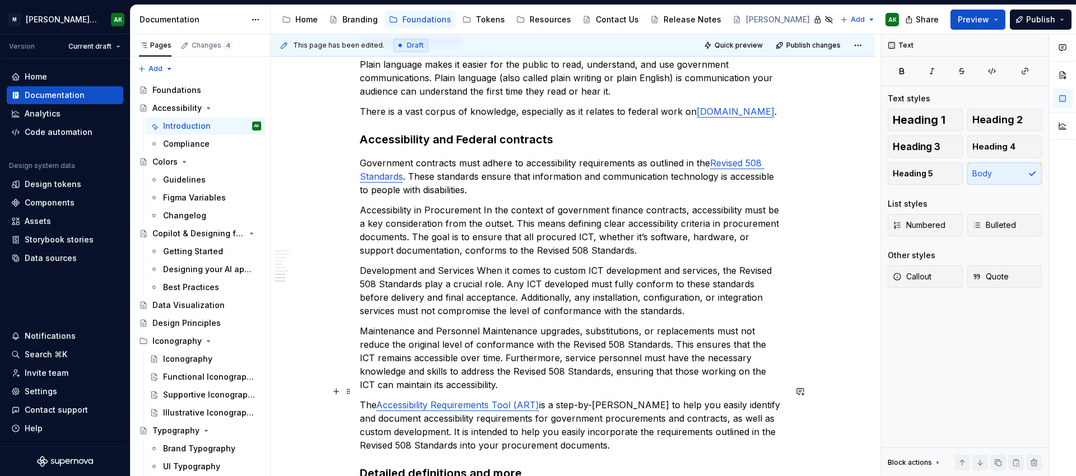
scroll to position [1497, 0]
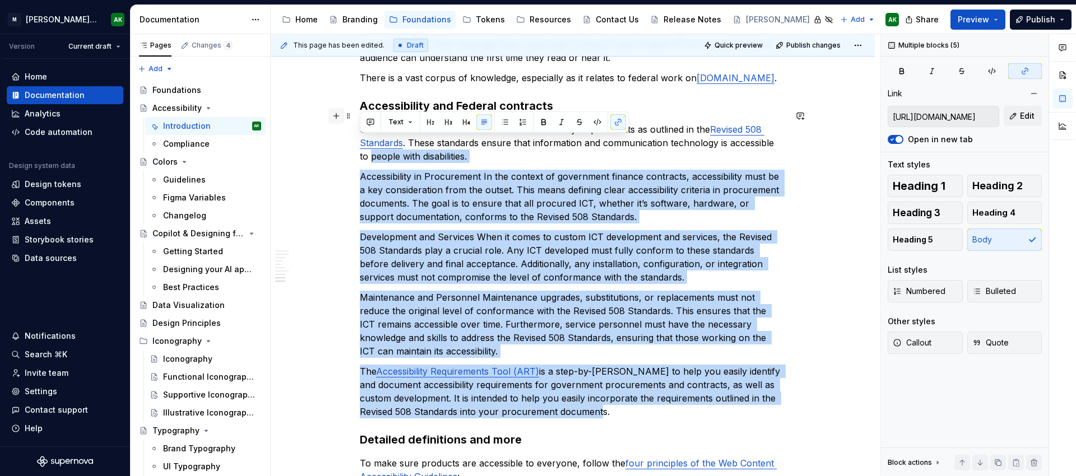
type input "[URL][DOMAIN_NAME]"
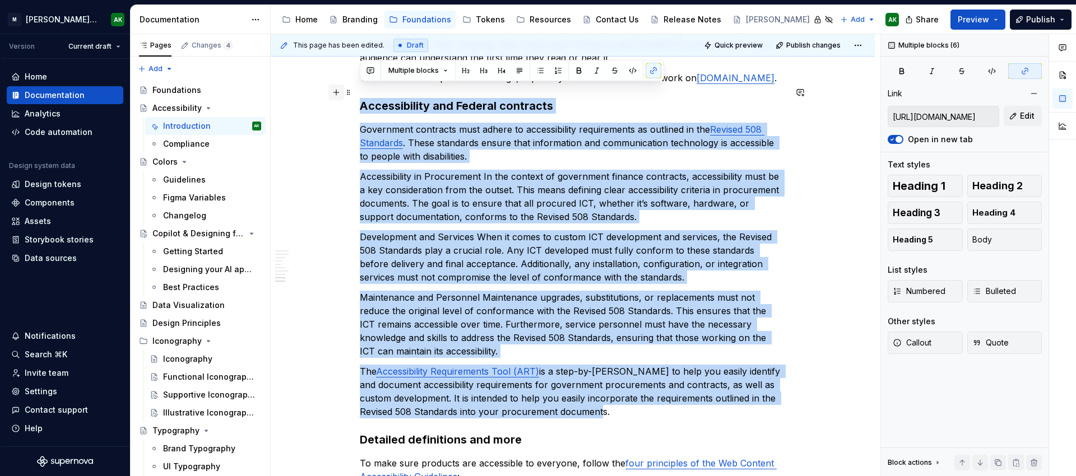
drag, startPoint x: 612, startPoint y: 398, endPoint x: 341, endPoint y: 91, distance: 409.0
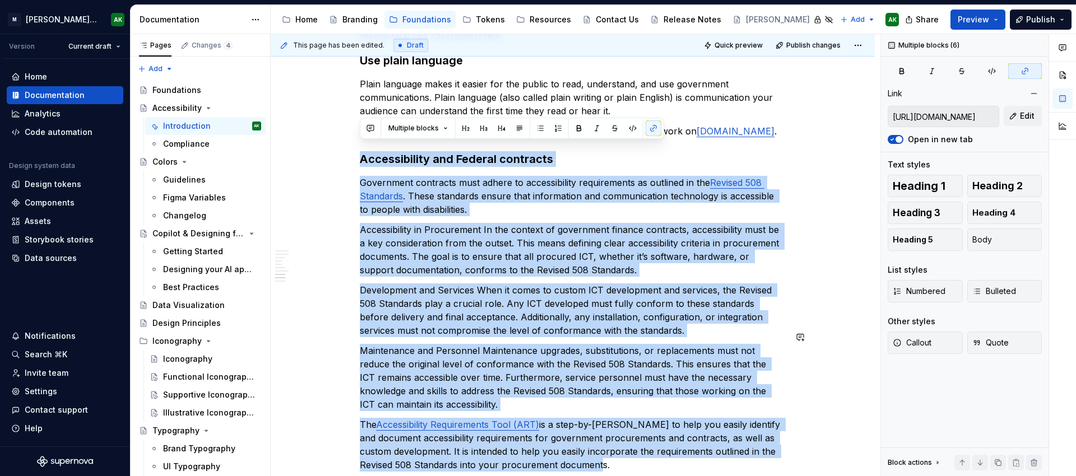
scroll to position [1438, 0]
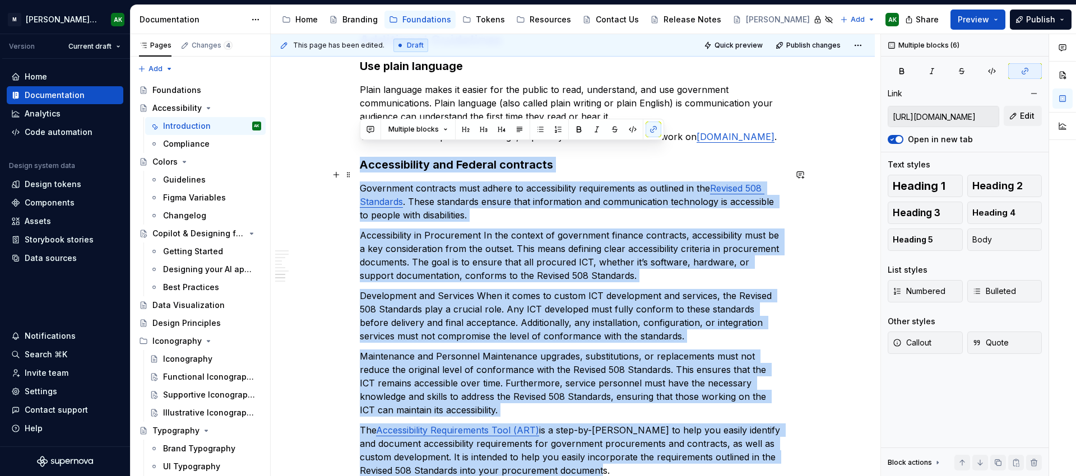
click at [488, 207] on p "Government contracts must adhere to accessibility requirements as outlined in t…" at bounding box center [573, 202] width 426 height 40
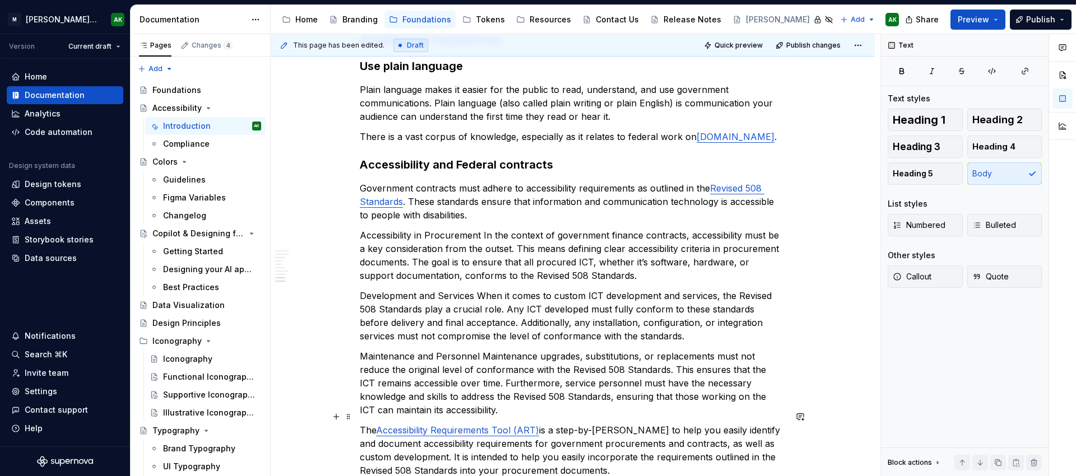
scroll to position [1488, 0]
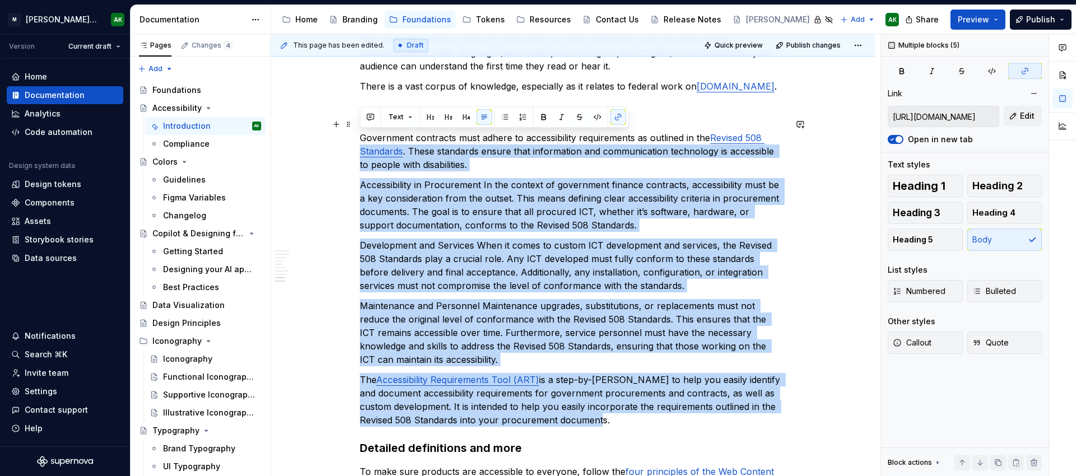
type input "[URL][DOMAIN_NAME]"
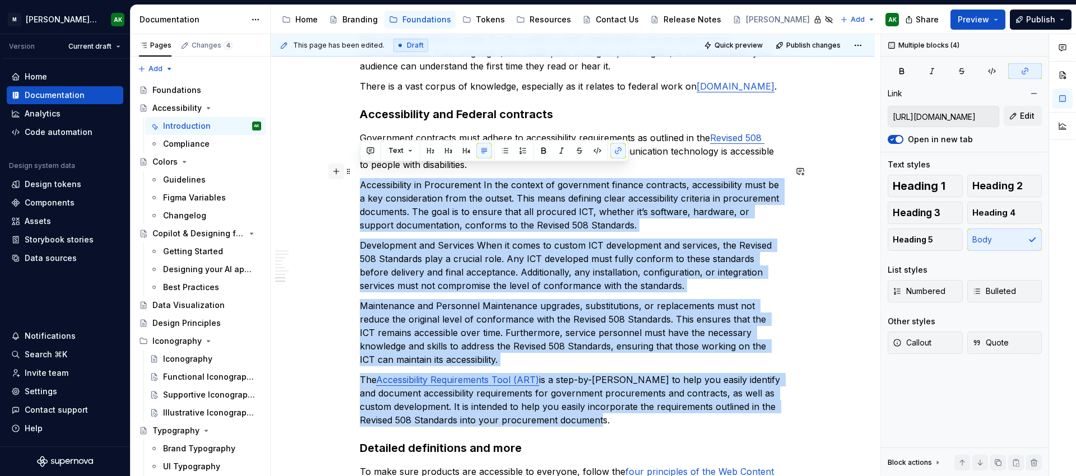
drag, startPoint x: 614, startPoint y: 401, endPoint x: 338, endPoint y: 169, distance: 360.8
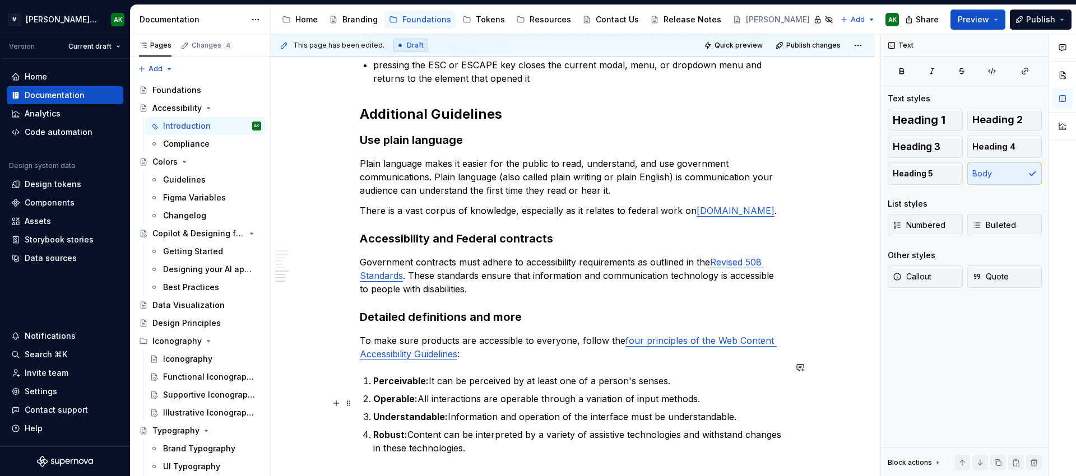
scroll to position [1342, 0]
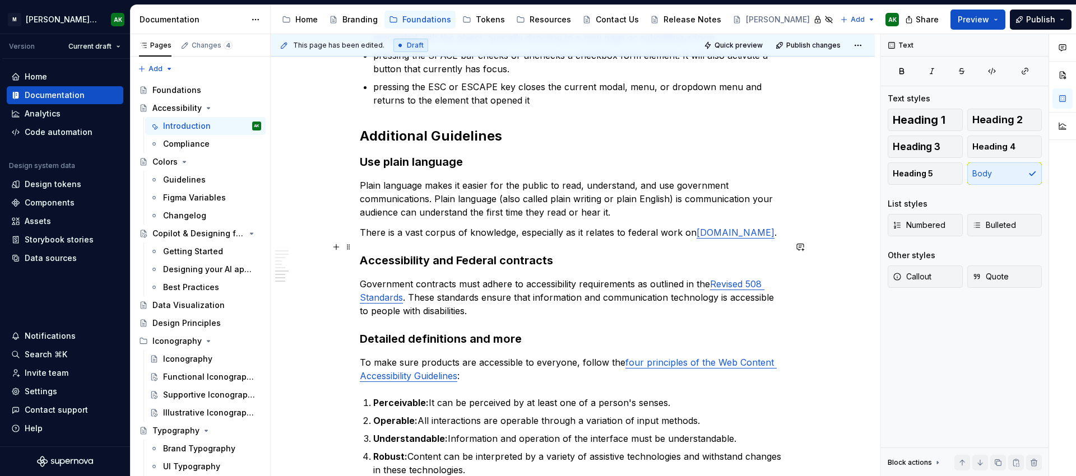
click at [460, 253] on h3 "Accessibility and Federal contracts" at bounding box center [573, 261] width 426 height 16
click at [592, 291] on p "Government contracts must adhere to accessibility requirements as outlined in t…" at bounding box center [573, 297] width 426 height 40
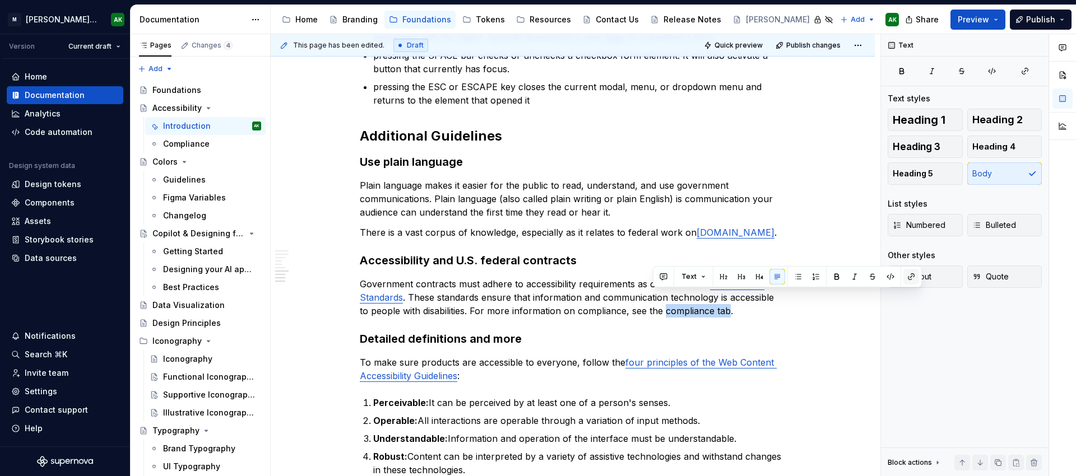
click at [914, 277] on button "button" at bounding box center [912, 277] width 16 height 16
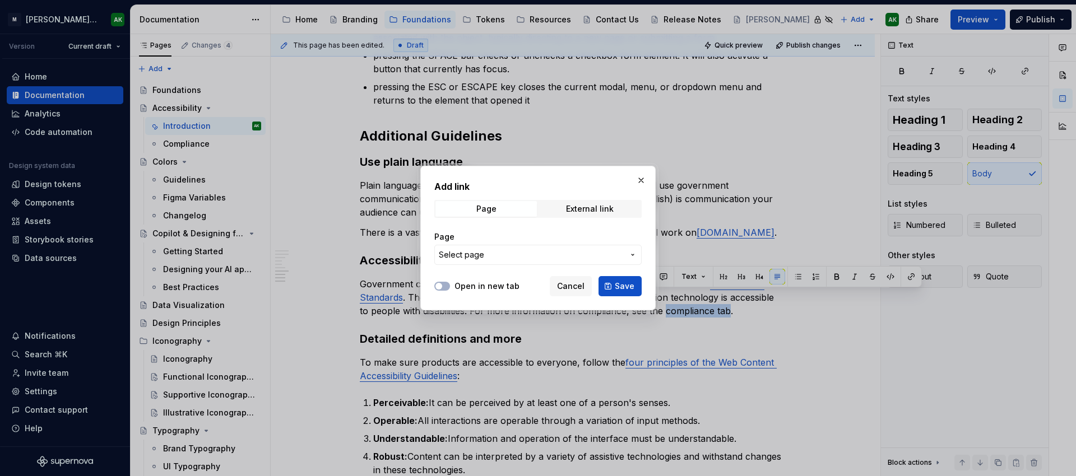
click at [497, 254] on span "Select page" at bounding box center [531, 254] width 185 height 11
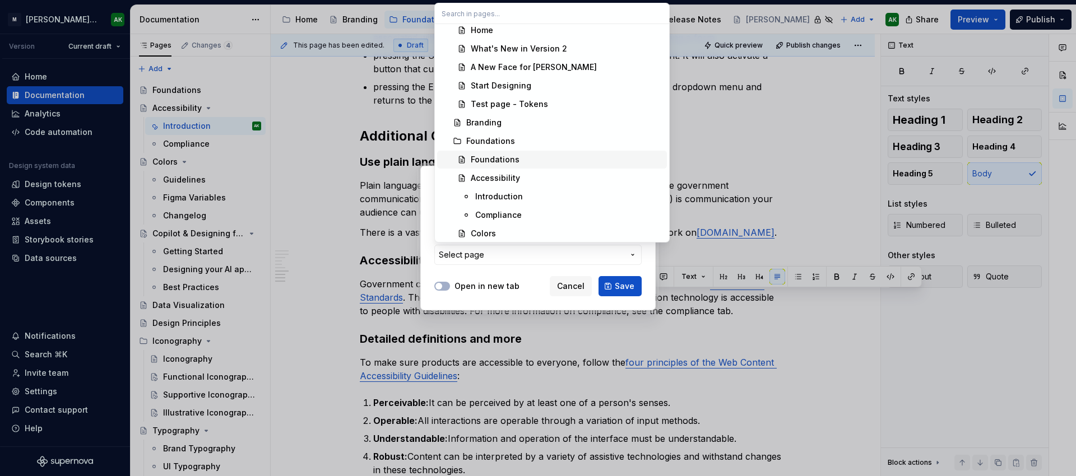
scroll to position [84, 0]
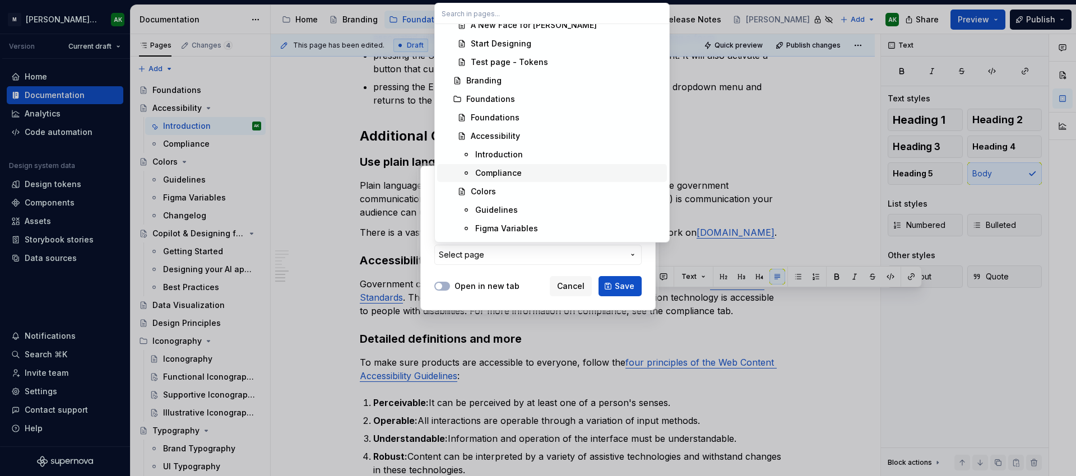
click at [543, 168] on div "Compliance" at bounding box center [568, 173] width 187 height 11
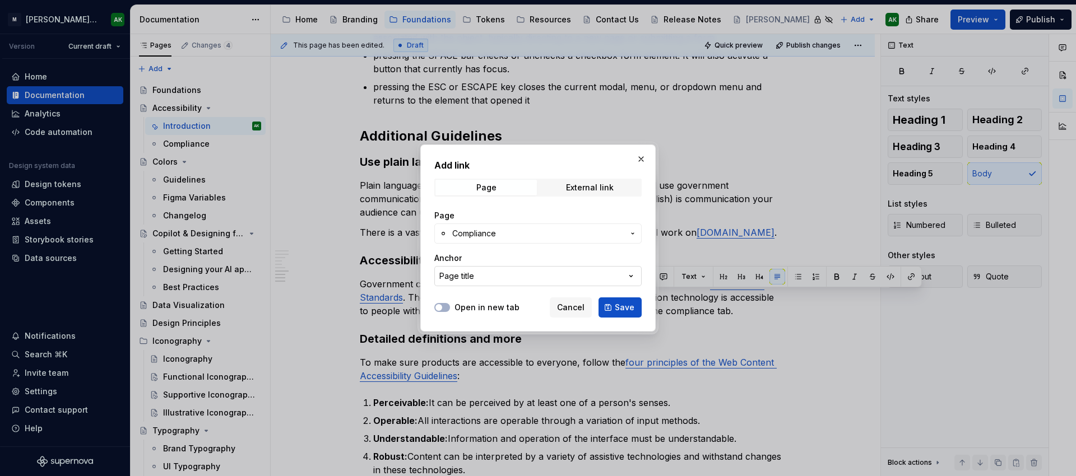
click at [627, 281] on icon "button" at bounding box center [631, 276] width 11 height 11
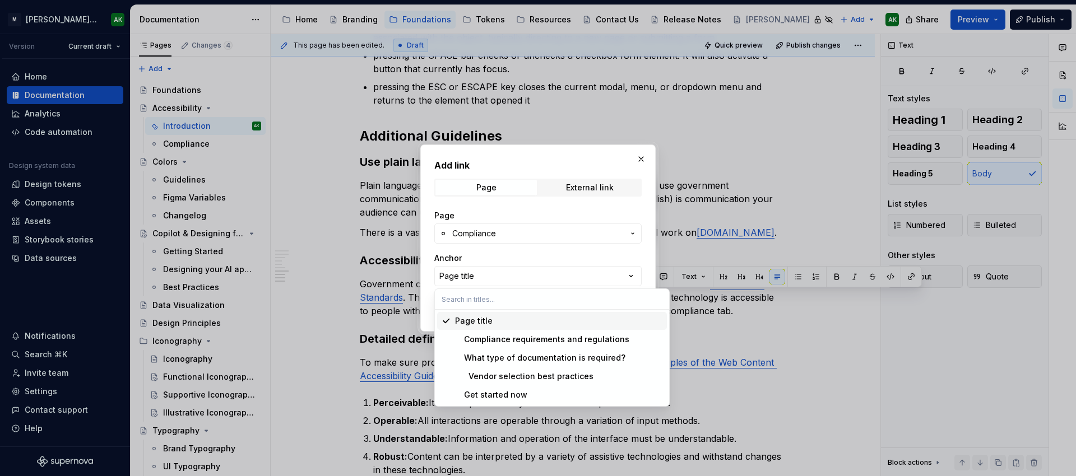
click at [643, 262] on div "Add link Page External link Page Compliance Anchor Page title Open in new tab C…" at bounding box center [538, 238] width 1076 height 476
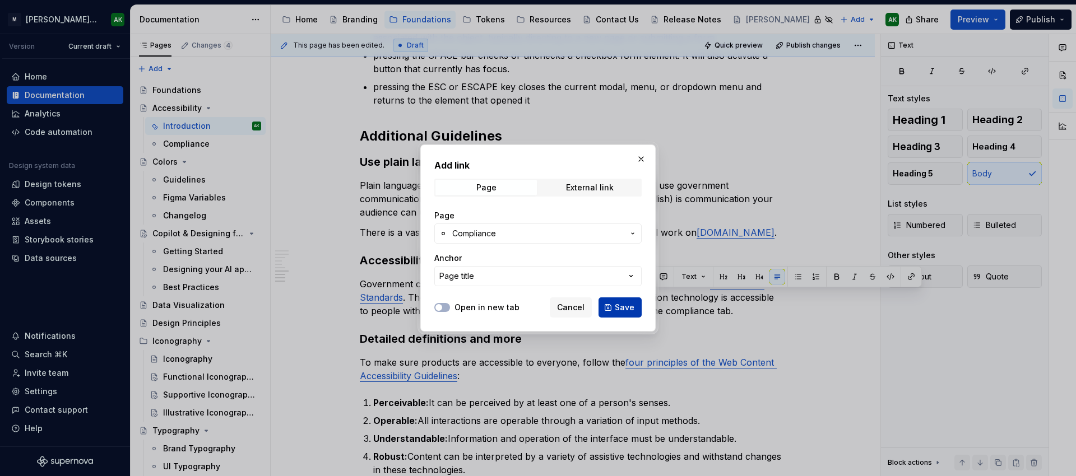
click at [626, 304] on span "Save" at bounding box center [625, 307] width 20 height 11
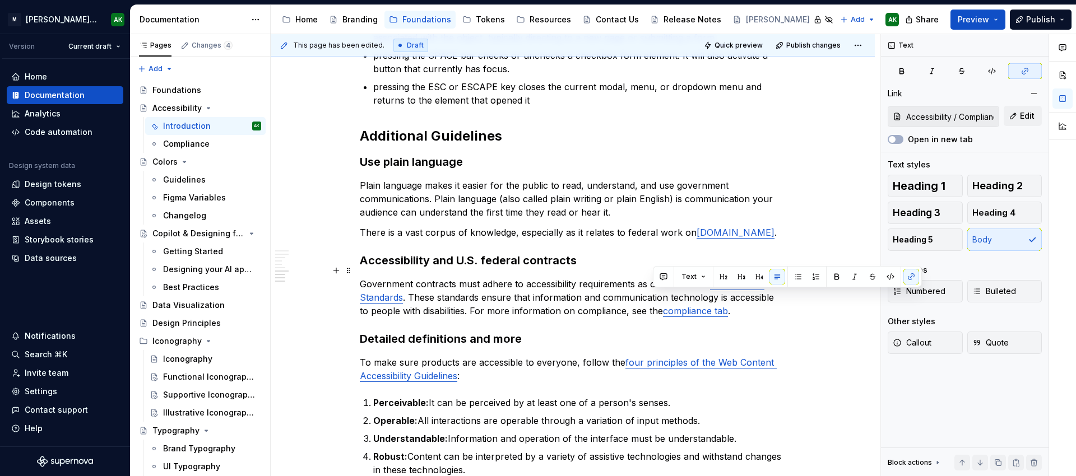
click at [590, 294] on p "Government contracts must adhere to accessibility requirements as outlined in t…" at bounding box center [573, 297] width 426 height 40
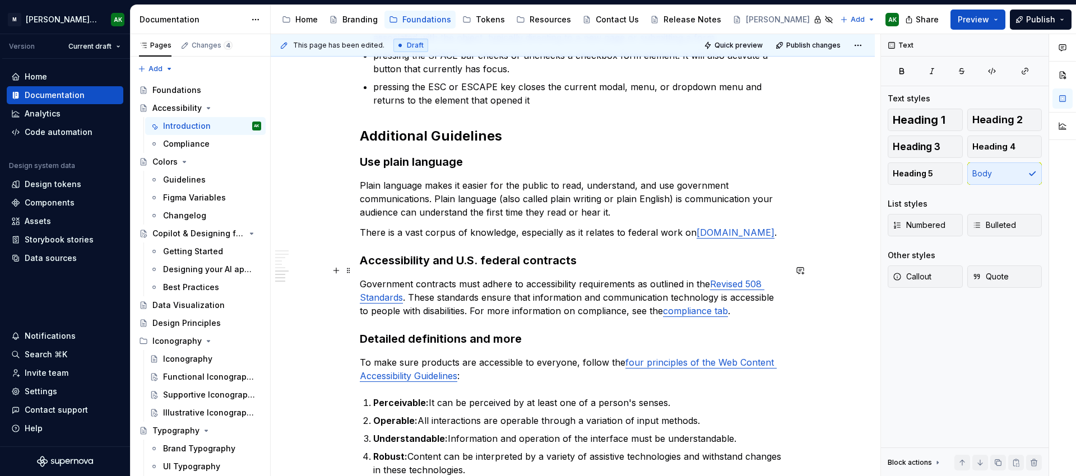
click at [592, 298] on p "Government contracts must adhere to accessibility requirements as outlined in t…" at bounding box center [573, 297] width 426 height 40
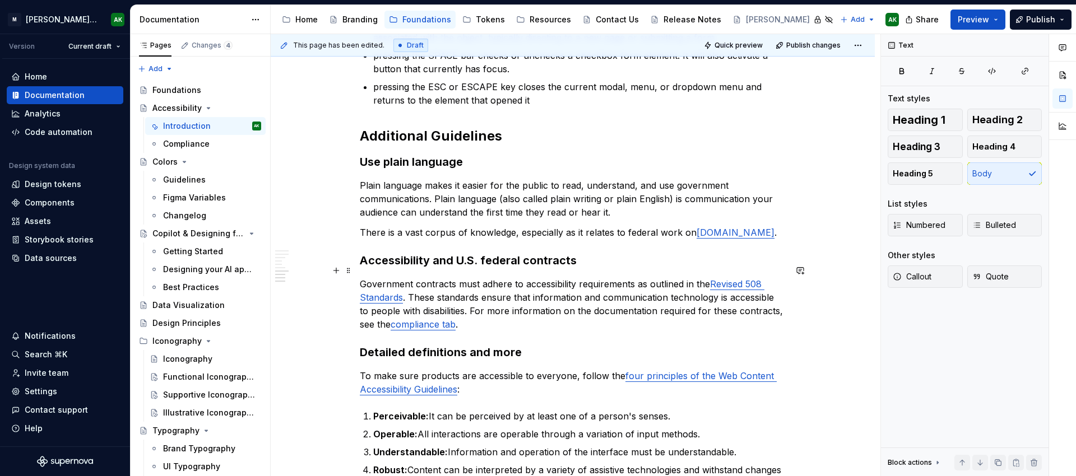
click at [471, 307] on p "Government contracts must adhere to accessibility requirements as outlined in t…" at bounding box center [573, 304] width 426 height 54
click at [644, 299] on p "Government contracts must adhere to accessibility requirements as outlined in t…" at bounding box center [573, 304] width 426 height 54
click at [447, 314] on p "Government contracts must adhere to accessibility requirements as outlined in t…" at bounding box center [573, 304] width 426 height 54
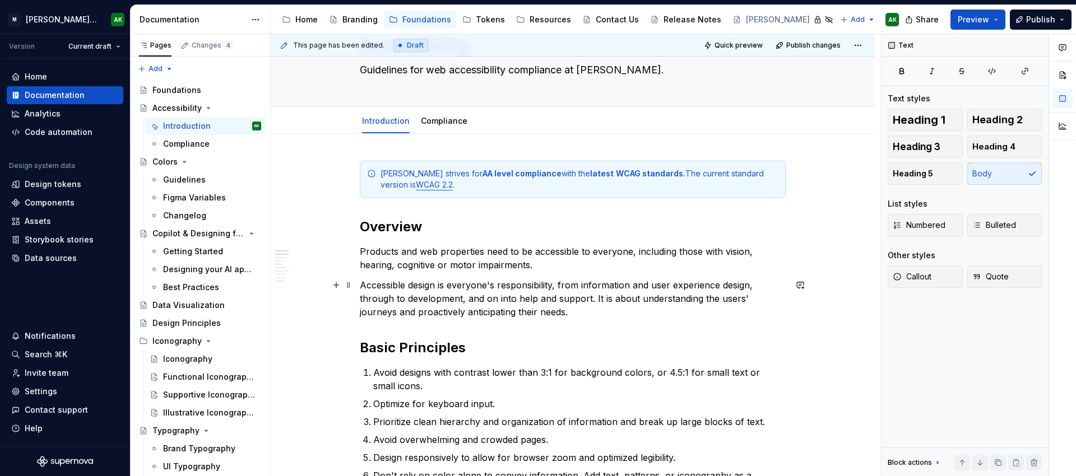
scroll to position [0, 0]
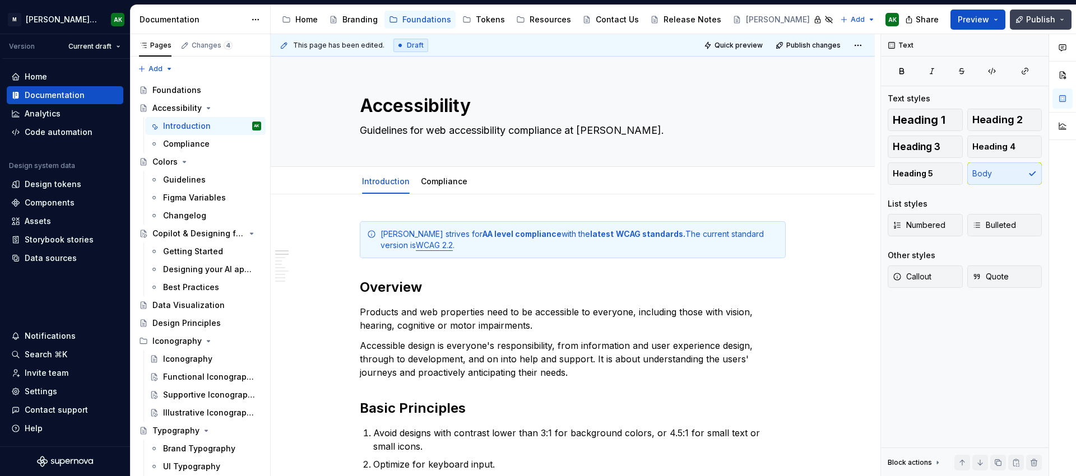
click at [1038, 22] on span "Publish" at bounding box center [1040, 19] width 29 height 11
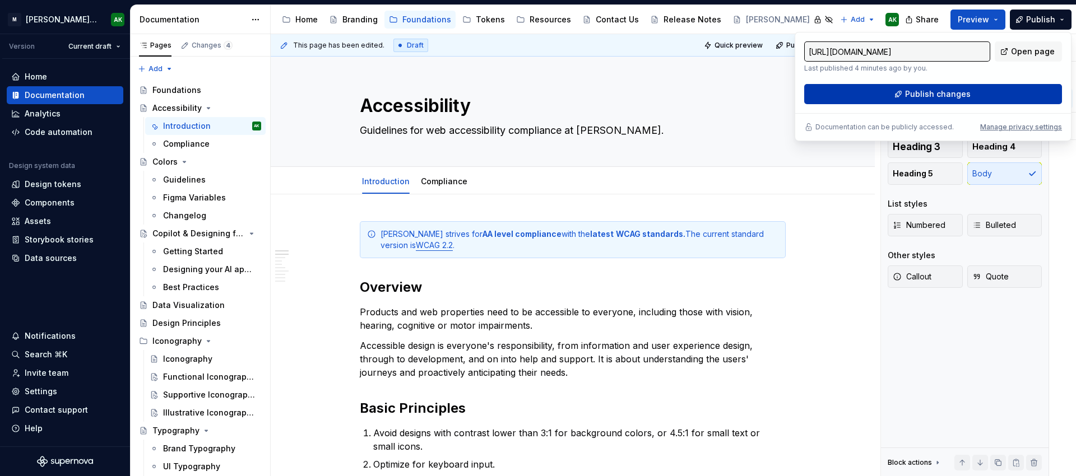
click at [932, 94] on span "Publish changes" at bounding box center [938, 94] width 66 height 11
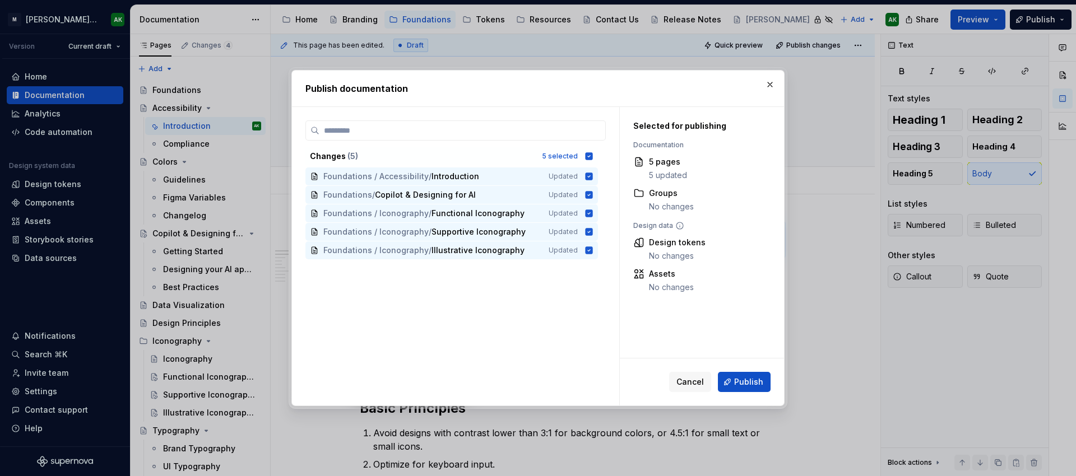
click at [757, 379] on span "Publish" at bounding box center [748, 382] width 29 height 11
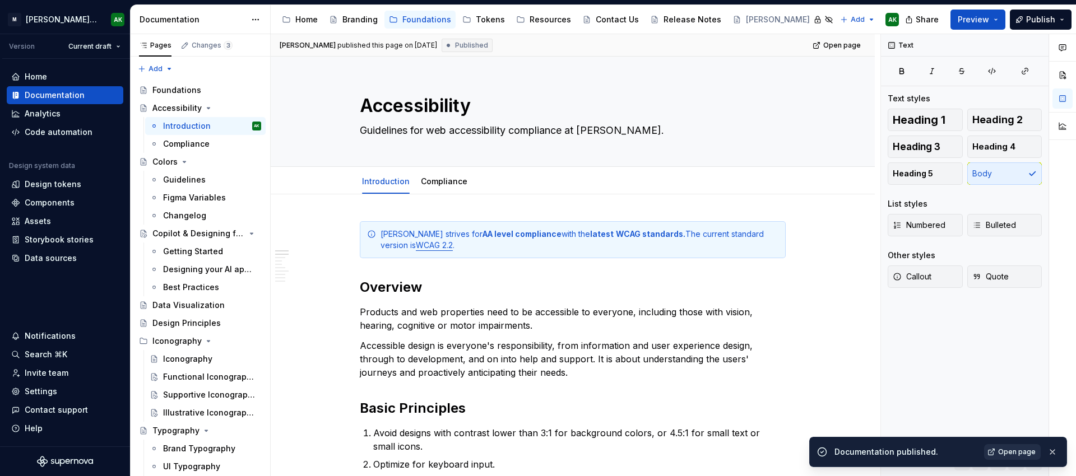
click at [1014, 456] on span "Open page" at bounding box center [1017, 452] width 38 height 9
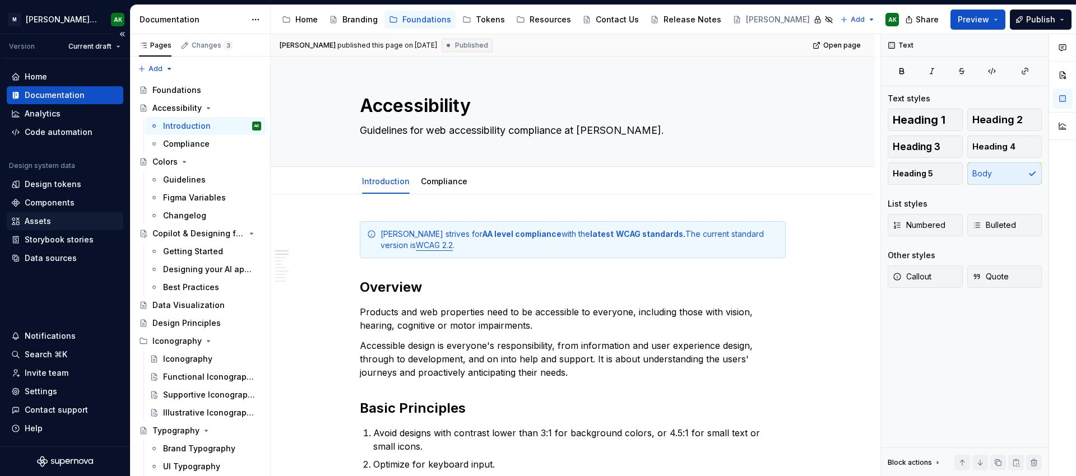
type textarea "*"
